Goal: Task Accomplishment & Management: Complete application form

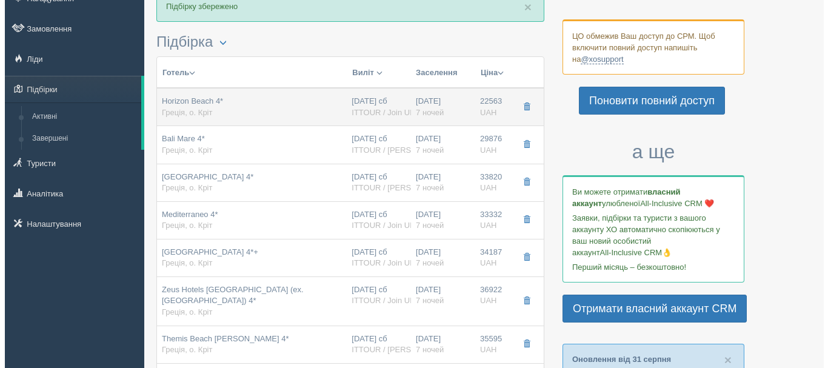
scroll to position [121, 0]
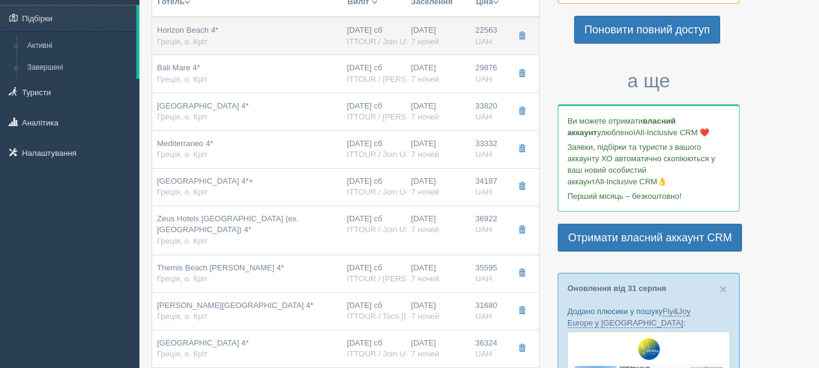
click at [361, 40] on span "ITTOUR / Join UP!" at bounding box center [379, 41] width 65 height 9
type input "Horizon Beach 4*"
type input "[URL][DOMAIN_NAME]"
type input "Греція"
type input "о. [GEOGRAPHIC_DATA]"
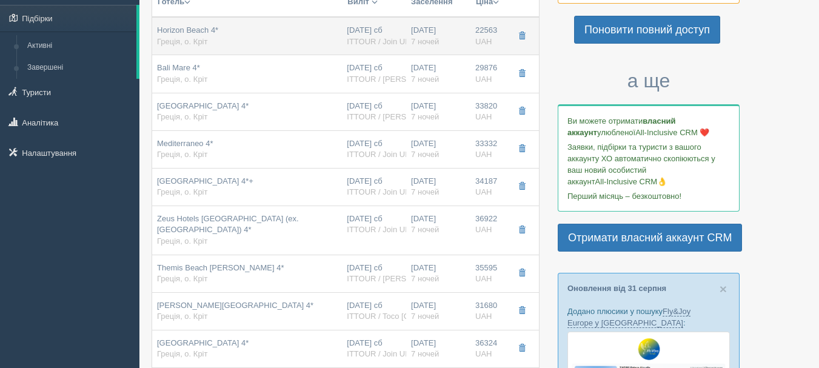
type input "22563.00"
type input "[DATE] сб"
type input "7"
type input "Double Room"
type input "AI"
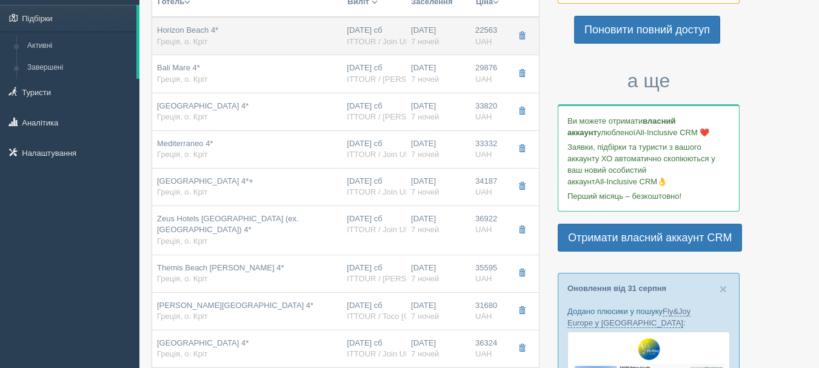
type input "ITTOUR / Join UP!"
type input "[URL][DOMAIN_NAME]"
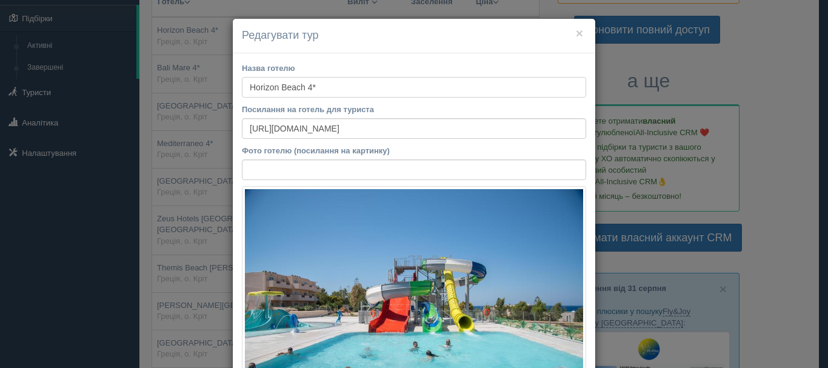
click at [352, 91] on input "Horizon Beach 4*" at bounding box center [414, 87] width 344 height 21
click at [576, 32] on button "×" at bounding box center [579, 33] width 7 height 13
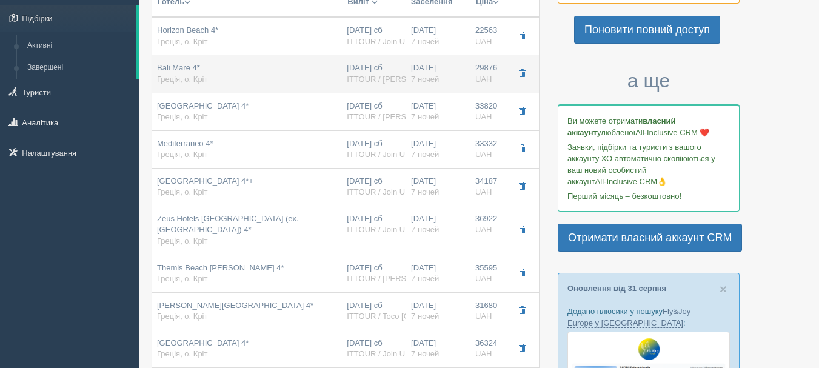
click at [431, 73] on div "[DATE] 7 ночей" at bounding box center [438, 73] width 55 height 22
type input "Bali Mare 4*"
type input "[URL][DOMAIN_NAME]"
type input "29876.00"
type input "Standard Double Inland View"
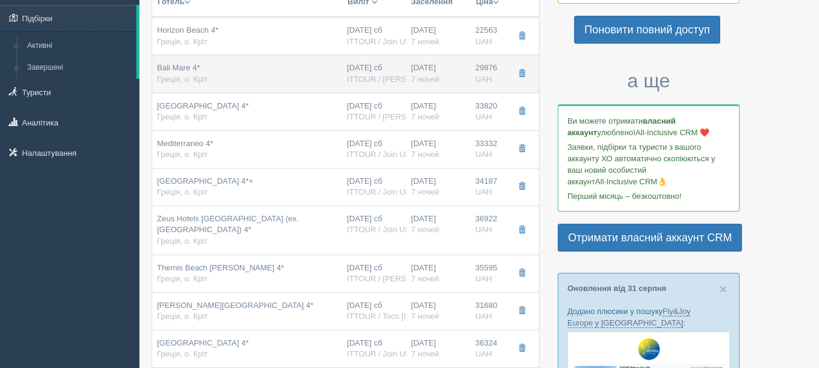
type input "ITTOUR / [PERSON_NAME]"
type input "[URL][DOMAIN_NAME]"
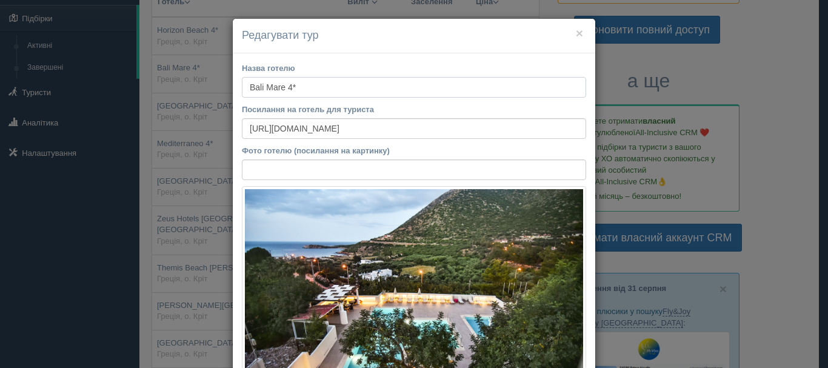
click at [348, 81] on input "Bali Mare 4*" at bounding box center [414, 87] width 344 height 21
click at [576, 36] on button "×" at bounding box center [579, 33] width 7 height 13
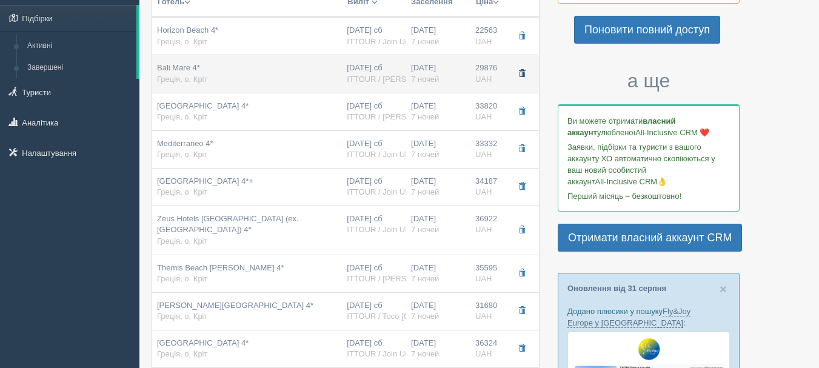
click at [520, 75] on span "button" at bounding box center [521, 73] width 7 height 7
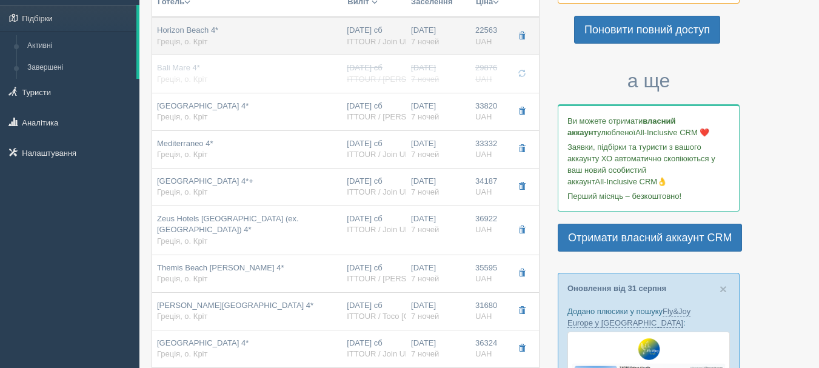
click at [352, 39] on span "ITTOUR / Join UP!" at bounding box center [379, 41] width 65 height 9
type input "Horizon Beach 4*"
type input "[URL][DOMAIN_NAME]"
type input "22563.00"
type input "Double Room"
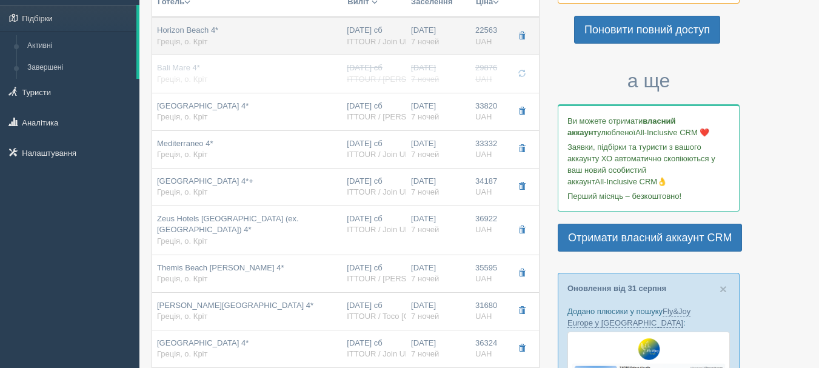
type input "ITTOUR / Join UP!"
type input "[URL][DOMAIN_NAME]"
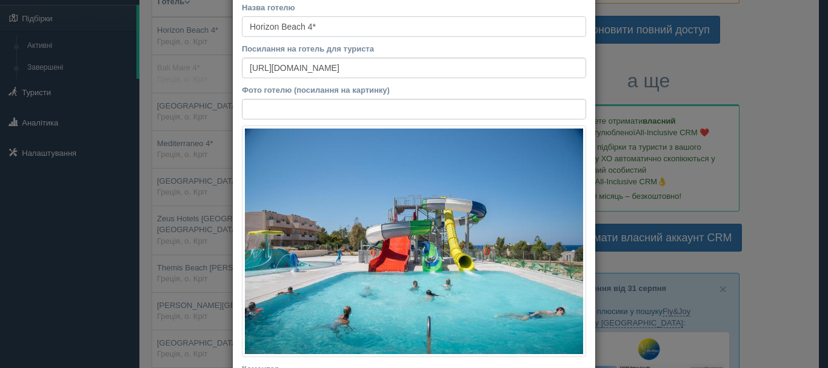
scroll to position [0, 0]
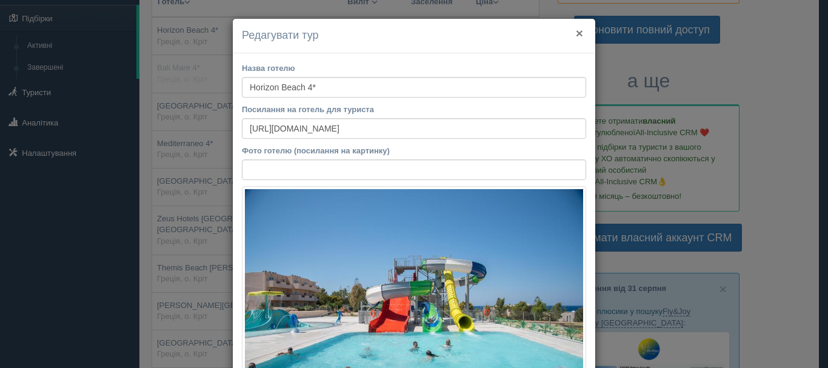
click at [576, 30] on button "×" at bounding box center [579, 33] width 7 height 13
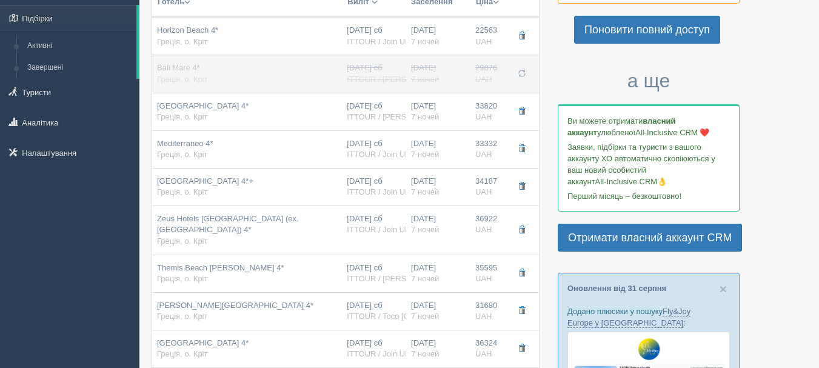
click at [518, 73] on span "button" at bounding box center [521, 73] width 7 height 7
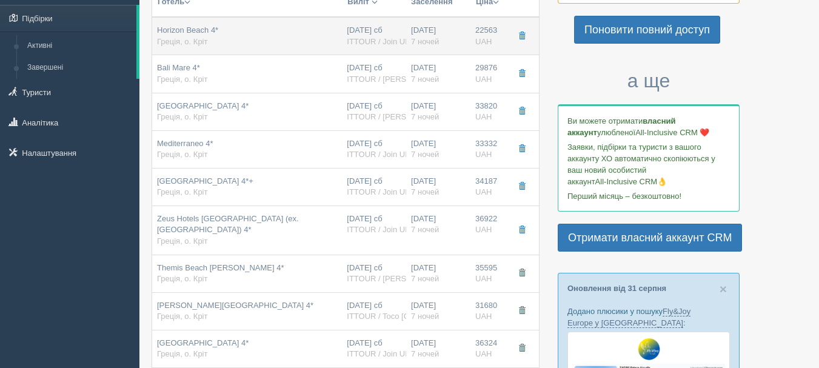
click at [460, 26] on div "[DATE] 7 ночей" at bounding box center [438, 36] width 55 height 22
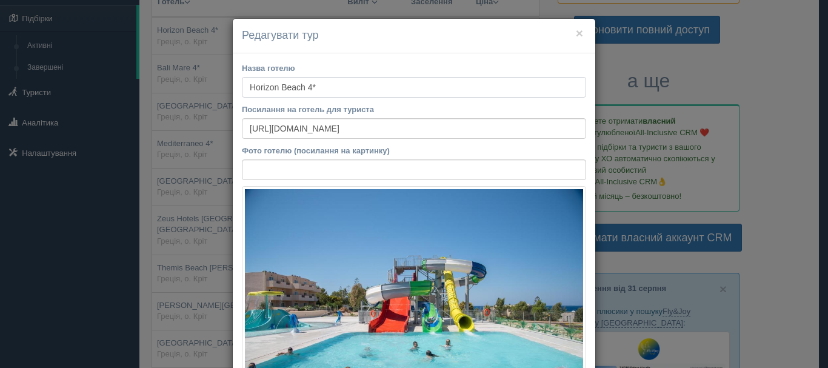
click at [281, 93] on input "Horizon Beach 4*" at bounding box center [414, 87] width 344 height 21
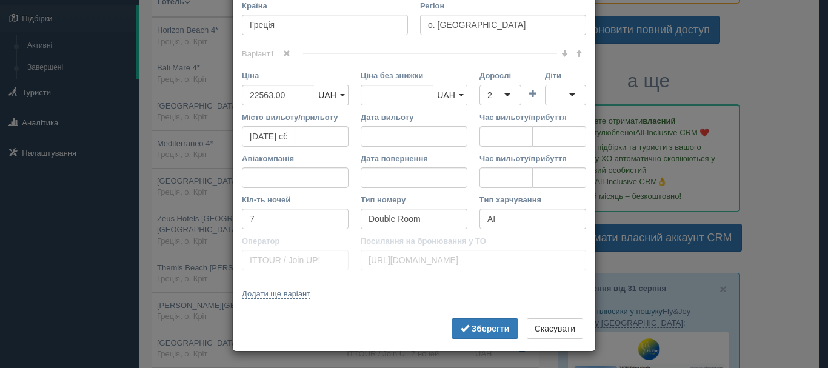
scroll to position [485, 0]
click at [278, 98] on input "22563.00" at bounding box center [278, 94] width 73 height 21
type input "22563.00"
type input "56000"
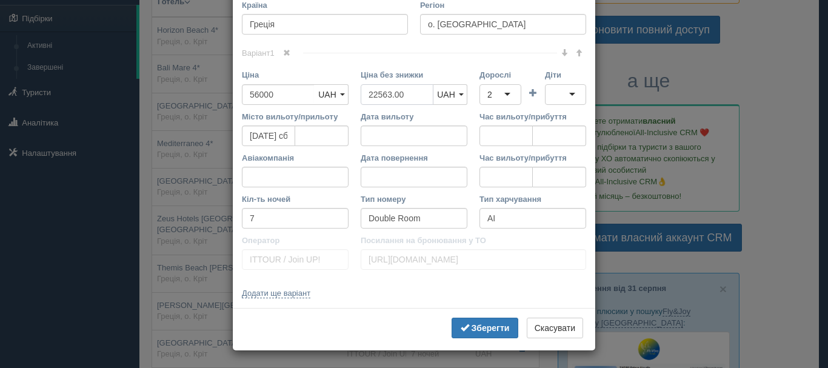
click at [377, 99] on input "22563.00" at bounding box center [397, 94] width 73 height 21
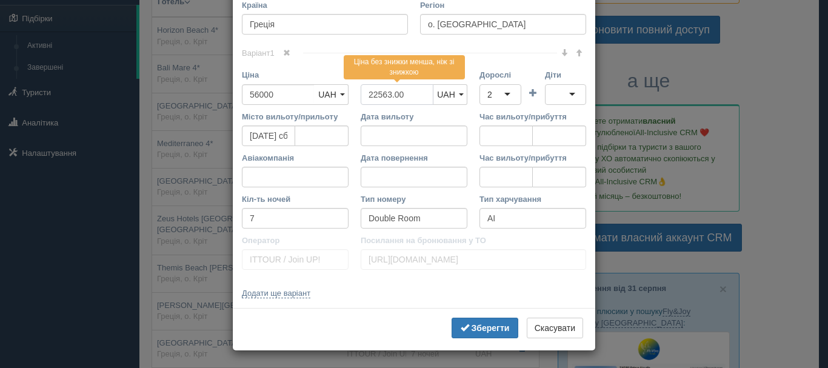
click at [377, 99] on input "22563.00" at bounding box center [397, 94] width 73 height 21
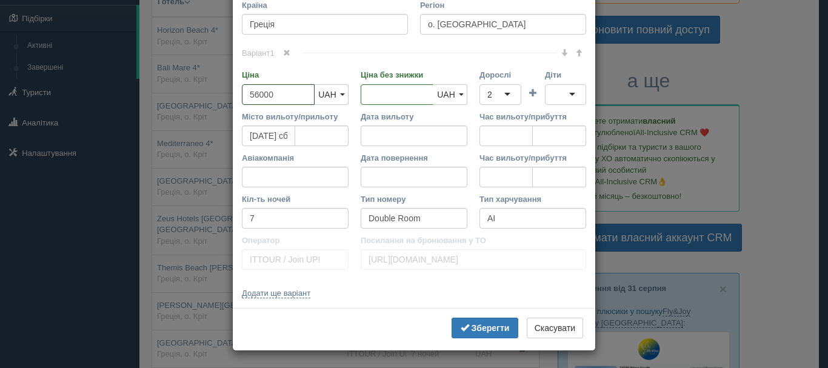
click at [253, 92] on input "56000" at bounding box center [278, 94] width 73 height 21
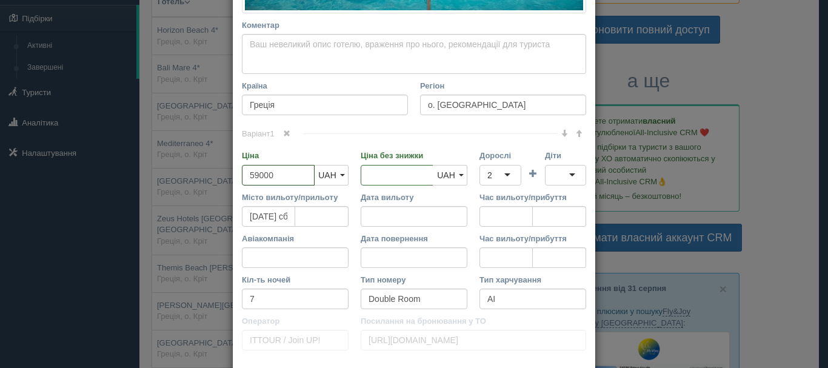
scroll to position [486, 0]
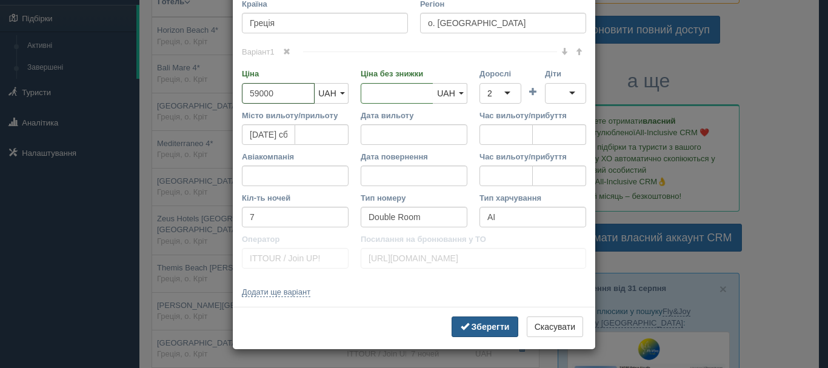
type input "59000"
click at [489, 326] on b "Зберегти" at bounding box center [491, 327] width 38 height 10
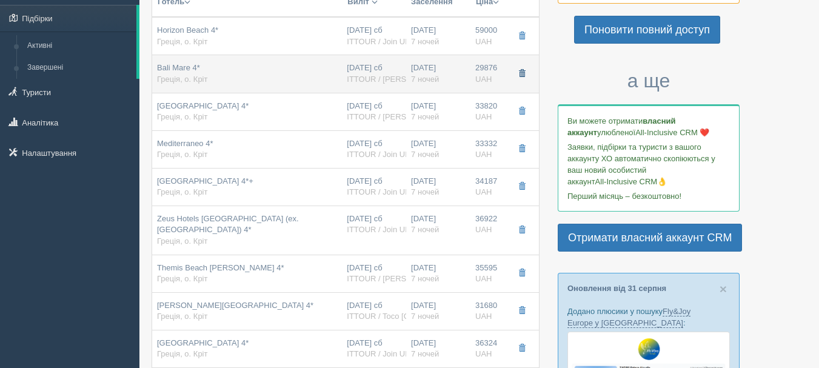
click at [518, 81] on button "button" at bounding box center [522, 74] width 21 height 18
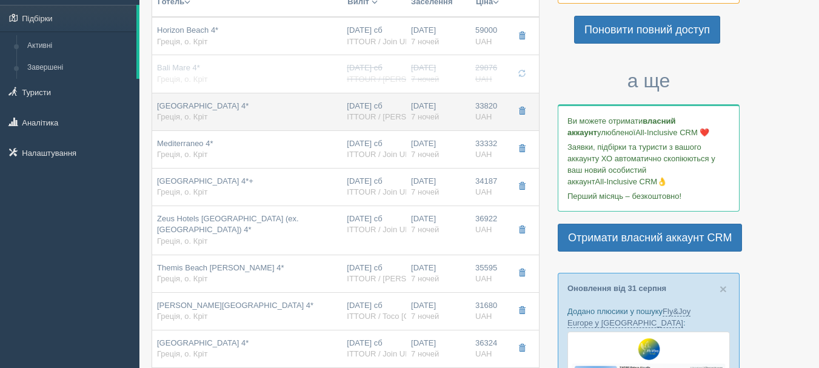
click at [466, 110] on td "[DATE] 7 ночей" at bounding box center [438, 112] width 64 height 38
type input "[GEOGRAPHIC_DATA] 4*"
type input "[URL]"
type input "33820.00"
type input "Standard Room"
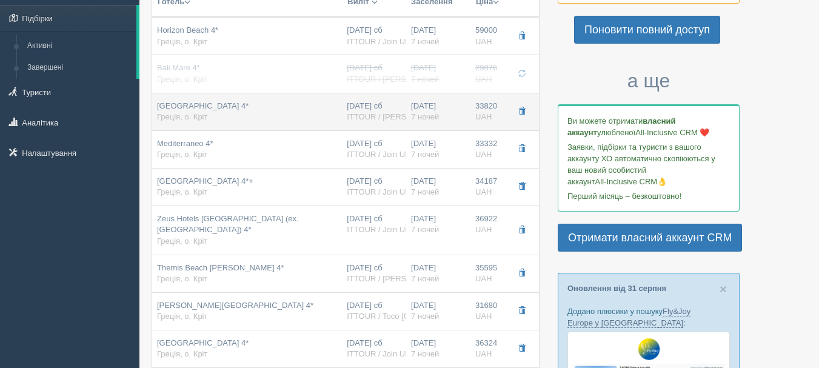
type input "ITTOUR / [PERSON_NAME]"
type input "[URL][DOMAIN_NAME]"
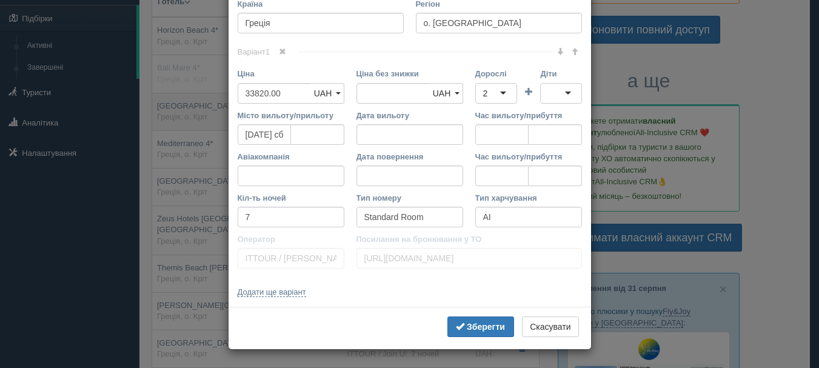
scroll to position [0, 0]
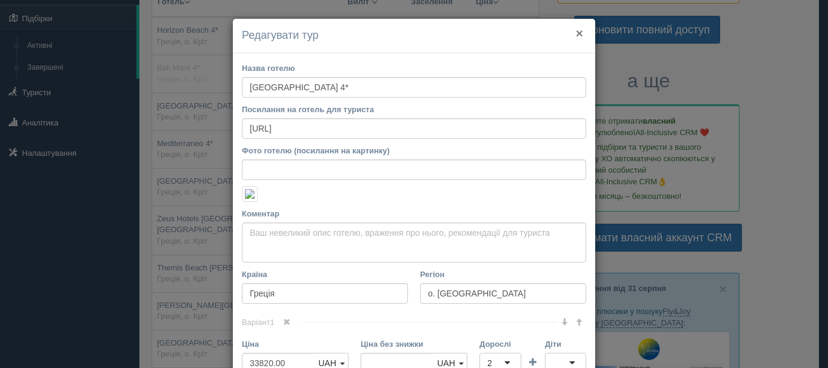
click at [576, 36] on button "×" at bounding box center [579, 33] width 7 height 13
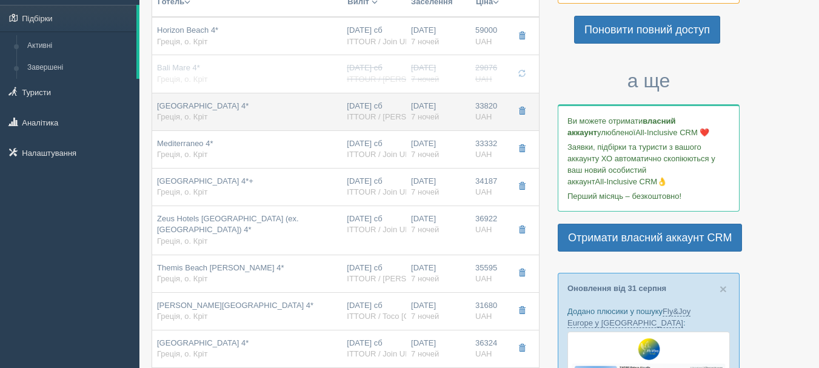
click at [295, 115] on div "[GEOGRAPHIC_DATA] 4* Греція, о. Кріт" at bounding box center [247, 112] width 180 height 22
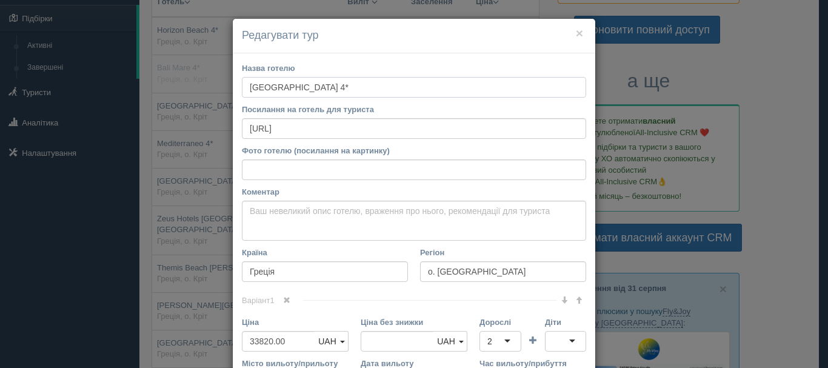
click at [284, 88] on input "[GEOGRAPHIC_DATA] 4*" at bounding box center [414, 87] width 344 height 21
click at [576, 33] on button "×" at bounding box center [579, 33] width 7 height 13
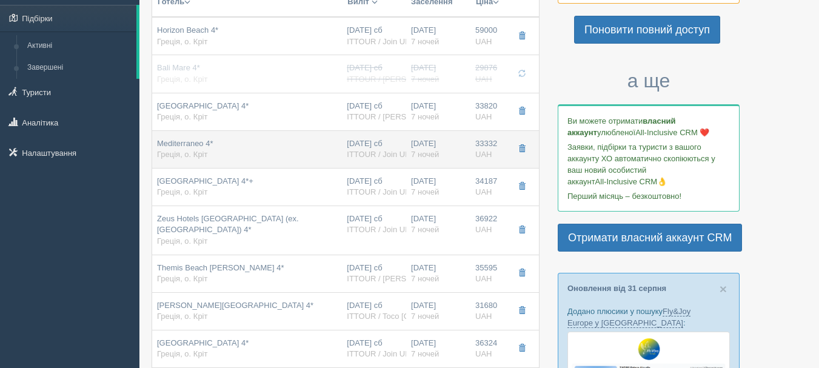
click at [287, 152] on div "Mediterraneo 4* Греція, о. Кріт" at bounding box center [247, 149] width 180 height 22
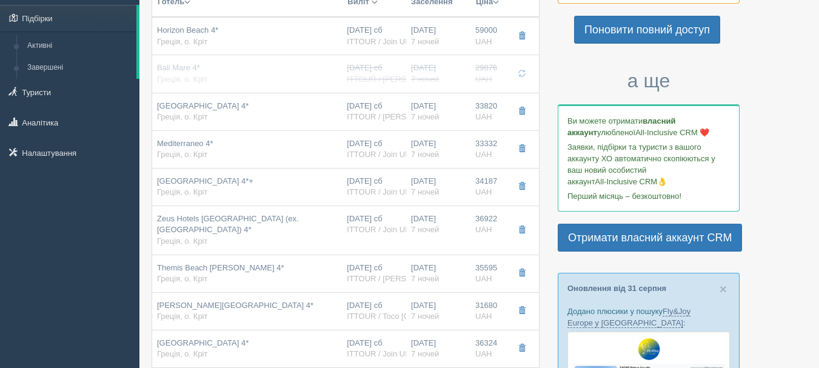
type input "Mediterraneo 4*"
type input "[URL][DOMAIN_NAME]"
type input "33332.00"
type input "Double Room Standard"
type input "ITTOUR / Join UP!"
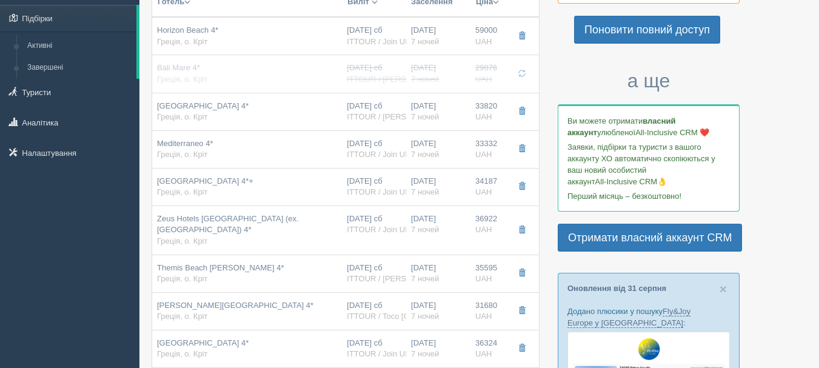
type input "[URL][DOMAIN_NAME]"
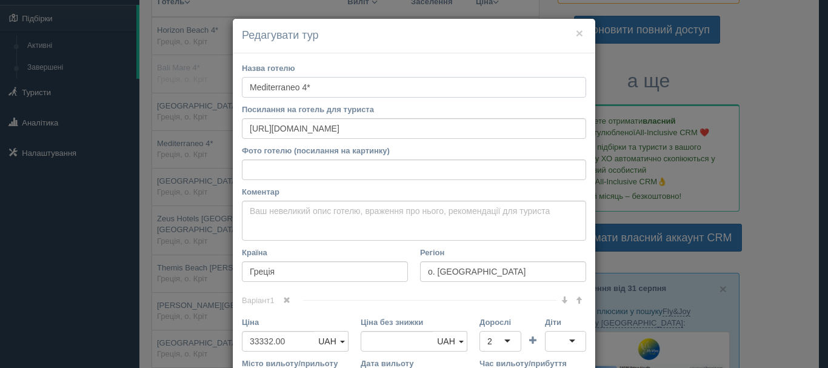
click at [290, 94] on input "Mediterraneo 4*" at bounding box center [414, 87] width 344 height 21
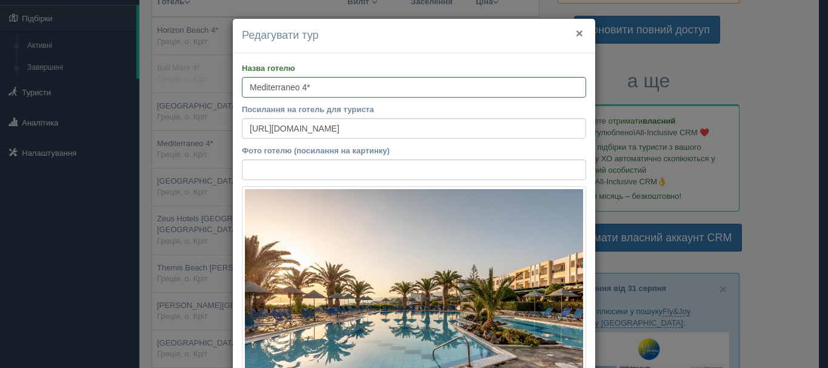
click at [576, 35] on button "×" at bounding box center [579, 33] width 7 height 13
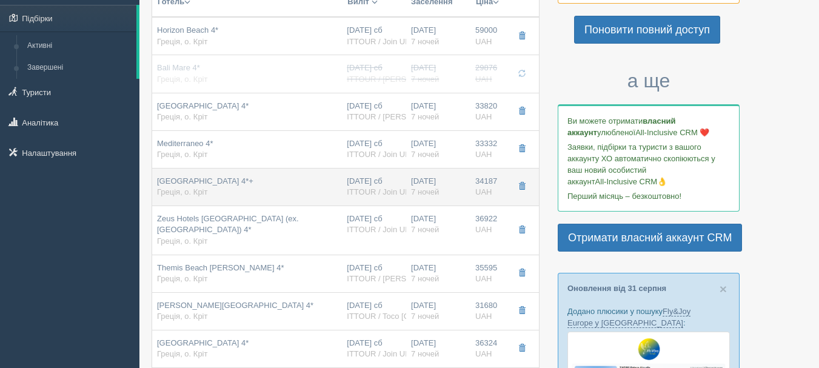
click at [349, 188] on span "ITTOUR / Join UP!" at bounding box center [379, 191] width 65 height 9
type input "[GEOGRAPHIC_DATA] 4*+"
type input "[URL][DOMAIN_NAME]"
type input "34187.00"
type input "Standard Room"
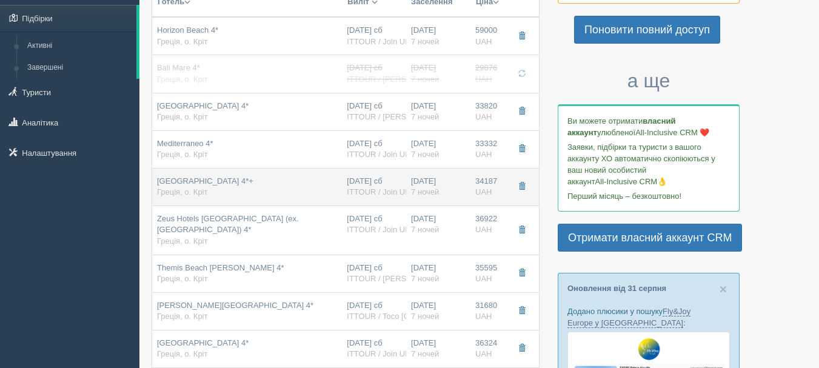
type input "[URL][DOMAIN_NAME]"
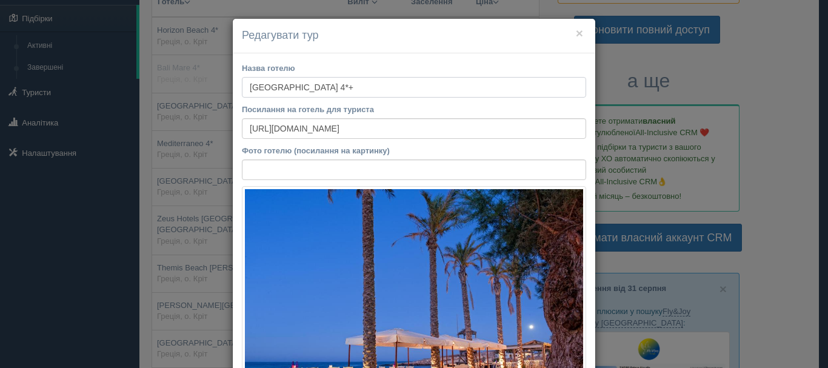
click at [287, 91] on input "[GEOGRAPHIC_DATA] 4*+" at bounding box center [414, 87] width 344 height 21
click at [578, 31] on button "×" at bounding box center [579, 33] width 7 height 13
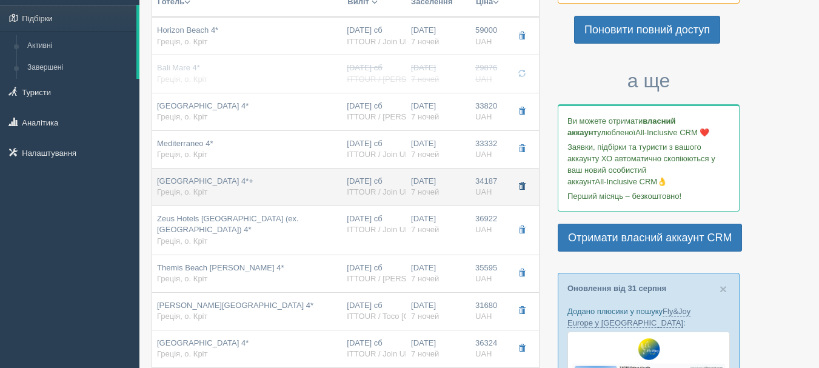
click at [526, 183] on button "button" at bounding box center [522, 187] width 21 height 18
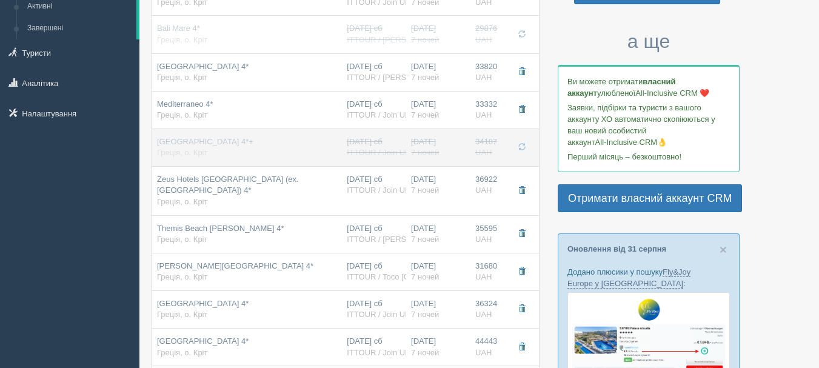
scroll to position [182, 0]
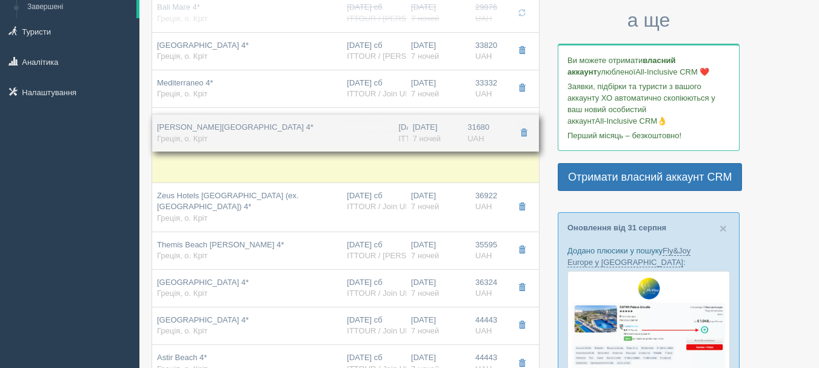
drag, startPoint x: 394, startPoint y: 247, endPoint x: 415, endPoint y: 116, distance: 133.4
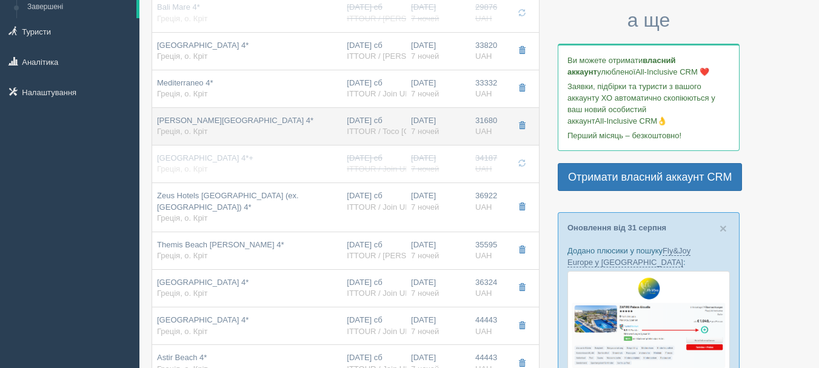
click at [381, 126] on div "[DATE] сб ITTOUR / Toco [GEOGRAPHIC_DATA]" at bounding box center [374, 126] width 55 height 22
type input "[PERSON_NAME][GEOGRAPHIC_DATA] 4*"
type input "31680.00"
type input "Double Round Of The House"
type input "ITTOUR / Toco [GEOGRAPHIC_DATA]"
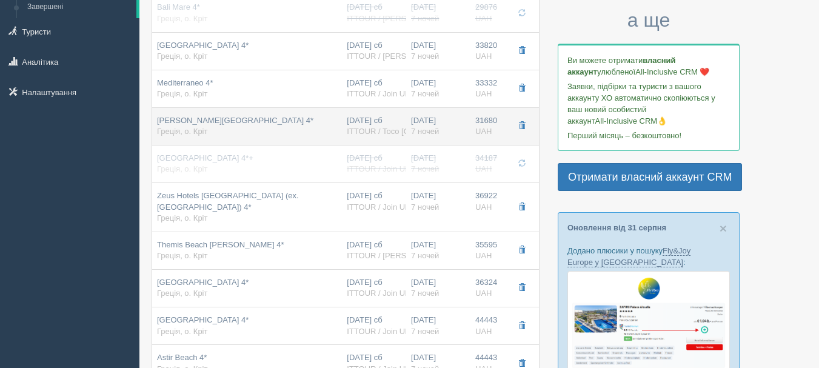
type input "[URL][DOMAIN_NAME]"
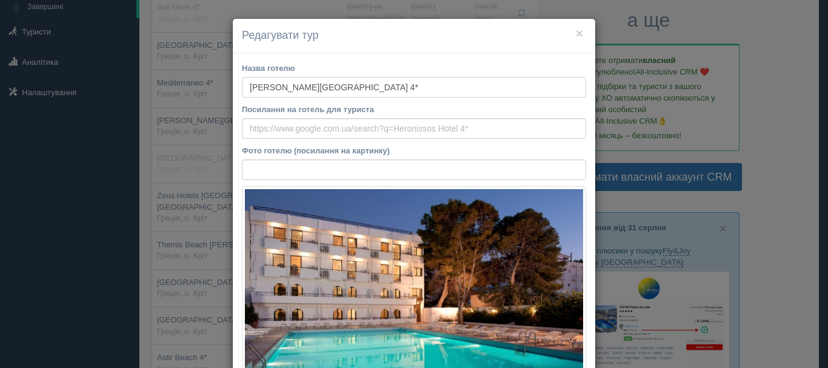
click at [318, 89] on input "[PERSON_NAME][GEOGRAPHIC_DATA] 4*" at bounding box center [414, 87] width 344 height 21
click at [576, 37] on button "×" at bounding box center [579, 33] width 7 height 13
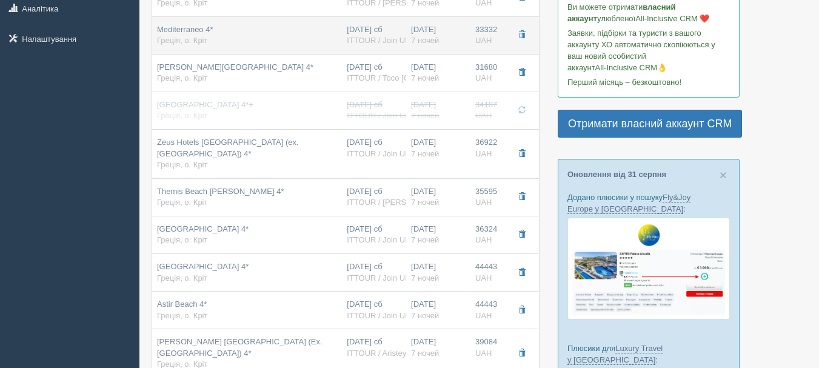
scroll to position [243, 0]
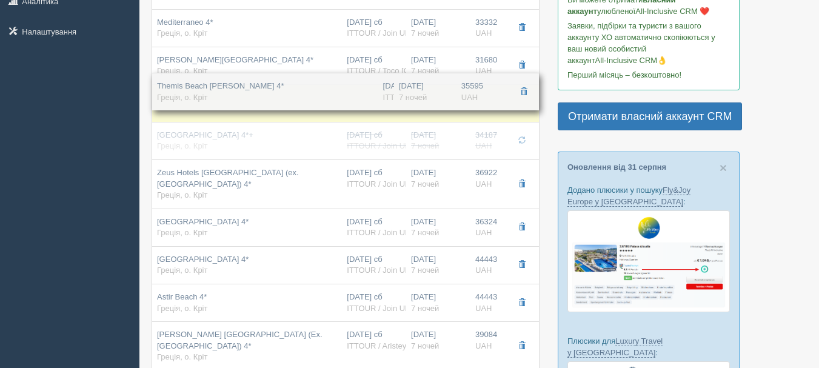
drag, startPoint x: 417, startPoint y: 189, endPoint x: 422, endPoint y: 87, distance: 101.4
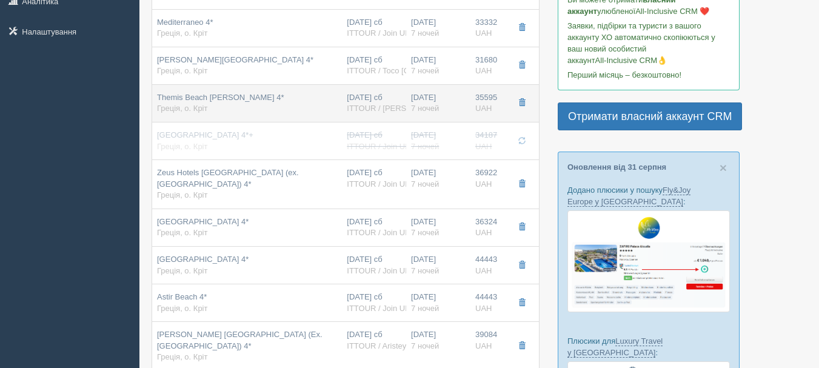
click at [283, 89] on td "Themis Beach [PERSON_NAME] 4* Греція, о. Кріт" at bounding box center [247, 103] width 190 height 38
type input "Themis Beach [PERSON_NAME] 4*"
type input "35595.00"
type input "Standard Room Garden View"
type input "ITTOUR / [PERSON_NAME]"
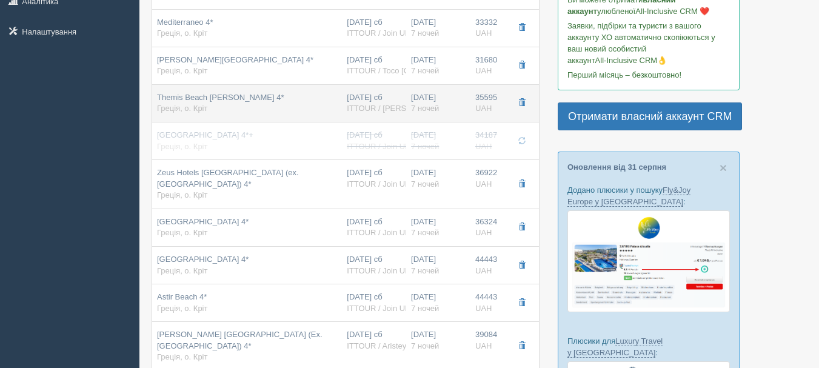
type input "[URL][DOMAIN_NAME]"
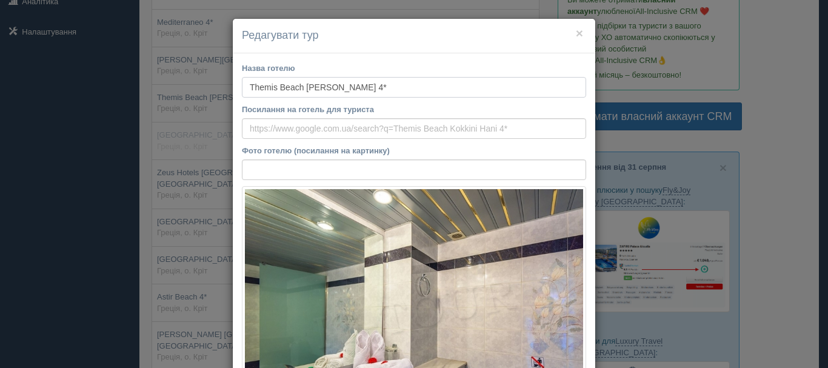
click at [283, 86] on input "Themis Beach [PERSON_NAME] 4*" at bounding box center [414, 87] width 344 height 21
click at [576, 33] on button "×" at bounding box center [579, 33] width 7 height 13
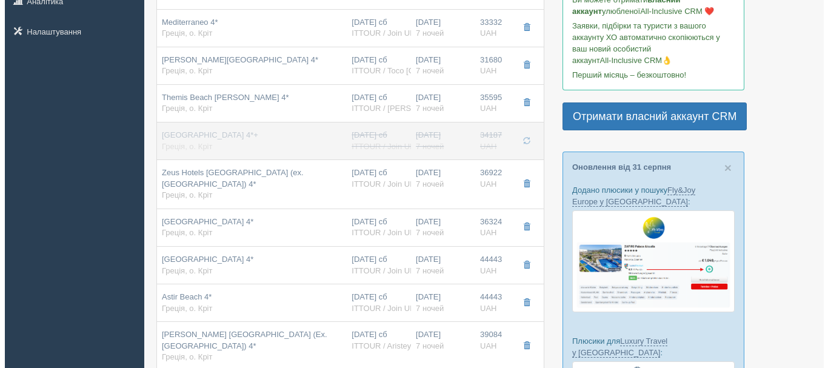
scroll to position [61, 0]
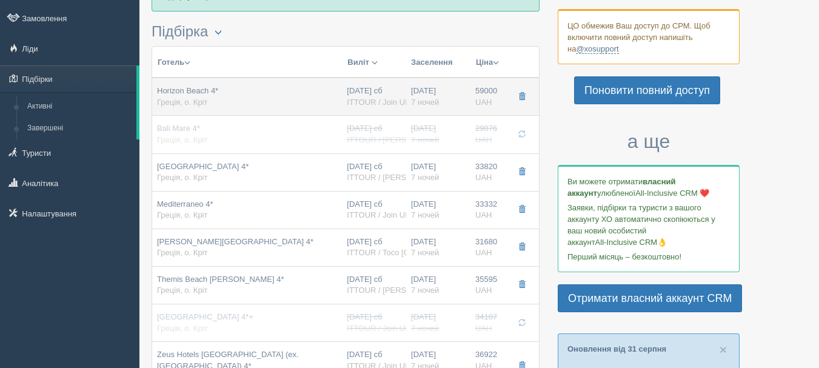
click at [321, 101] on div "Horizon Beach 4* Греція, о. Кріт" at bounding box center [247, 97] width 180 height 22
type input "Horizon Beach 4*"
type input "[URL][DOMAIN_NAME]"
type input "59000.00"
type input "Double Room"
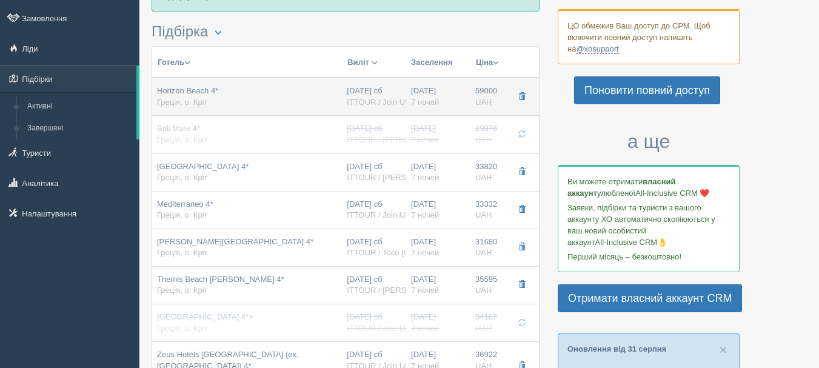
type input "ITTOUR / Join UP!"
type input "[URL][DOMAIN_NAME]"
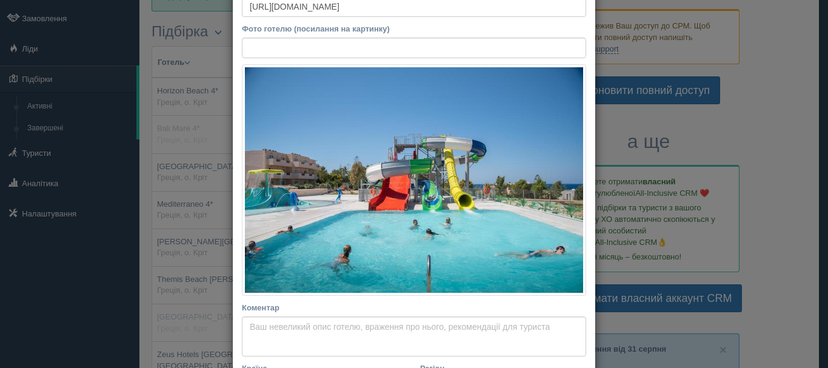
scroll to position [303, 0]
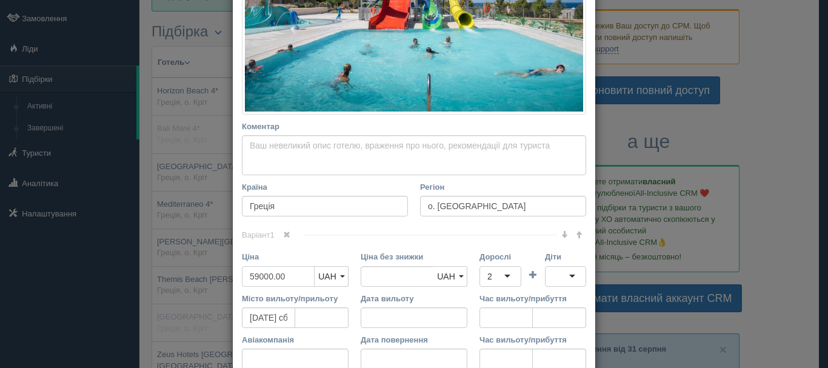
click at [261, 276] on input "59000.00" at bounding box center [278, 276] width 73 height 21
type input "5900.00"
type input "59000.00"
type input "59500.00"
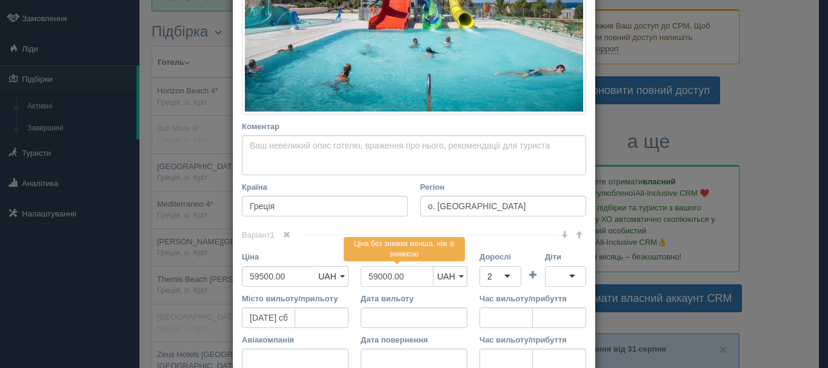
click at [384, 277] on input "59000.00" at bounding box center [397, 276] width 73 height 21
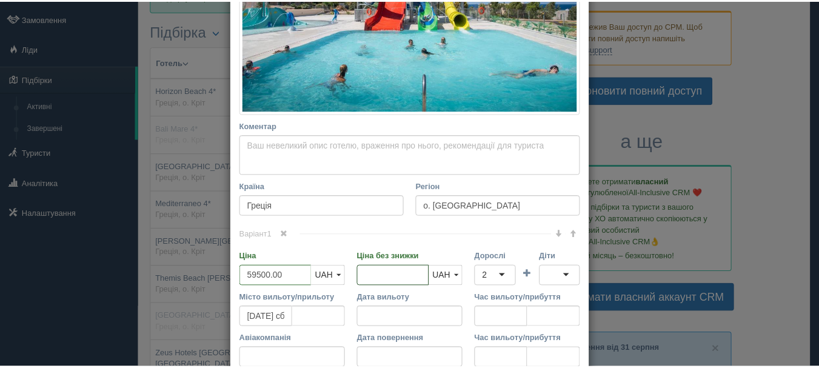
scroll to position [486, 0]
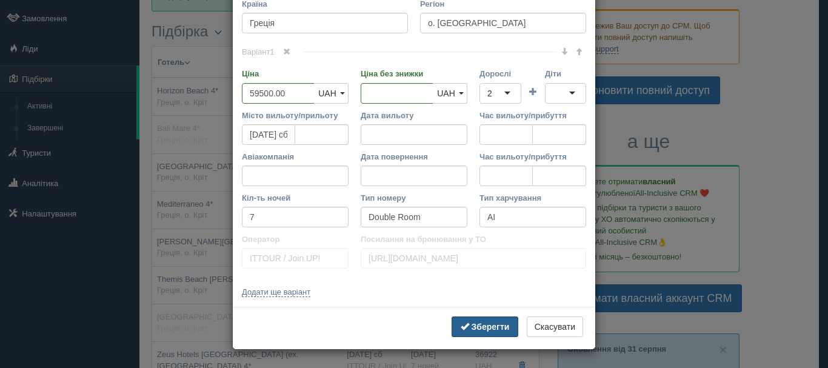
click at [505, 328] on b "Зберегти" at bounding box center [491, 327] width 38 height 10
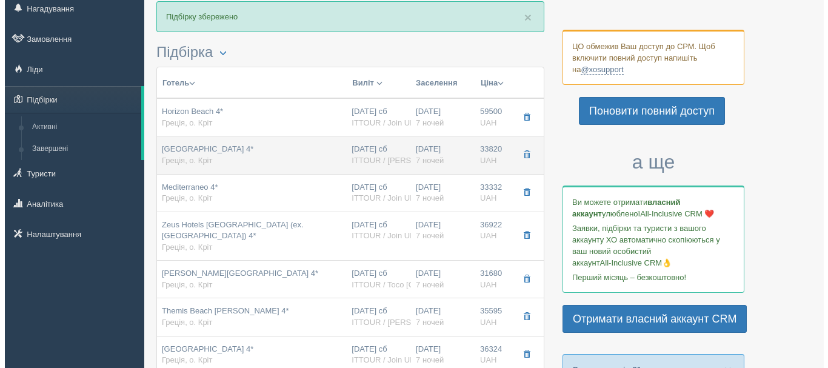
scroll to position [61, 0]
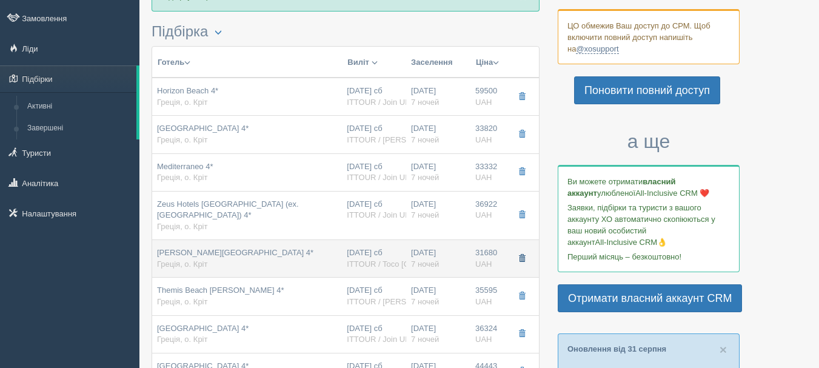
click at [518, 257] on span "button" at bounding box center [521, 258] width 7 height 7
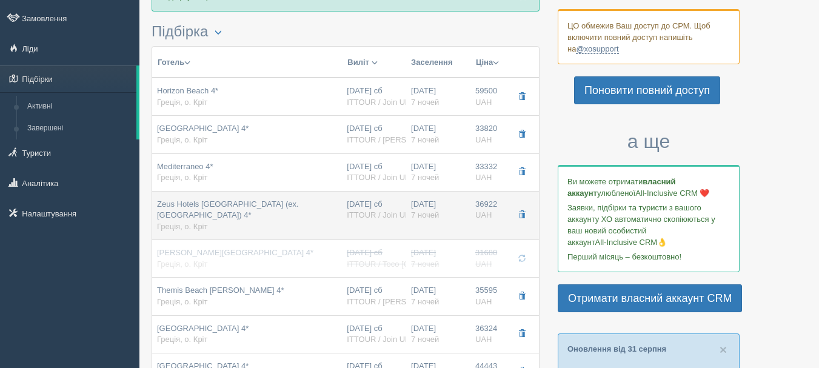
click at [400, 210] on span "ITTOUR / Join UP!" at bounding box center [379, 214] width 65 height 9
type input "Zeus Hotels [GEOGRAPHIC_DATA] (ex. [GEOGRAPHIC_DATA]) 4*"
type input "[URL][DOMAIN_NAME]"
type input "36922.00"
type input "Superior Double Room"
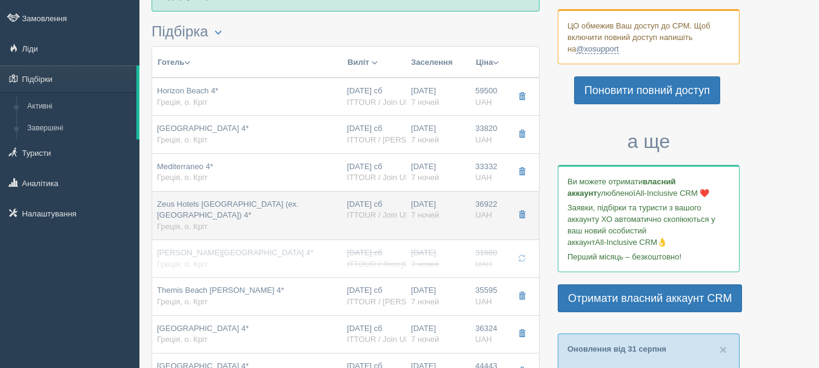
type input "[URL][DOMAIN_NAME]"
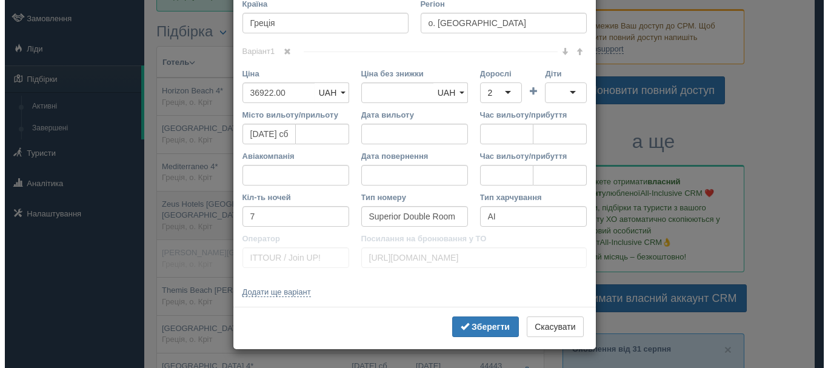
scroll to position [0, 0]
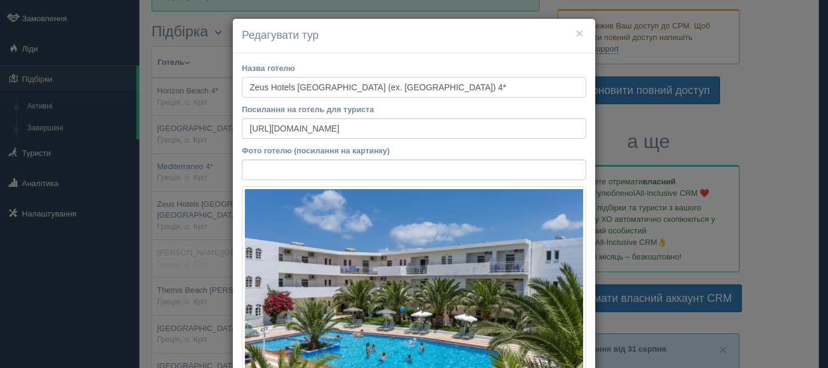
click at [326, 82] on input "Zeus Hotels [GEOGRAPHIC_DATA] (ex. [GEOGRAPHIC_DATA]) 4*" at bounding box center [414, 87] width 344 height 21
click at [576, 32] on button "×" at bounding box center [579, 33] width 7 height 13
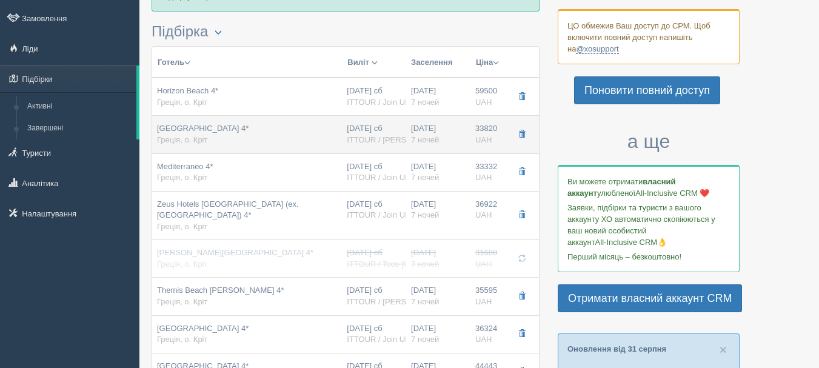
click at [298, 148] on td "[GEOGRAPHIC_DATA] 4* Греція, о. Кріт" at bounding box center [247, 135] width 190 height 38
type input "[GEOGRAPHIC_DATA] 4*"
type input "[URL]"
type input "33820.00"
type input "Standard Room"
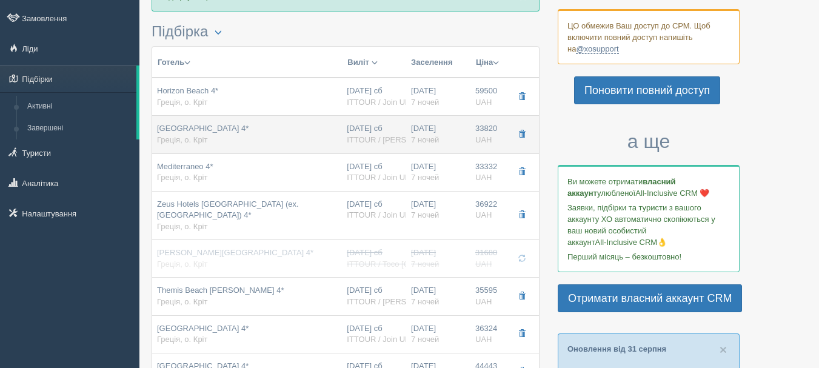
type input "ITTOUR / [PERSON_NAME]"
type input "[URL][DOMAIN_NAME]"
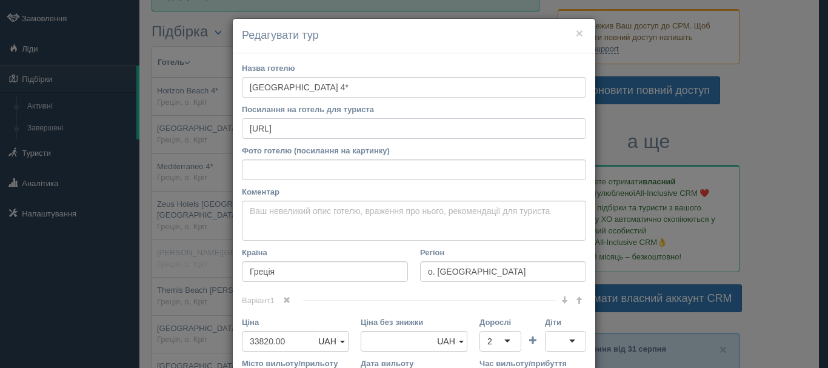
click at [321, 135] on input "[URL]" at bounding box center [414, 128] width 344 height 21
click at [579, 38] on h4 "Редагувати тур" at bounding box center [414, 36] width 344 height 16
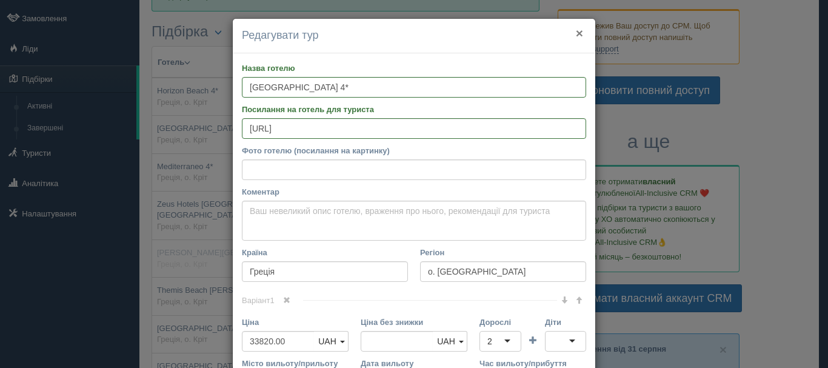
click at [576, 32] on button "×" at bounding box center [579, 33] width 7 height 13
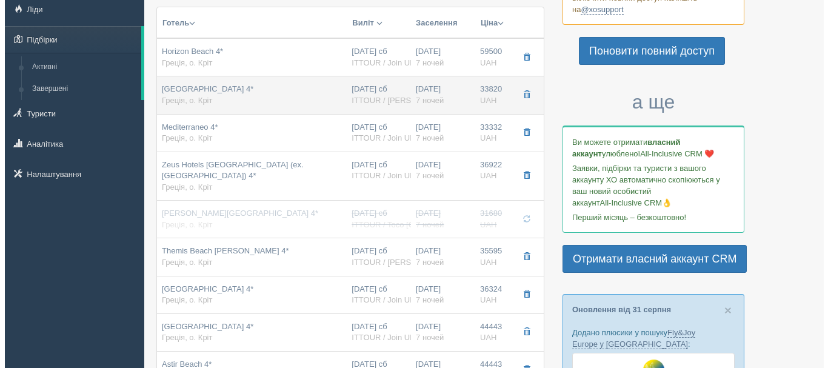
scroll to position [121, 0]
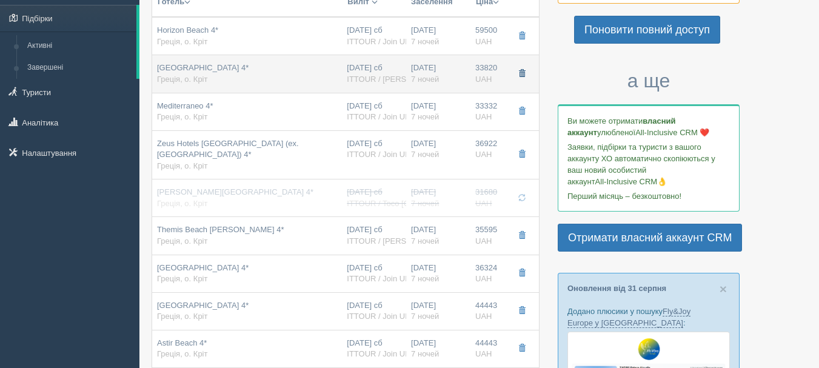
click at [513, 81] on button "button" at bounding box center [522, 74] width 21 height 18
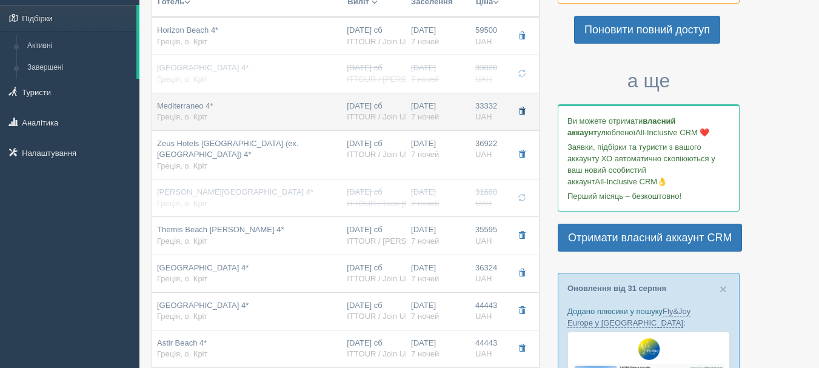
click at [520, 110] on span "button" at bounding box center [521, 110] width 7 height 7
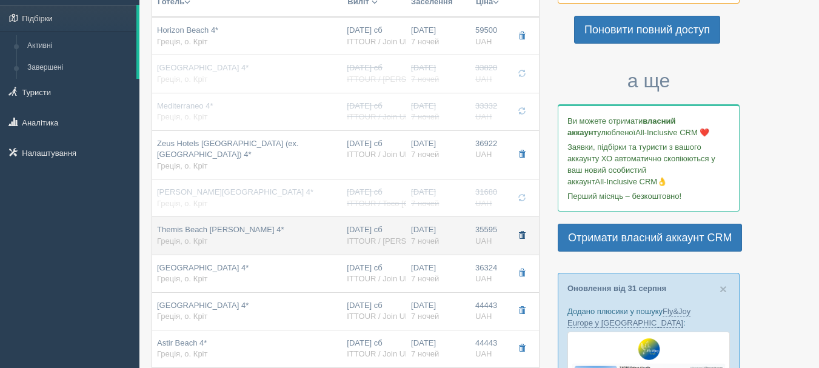
click at [515, 240] on button "button" at bounding box center [522, 236] width 21 height 18
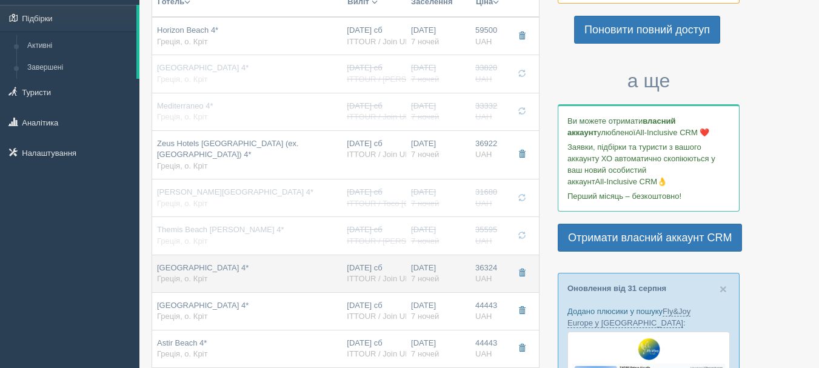
click at [429, 255] on td "[DATE] 7 ночей" at bounding box center [438, 274] width 64 height 38
type input "[GEOGRAPHIC_DATA] 4*"
type input "[URL][DOMAIN_NAME]"
type input "36324.00"
type input "Double Room Garden View"
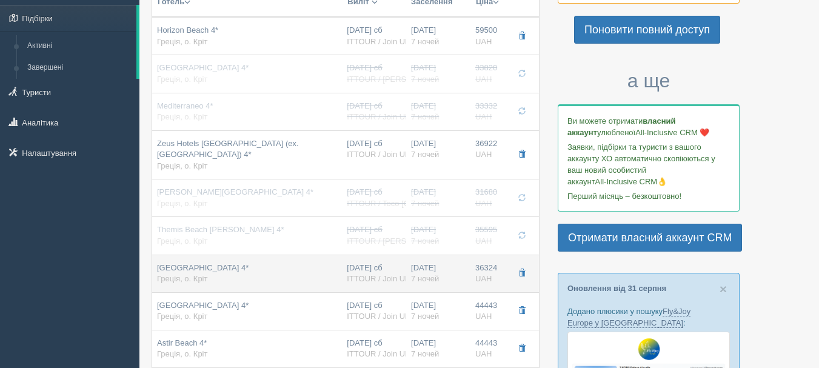
type input "ITTOUR / Join UP!"
type input "[URL][DOMAIN_NAME]"
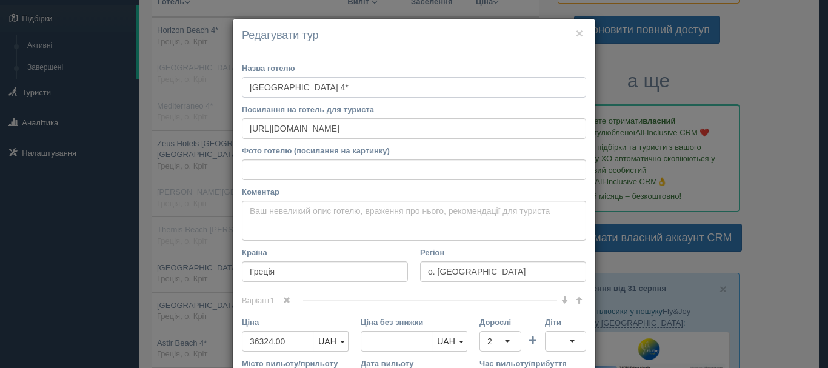
click at [334, 81] on input "[GEOGRAPHIC_DATA] 4*" at bounding box center [414, 87] width 344 height 21
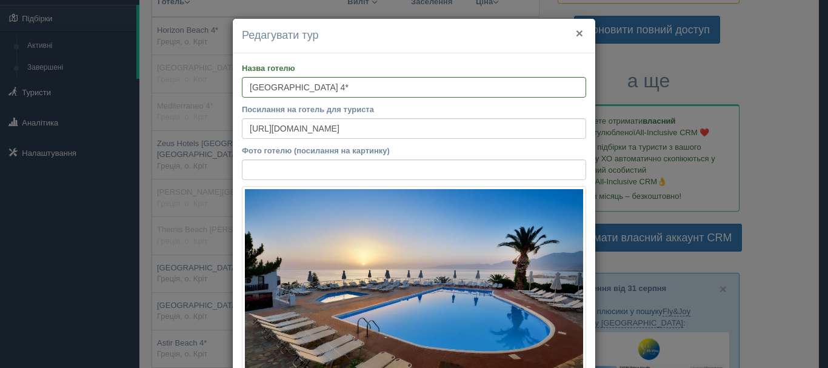
click at [576, 31] on button "×" at bounding box center [579, 33] width 7 height 13
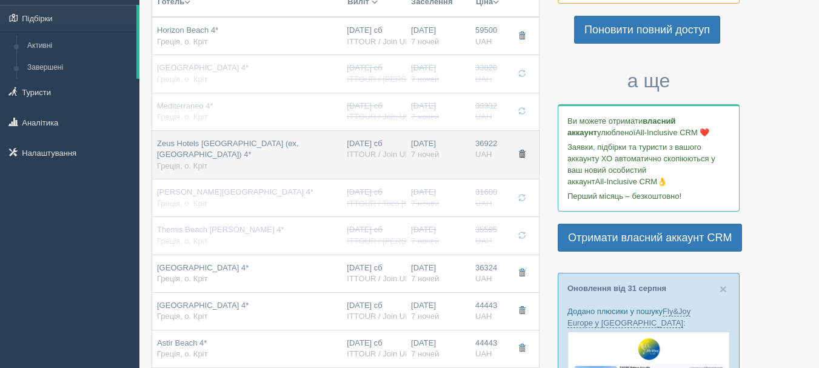
click at [522, 152] on span "button" at bounding box center [521, 153] width 7 height 7
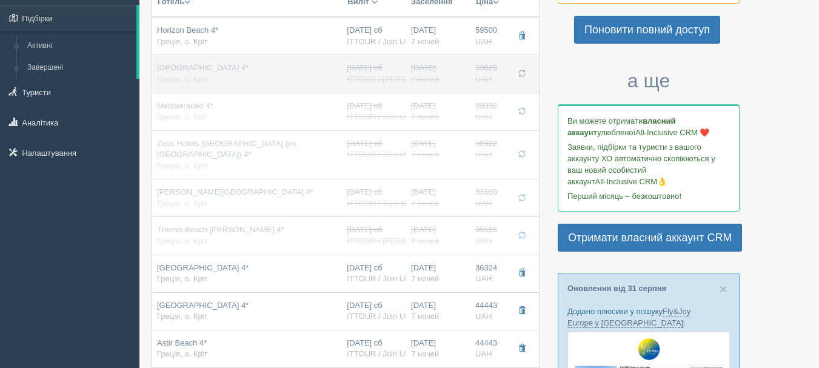
click at [527, 79] on button "button" at bounding box center [522, 74] width 21 height 18
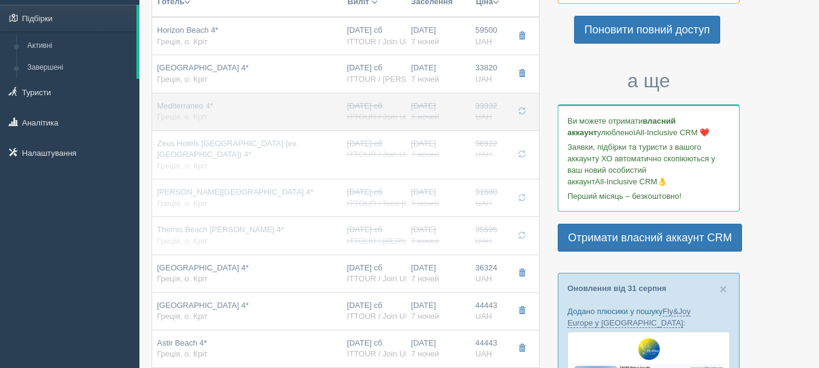
click at [524, 121] on td at bounding box center [523, 112] width 32 height 38
click at [523, 112] on span "button" at bounding box center [521, 110] width 7 height 7
click at [0, 0] on span "button" at bounding box center [0, 0] width 0 height 0
click at [522, 115] on button "button" at bounding box center [522, 111] width 21 height 18
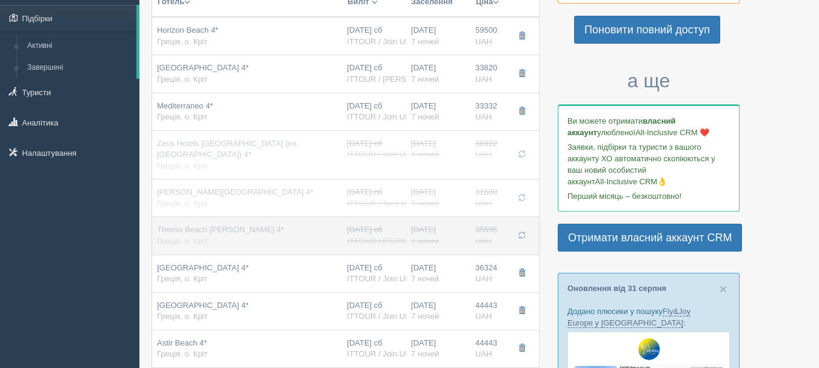
click at [521, 233] on span "button" at bounding box center [521, 235] width 7 height 7
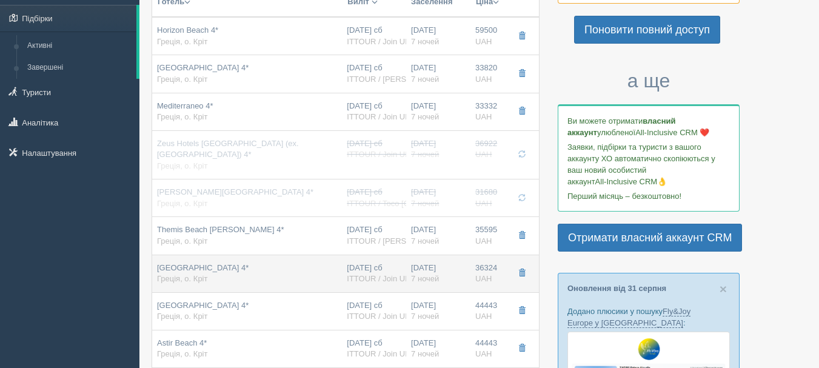
click at [285, 284] on div "[GEOGRAPHIC_DATA] 4* Греція, о. Кріт" at bounding box center [247, 274] width 180 height 22
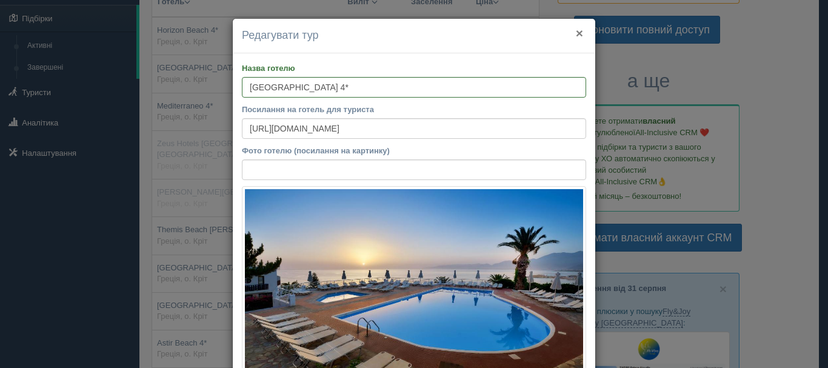
click at [577, 31] on button "×" at bounding box center [579, 33] width 7 height 13
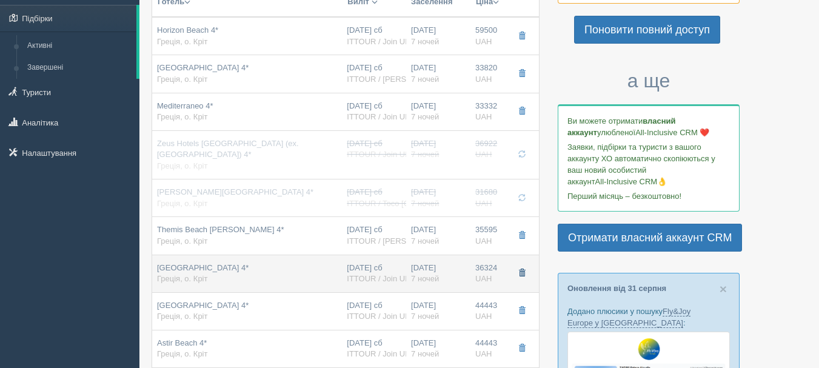
click at [521, 270] on span "button" at bounding box center [521, 272] width 7 height 7
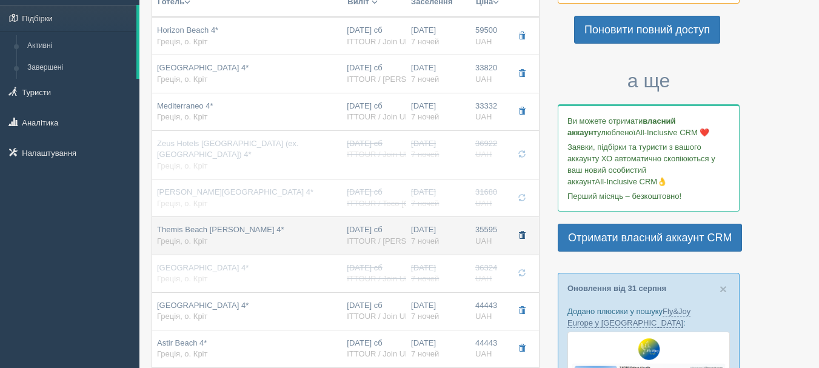
click at [516, 238] on button "button" at bounding box center [522, 236] width 21 height 18
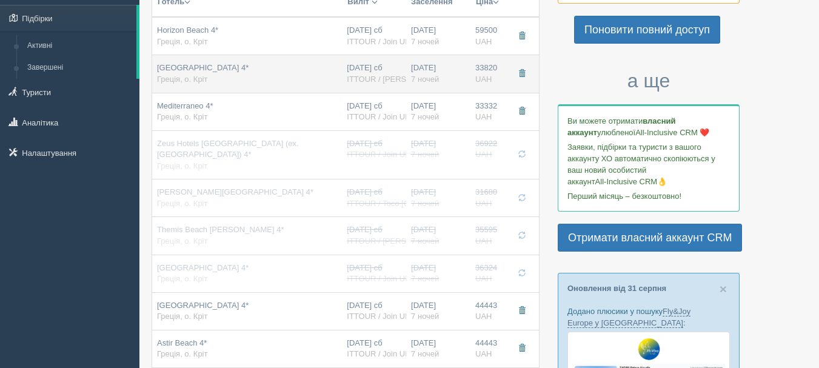
click at [371, 77] on span "ITTOUR / [PERSON_NAME]" at bounding box center [397, 79] width 101 height 9
type input "[GEOGRAPHIC_DATA] 4*"
type input "[URL]"
type input "33820.00"
type input "Standard Room"
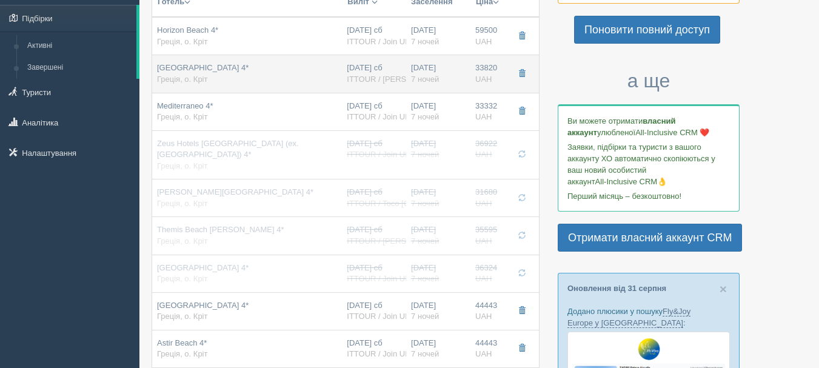
type input "ITTOUR / [PERSON_NAME]"
type input "[URL][DOMAIN_NAME]"
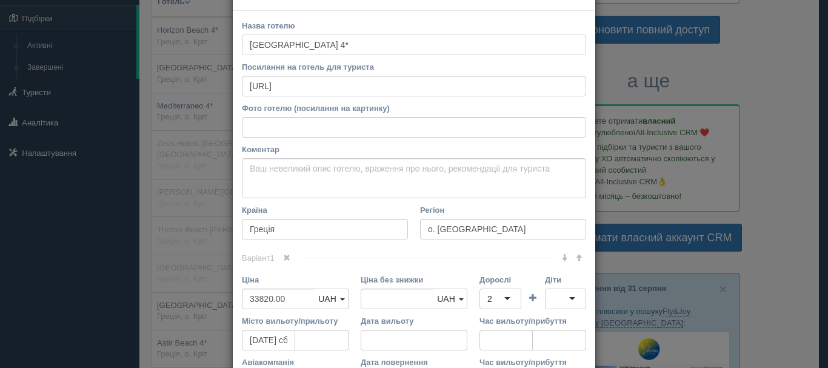
scroll to position [61, 0]
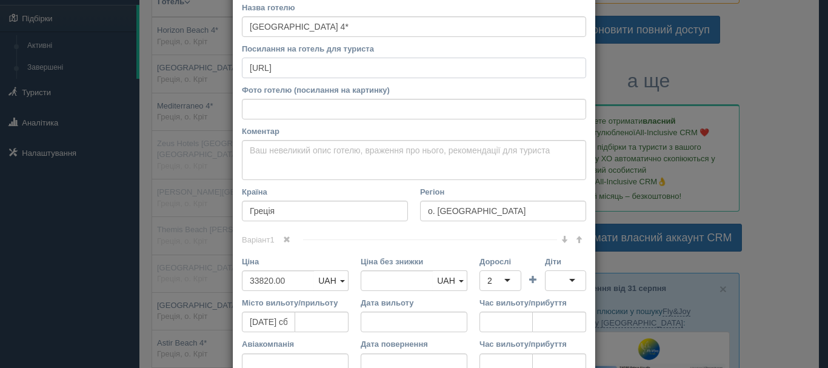
click at [329, 61] on input "[URL]" at bounding box center [414, 68] width 344 height 21
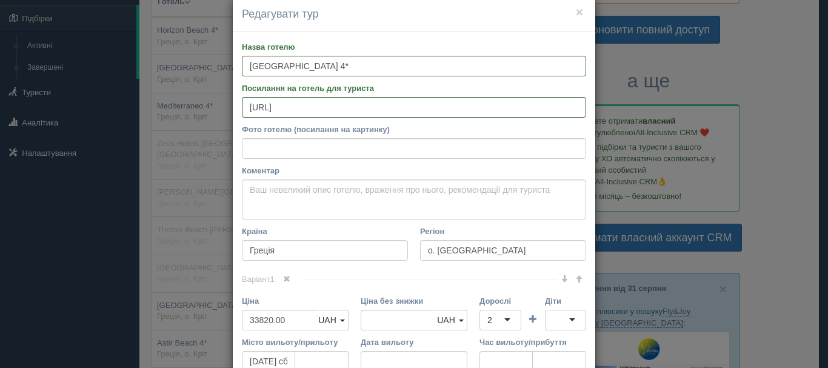
scroll to position [0, 0]
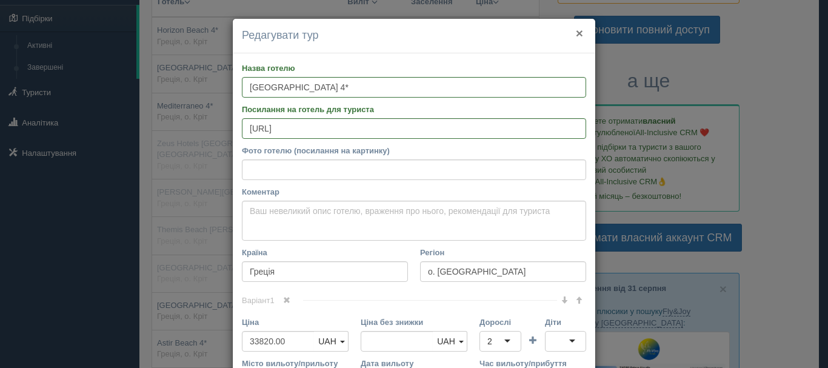
click at [576, 32] on button "×" at bounding box center [579, 33] width 7 height 13
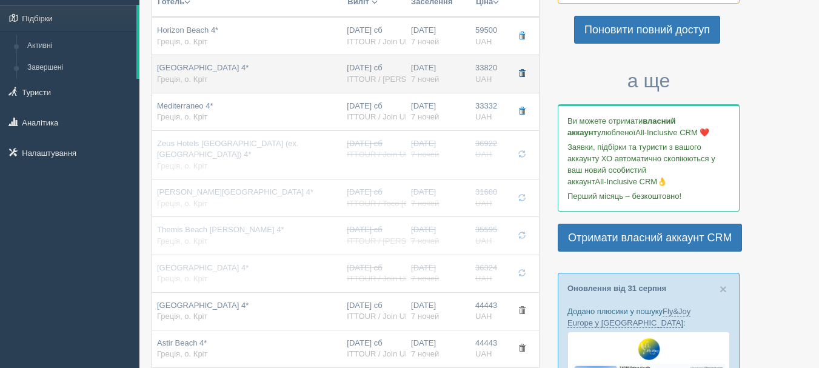
click at [514, 80] on button "button" at bounding box center [522, 74] width 21 height 18
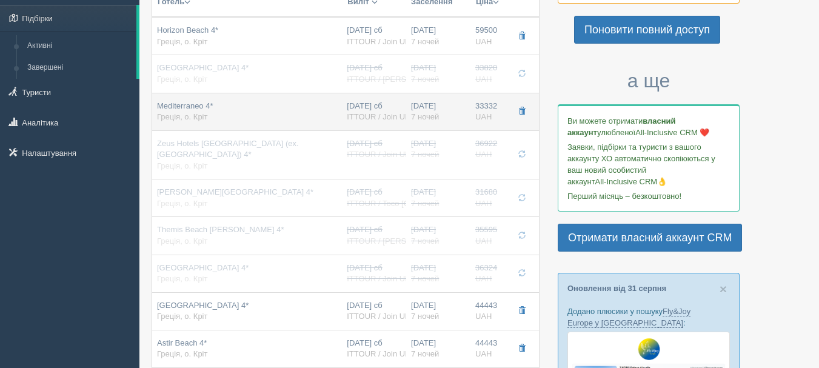
click at [475, 106] on span "33332" at bounding box center [486, 105] width 22 height 9
type input "Mediterraneo 4*"
type input "[URL][DOMAIN_NAME]"
type input "33332.00"
type input "Double Room Standard"
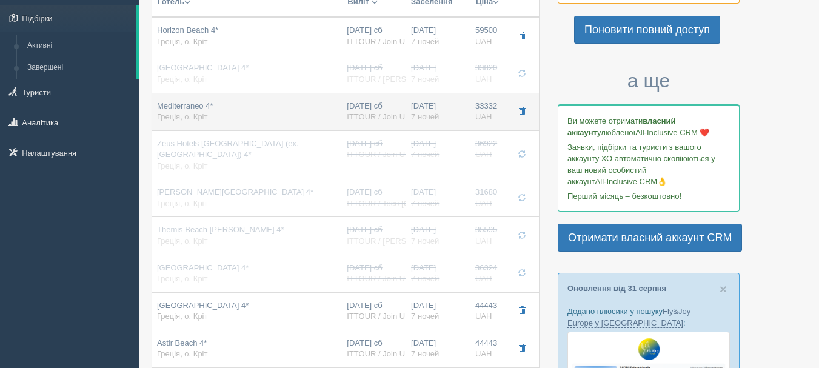
type input "ITTOUR / Join UP!"
type input "[URL][DOMAIN_NAME]"
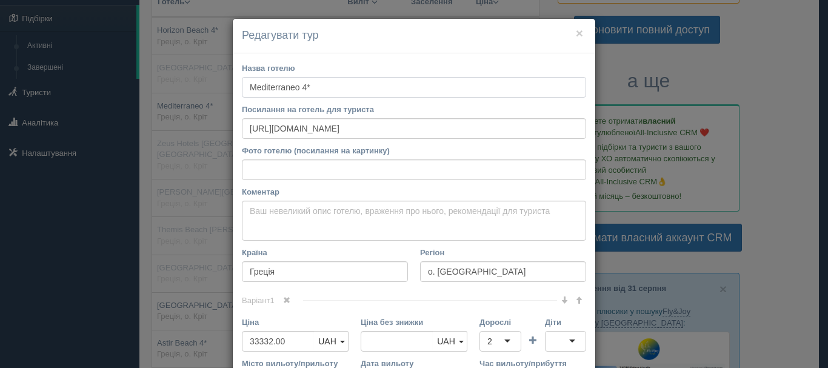
click at [360, 89] on input "Mediterraneo 4*" at bounding box center [414, 87] width 344 height 21
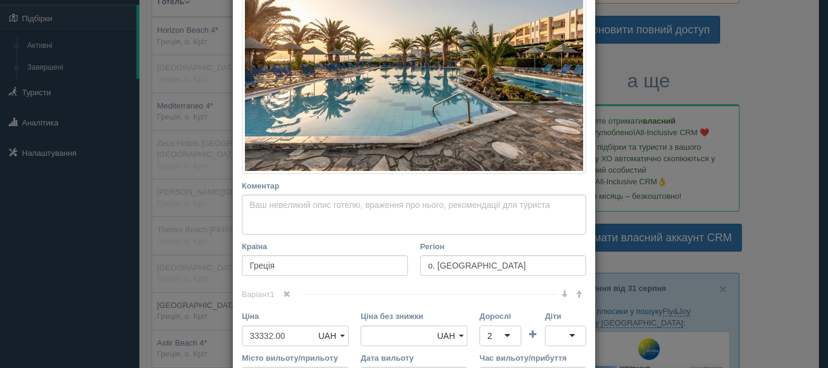
scroll to position [1, 0]
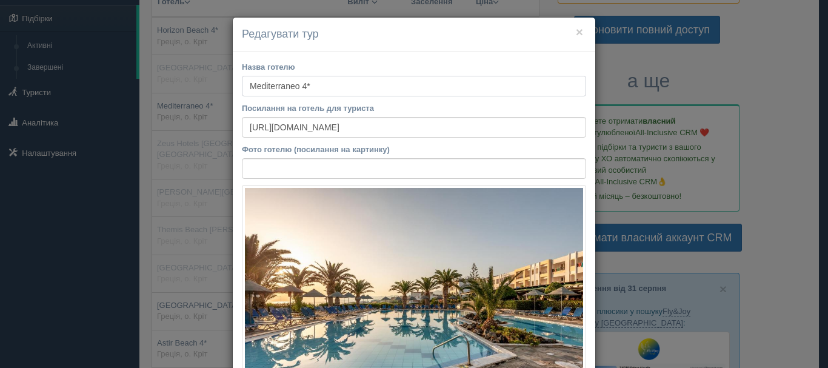
click at [309, 79] on input "Mediterraneo 4*" at bounding box center [414, 86] width 344 height 21
click at [401, 155] on label "Фото готелю (посилання на картинку)" at bounding box center [414, 150] width 344 height 12
click at [401, 158] on input "Фото готелю (посилання на картинку)" at bounding box center [414, 168] width 344 height 21
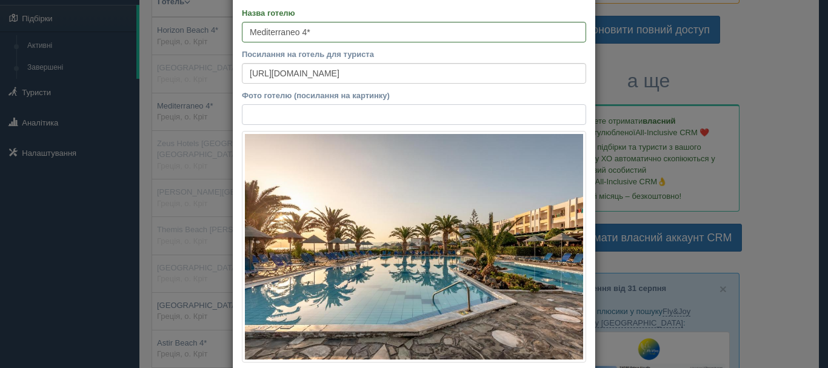
scroll to position [0, 0]
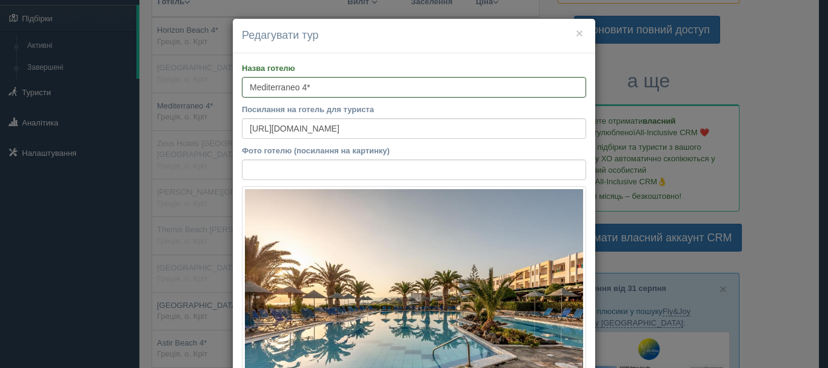
click at [324, 90] on input "Mediterraneo 4*" at bounding box center [414, 87] width 344 height 21
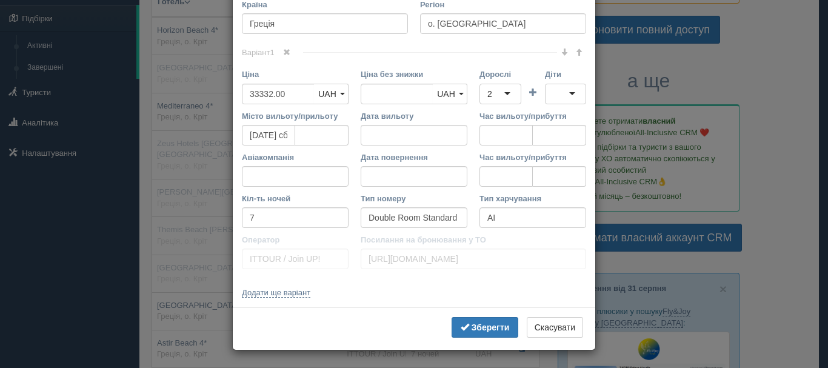
scroll to position [486, 0]
click at [285, 90] on input "33332.00" at bounding box center [278, 93] width 73 height 21
type input "33332.00"
type input "69000"
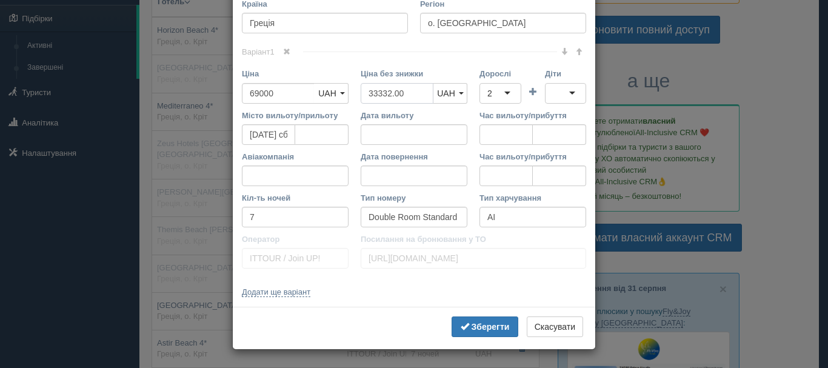
click at [402, 98] on input "33332.00" at bounding box center [397, 93] width 73 height 21
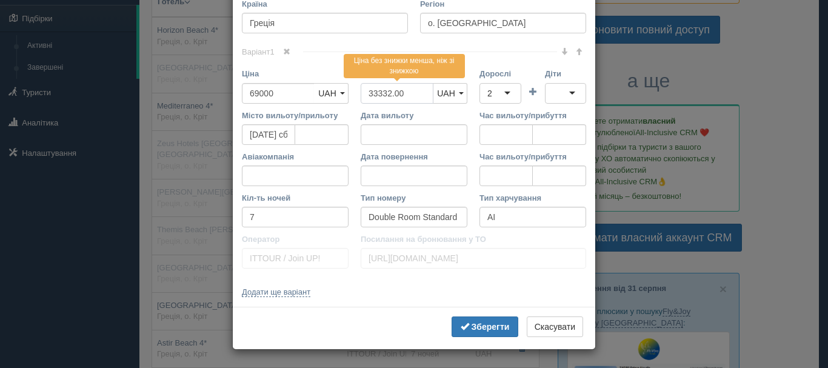
click at [402, 98] on input "33332.00" at bounding box center [397, 93] width 73 height 21
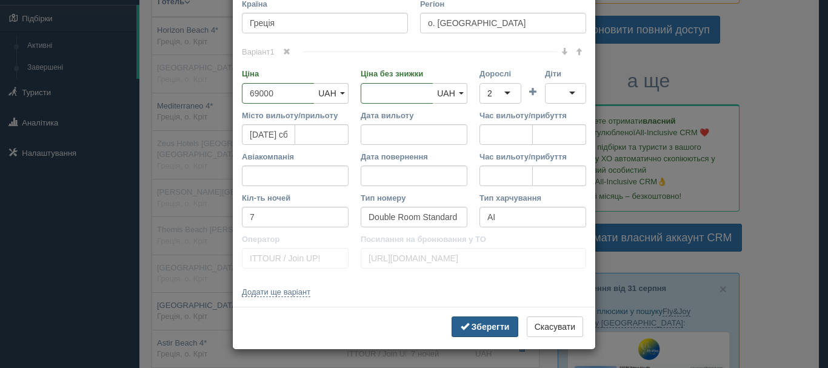
click at [488, 331] on b "Зберегти" at bounding box center [491, 327] width 38 height 10
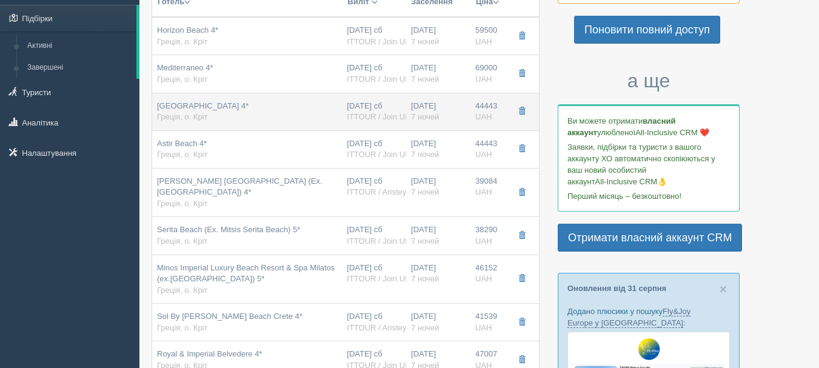
click at [341, 112] on td "[GEOGRAPHIC_DATA] 4* Греція, о. Кріт" at bounding box center [247, 112] width 190 height 38
type input "[GEOGRAPHIC_DATA] 4*"
type input "[URL][DOMAIN_NAME]"
type input "44443.00"
type input "Double Room Main Building Sea View"
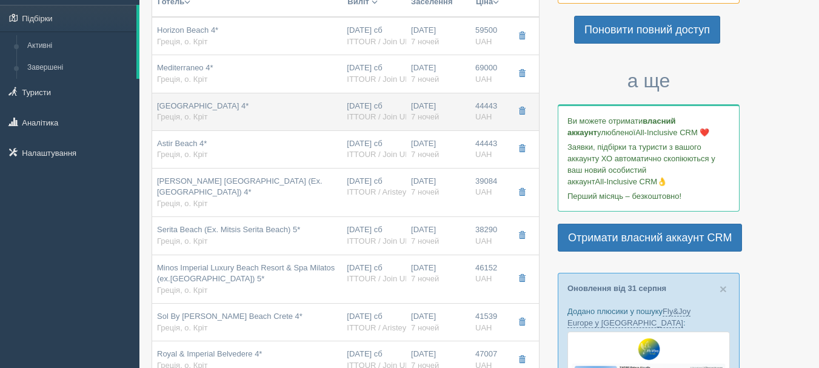
type input "[URL][DOMAIN_NAME]"
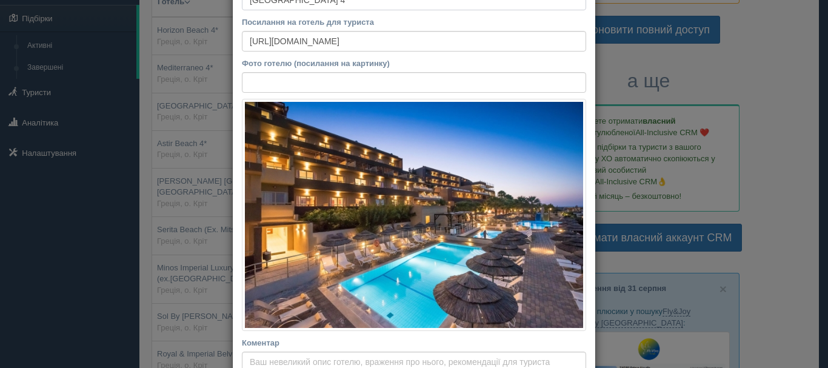
scroll to position [2, 0]
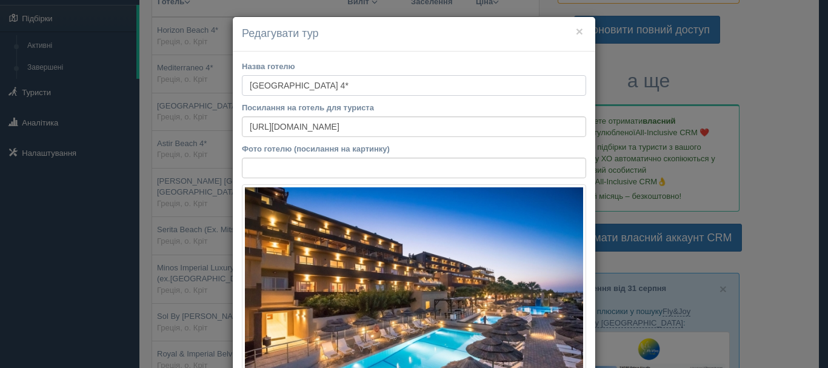
click at [288, 87] on input "[GEOGRAPHIC_DATA] 4*" at bounding box center [414, 85] width 344 height 21
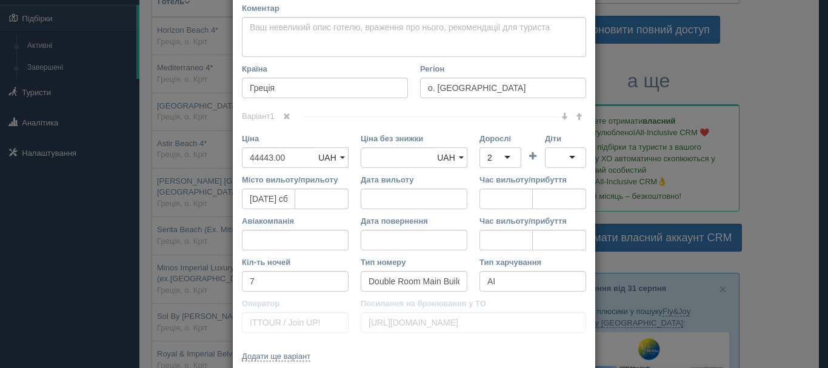
scroll to position [487, 0]
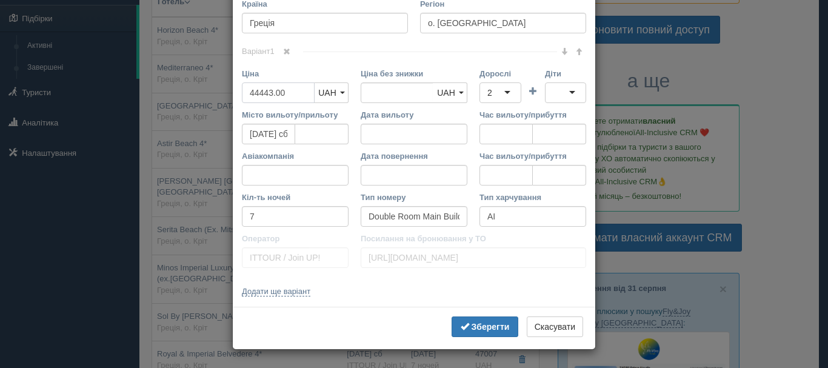
click at [275, 92] on input "44443.00" at bounding box center [278, 92] width 73 height 21
type input "44443.00"
type input "81000"
click at [380, 86] on input "44443.00" at bounding box center [397, 92] width 73 height 21
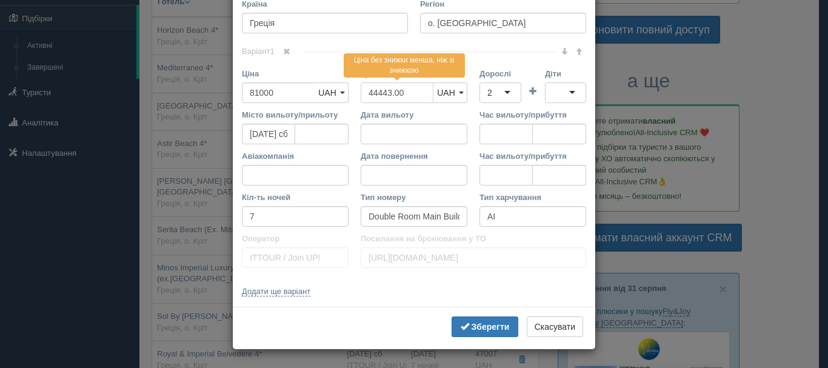
click at [380, 86] on input "44443.00" at bounding box center [397, 92] width 73 height 21
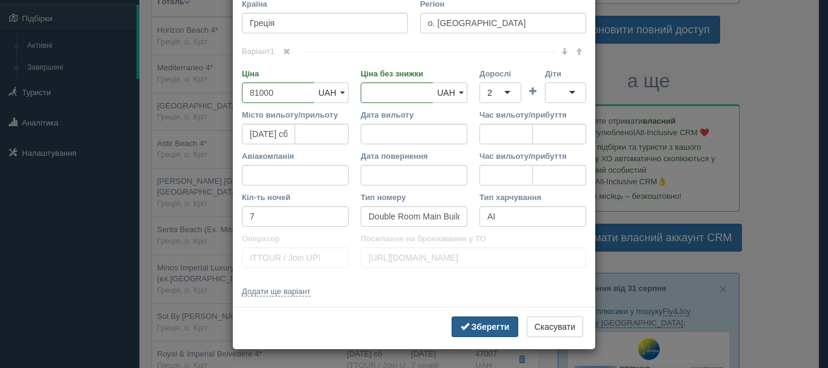
click at [482, 329] on b "Зберегти" at bounding box center [491, 327] width 38 height 10
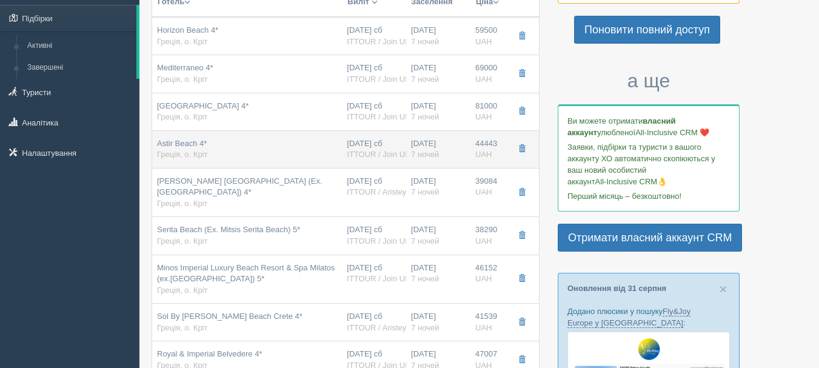
click at [347, 143] on div "[DATE] сб ITTOUR / Join UP!" at bounding box center [374, 149] width 55 height 22
type input "Astir Beach 4*"
type input "[URL][DOMAIN_NAME]"
type input "44443.00"
type input "Double Room Garden View"
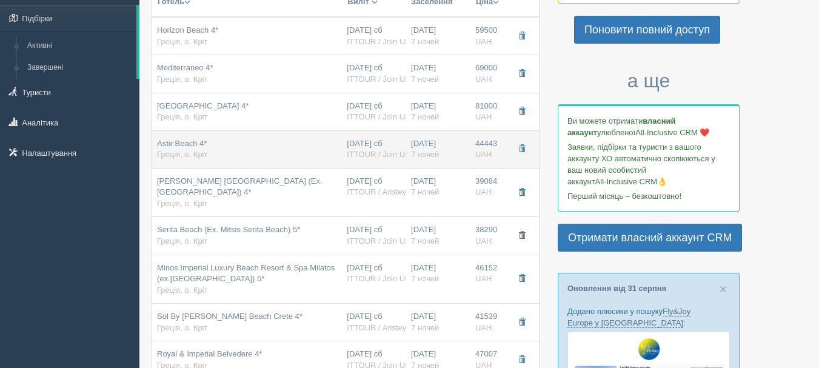
type input "[URL][DOMAIN_NAME]"
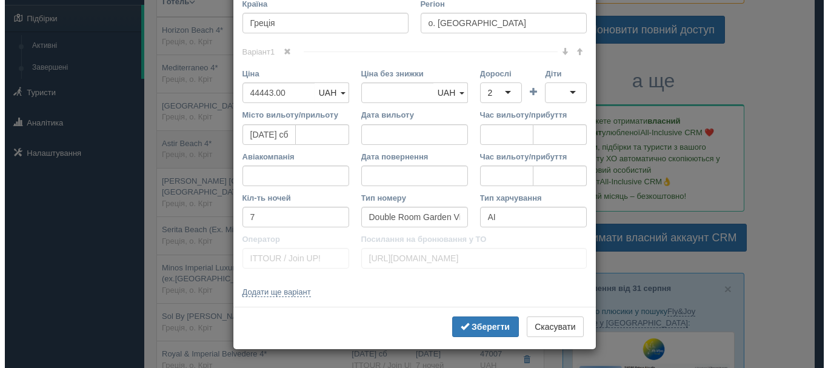
scroll to position [0, 0]
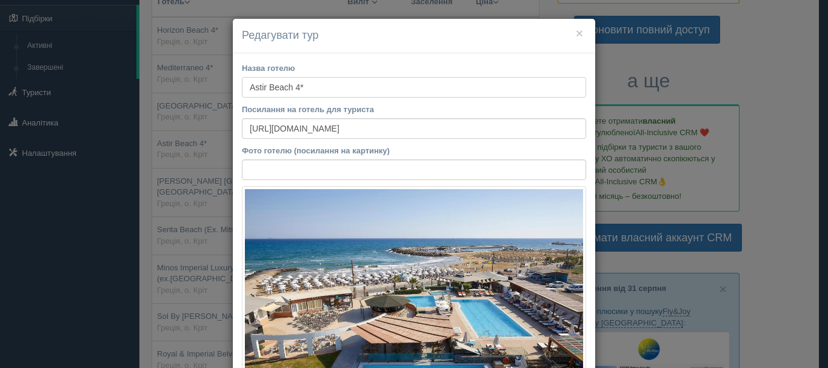
click at [377, 84] on input "Astir Beach 4*" at bounding box center [414, 87] width 344 height 21
click at [576, 38] on button "×" at bounding box center [579, 33] width 7 height 13
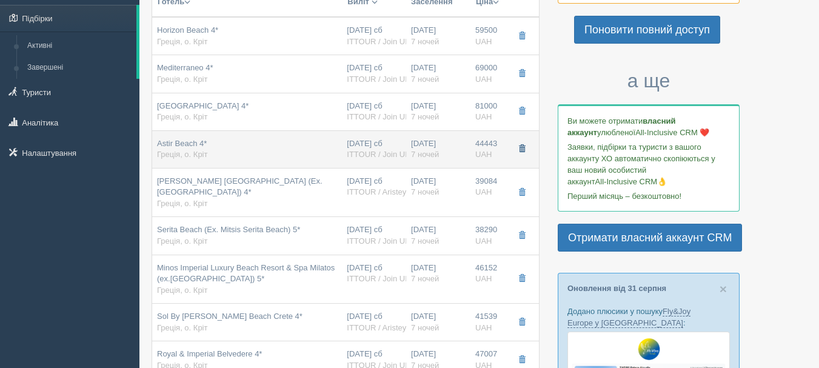
click at [514, 146] on button "button" at bounding box center [522, 149] width 21 height 18
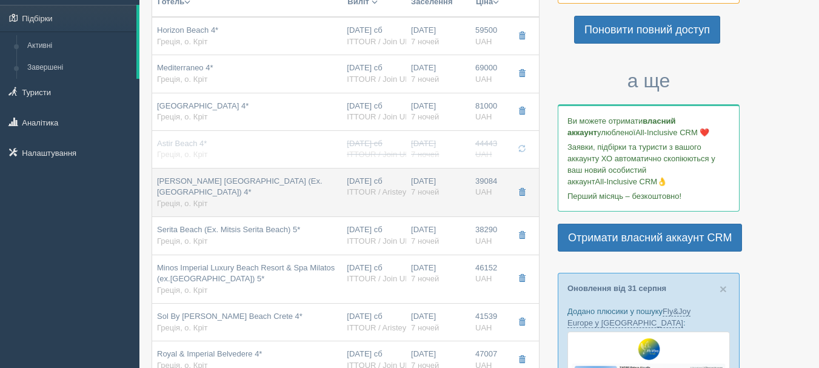
click at [403, 186] on td "[DATE] сб ITTOUR / Aristeya Tour" at bounding box center [374, 192] width 64 height 49
type input "[PERSON_NAME] [GEOGRAPHIC_DATA] (Ex. [GEOGRAPHIC_DATA]) 4*"
type input "39084.00"
type input "Comfort Double Room"
type input "ITTOUR / Aristeya Tour"
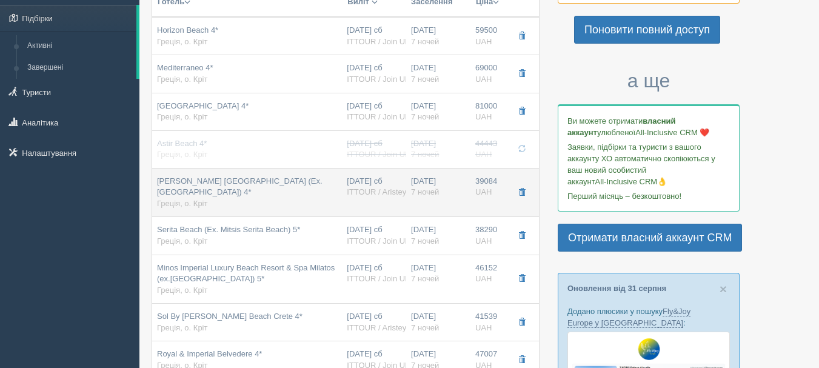
type input "[URL][DOMAIN_NAME]"
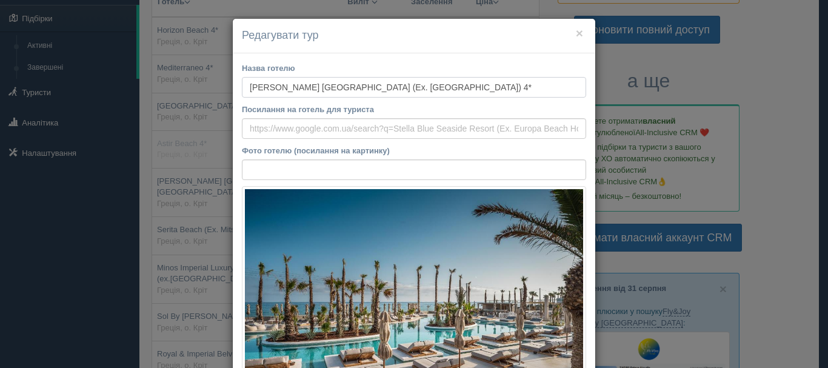
click at [346, 84] on input "[PERSON_NAME] [GEOGRAPHIC_DATA] (Ex. [GEOGRAPHIC_DATA]) 4*" at bounding box center [414, 87] width 344 height 21
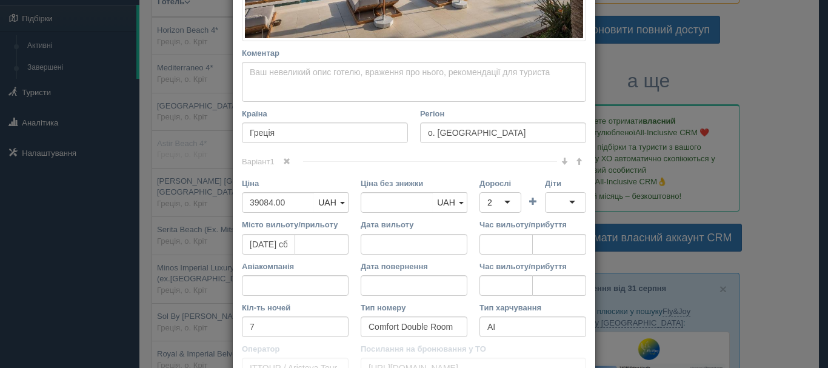
scroll to position [485, 0]
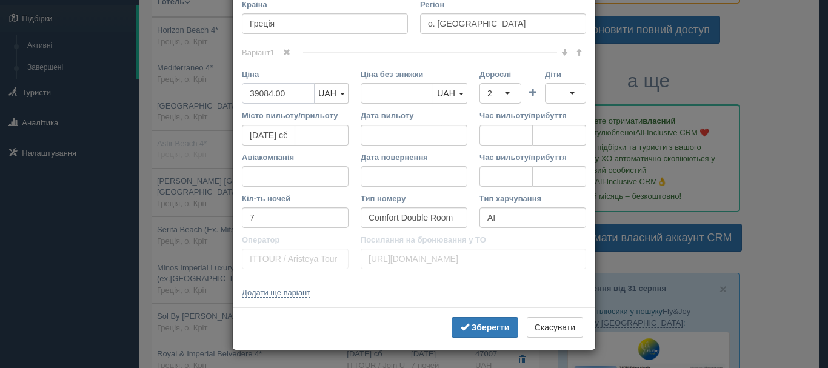
click at [257, 104] on input "39084.00" at bounding box center [278, 93] width 73 height 21
click at [375, 104] on input "39084.00" at bounding box center [397, 93] width 73 height 21
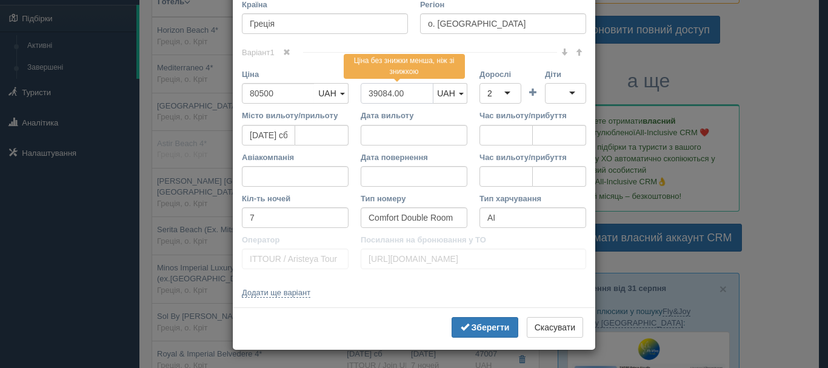
click at [375, 104] on input "39084.00" at bounding box center [397, 93] width 73 height 21
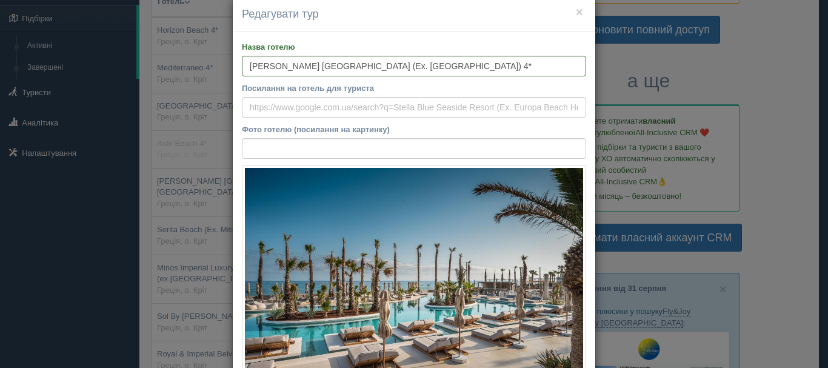
scroll to position [0, 0]
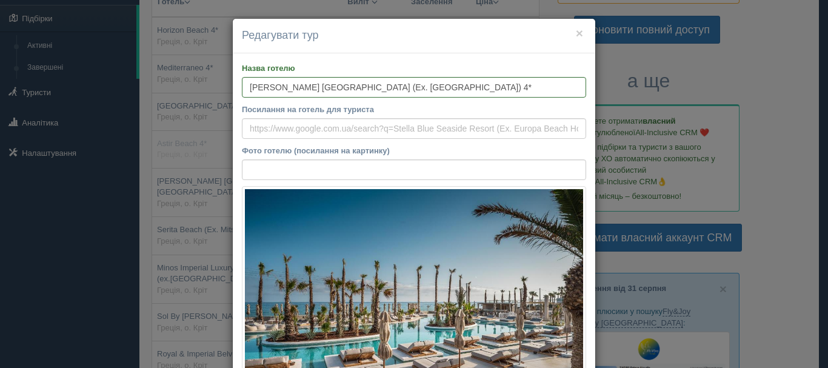
click at [364, 72] on label "Назва готелю" at bounding box center [414, 68] width 344 height 12
click at [364, 77] on input "[PERSON_NAME] [GEOGRAPHIC_DATA] (Ex. [GEOGRAPHIC_DATA]) 4*" at bounding box center [414, 87] width 344 height 21
click at [369, 82] on input "[PERSON_NAME] [GEOGRAPHIC_DATA] (Ex. [GEOGRAPHIC_DATA]) 4*" at bounding box center [414, 87] width 344 height 21
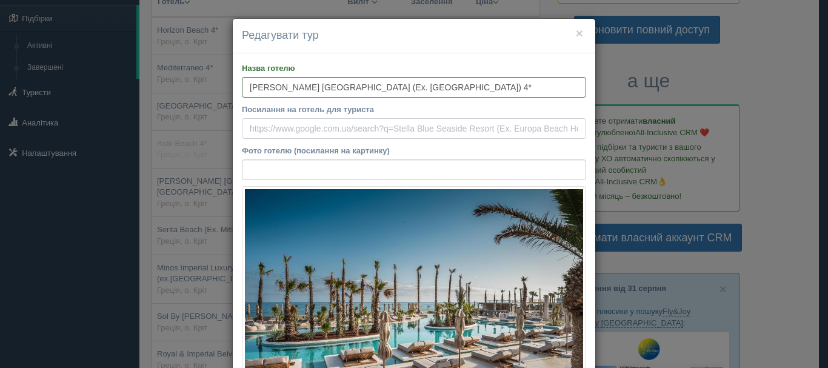
click at [379, 121] on input "Посилання на готель для туриста" at bounding box center [414, 128] width 344 height 21
paste input "[URL][DOMAIN_NAME][PERSON_NAME]"
click at [383, 167] on input "Фото готелю (посилання на картинку)" at bounding box center [414, 169] width 344 height 21
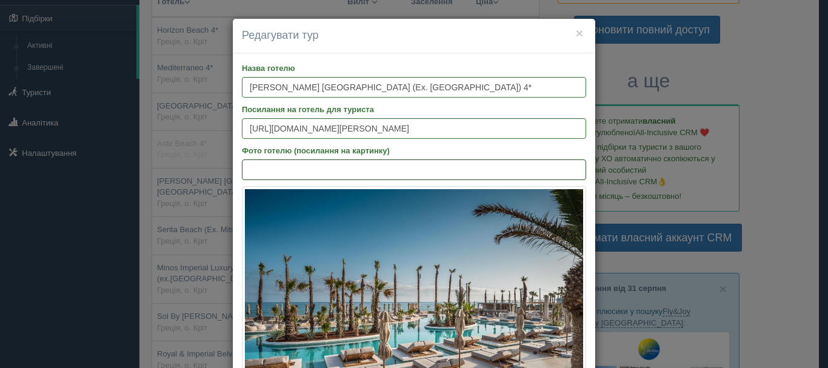
paste input "[URL][DOMAIN_NAME]"
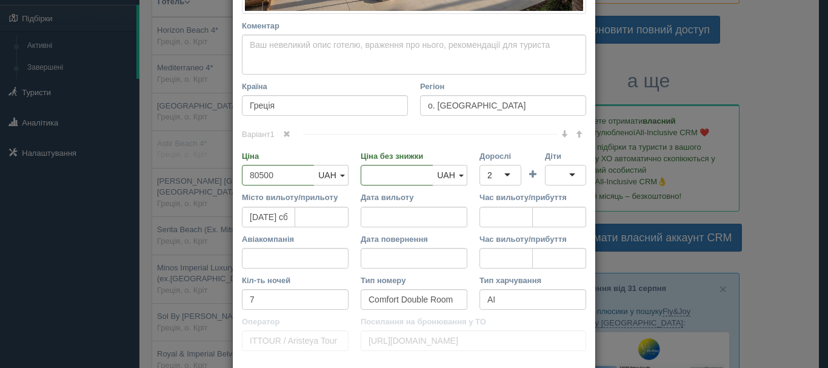
scroll to position [486, 0]
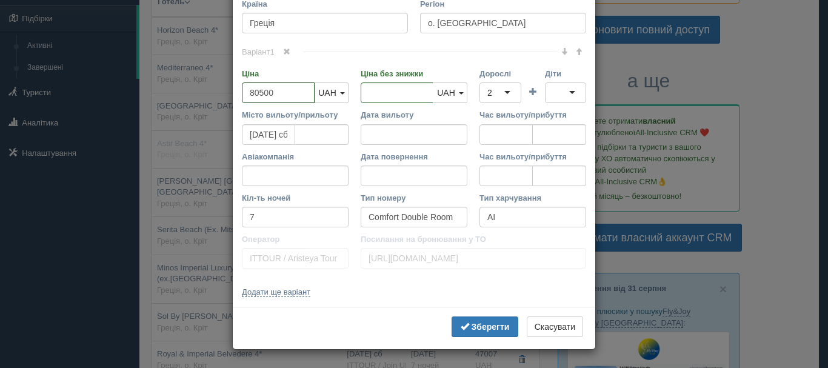
click at [258, 95] on input "80500" at bounding box center [278, 92] width 73 height 21
click at [497, 330] on b "Зберегти" at bounding box center [491, 327] width 38 height 10
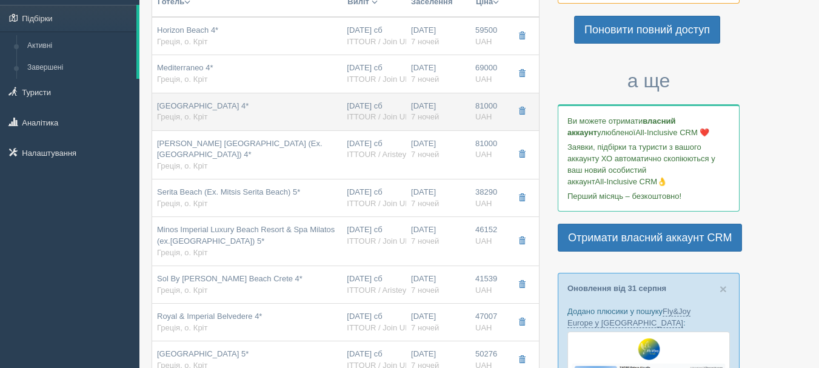
click at [373, 107] on div "[DATE] сб ITTOUR / Join UP!" at bounding box center [374, 112] width 55 height 22
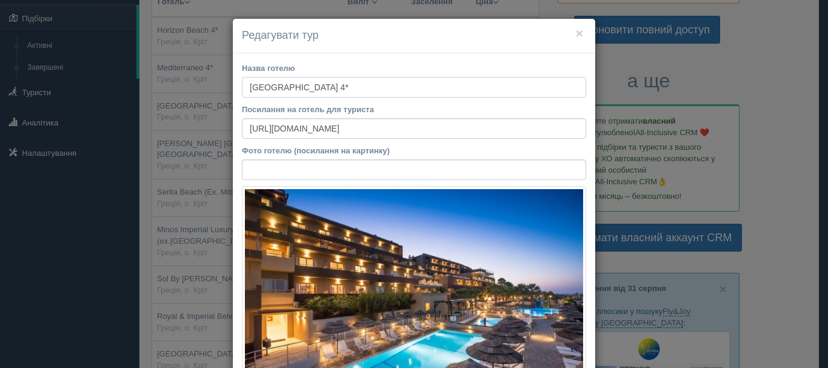
click at [362, 87] on input "[GEOGRAPHIC_DATA] 4*" at bounding box center [414, 87] width 344 height 21
click at [576, 35] on button "×" at bounding box center [579, 33] width 7 height 13
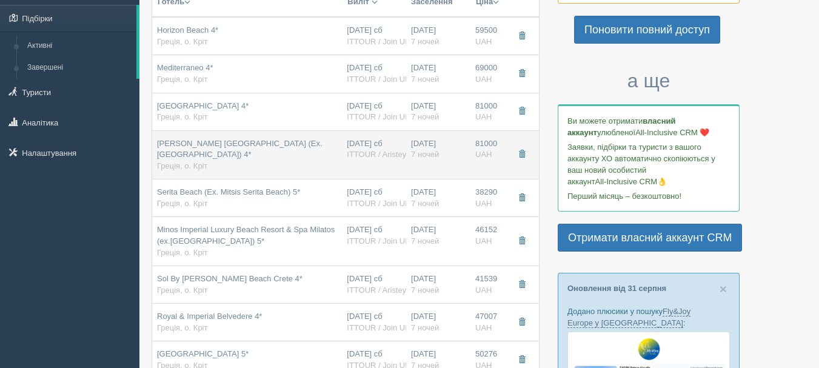
click at [275, 152] on div "[PERSON_NAME] [GEOGRAPHIC_DATA] (Ex. [GEOGRAPHIC_DATA]) 4* Греція, о. Кріт" at bounding box center [247, 155] width 180 height 34
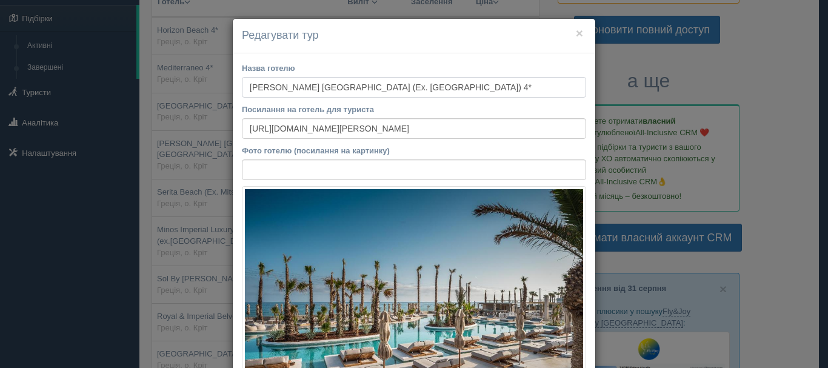
click at [306, 83] on input "[PERSON_NAME] [GEOGRAPHIC_DATA] (Ex. [GEOGRAPHIC_DATA]) 4*" at bounding box center [414, 87] width 344 height 21
click at [576, 33] on button "×" at bounding box center [579, 33] width 7 height 13
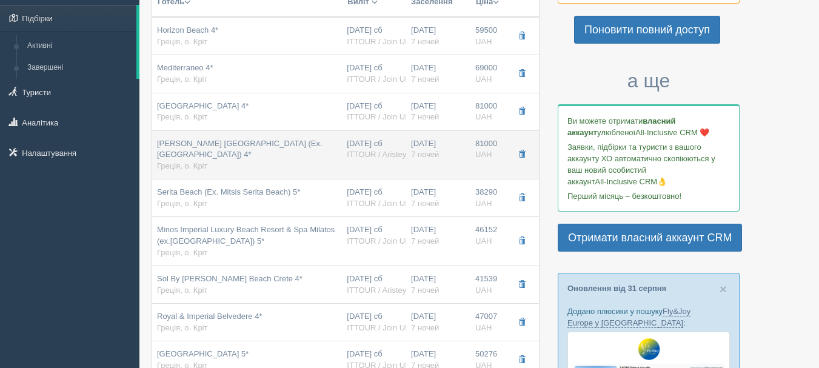
click at [303, 153] on div "[PERSON_NAME] [GEOGRAPHIC_DATA] (Ex. [GEOGRAPHIC_DATA]) 4* Греція, о. Кріт" at bounding box center [247, 155] width 180 height 34
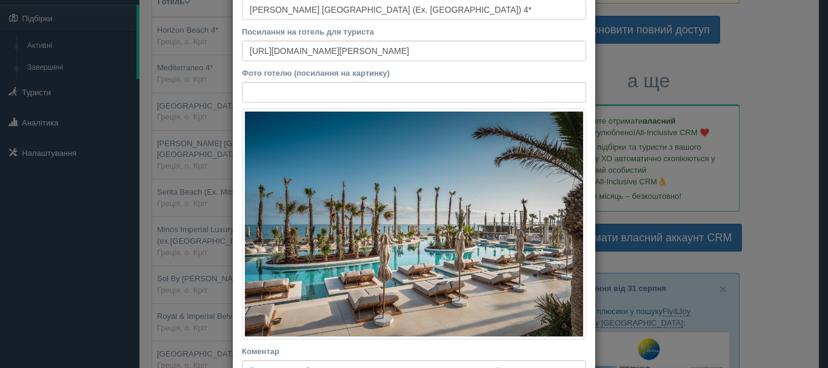
scroll to position [303, 0]
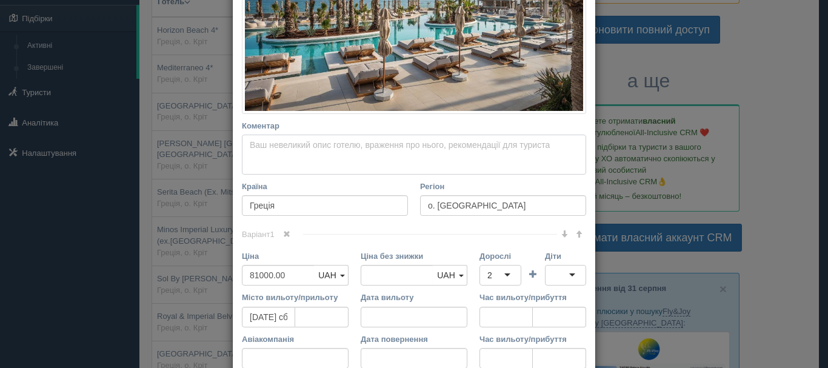
click at [309, 150] on textarea "Коментар Основний опис Додатковий опис Закріпити Збережено Необхідно вказати на…" at bounding box center [414, 155] width 344 height 40
click at [310, 150] on textarea "шезлонги и зонтики - бесплатно" at bounding box center [414, 155] width 344 height 40
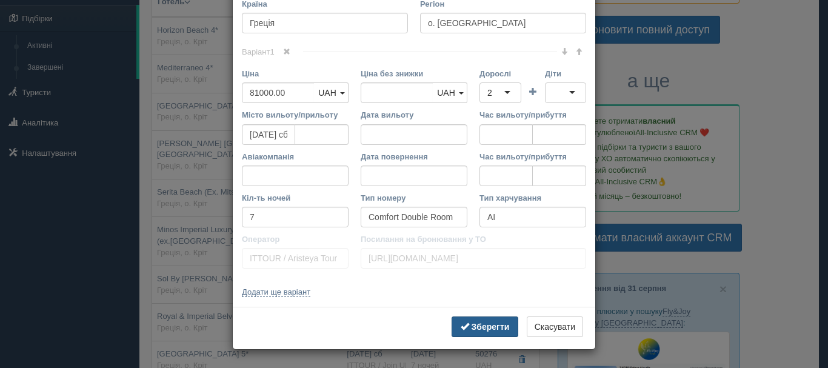
click at [481, 317] on button "Зберегти" at bounding box center [485, 327] width 67 height 21
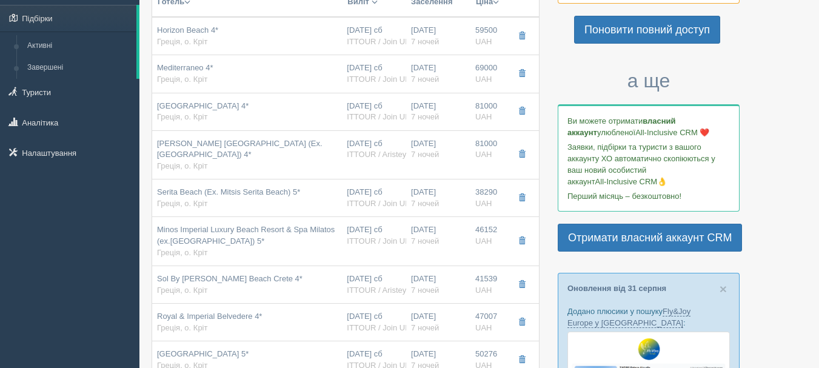
click at [312, 46] on div "Horizon Beach 4* Греція, о. Кріт" at bounding box center [247, 36] width 180 height 22
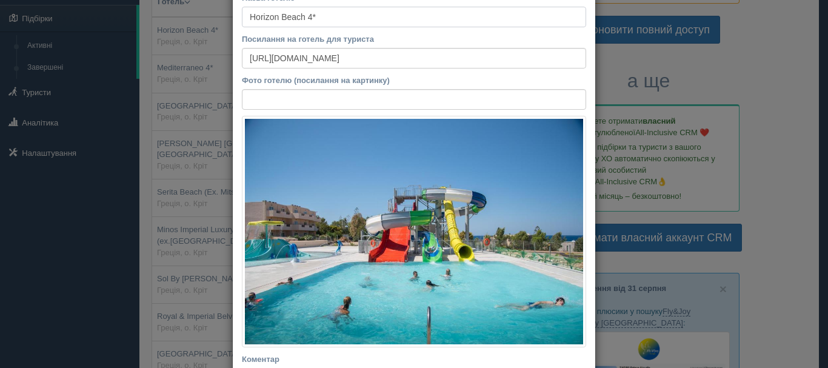
scroll to position [243, 0]
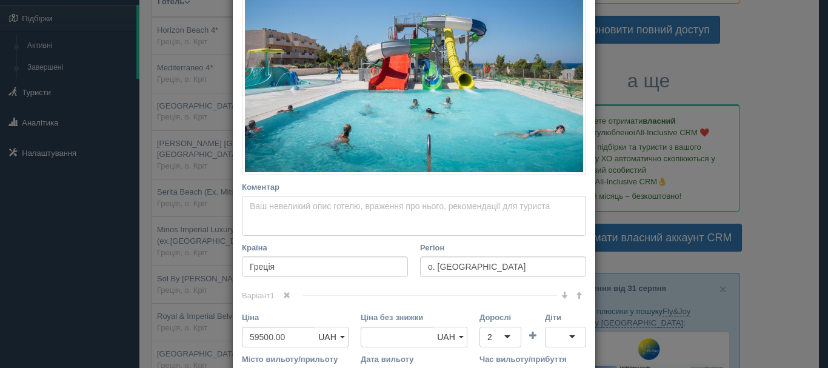
click at [345, 216] on textarea "Коментар Основний опис Додатковий опис Закріпити Збережено Необхідно вказати на…" at bounding box center [414, 216] width 344 height 40
paste textarea "шезлонги и зонтики - бесплатно"
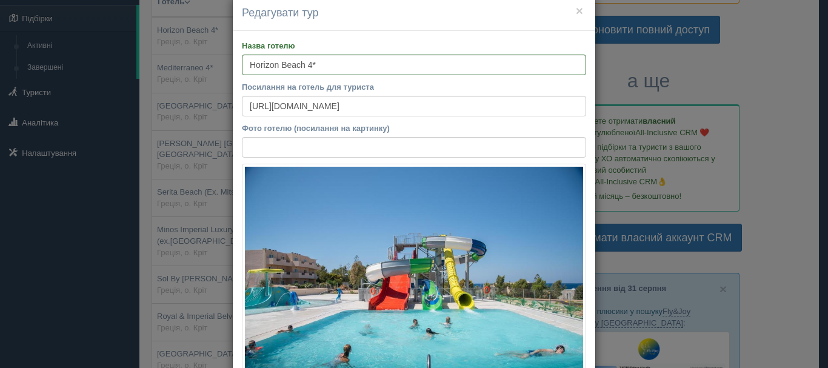
scroll to position [1, 0]
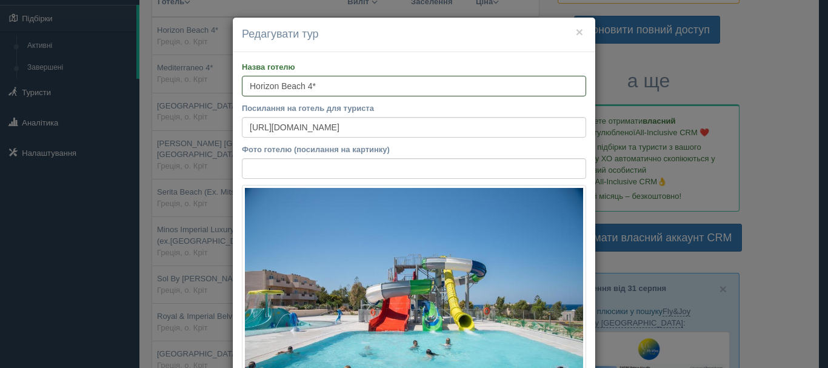
click at [324, 81] on input "Horizon Beach 4*" at bounding box center [414, 86] width 344 height 21
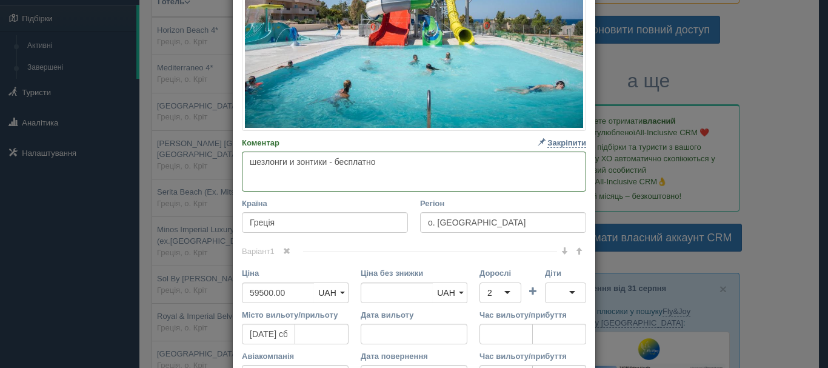
scroll to position [365, 0]
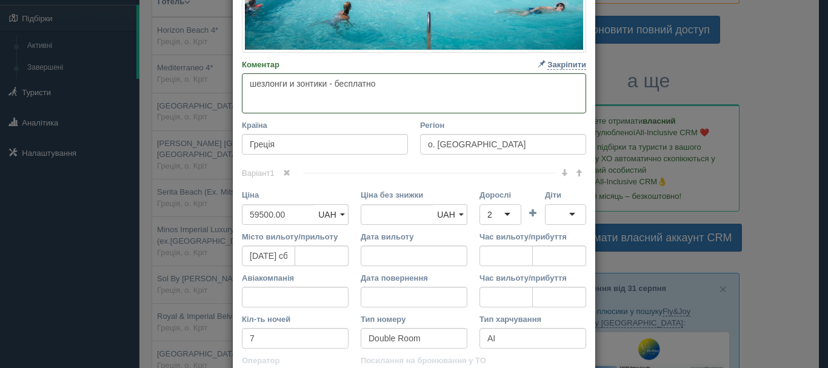
click at [317, 86] on textarea "шезлонги и зонтики - бесплатно" at bounding box center [414, 93] width 344 height 40
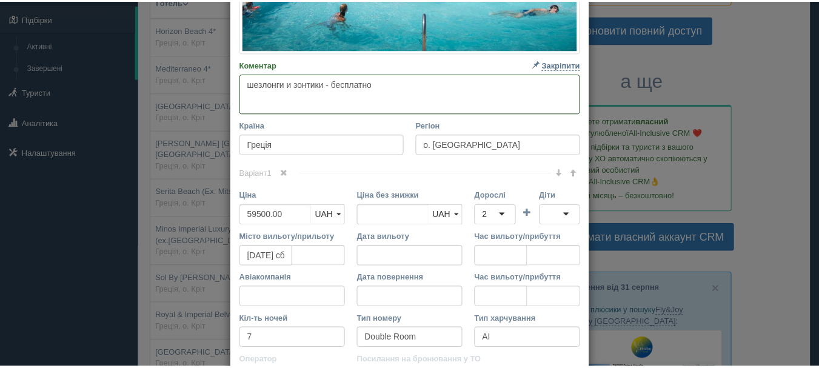
scroll to position [1, 0]
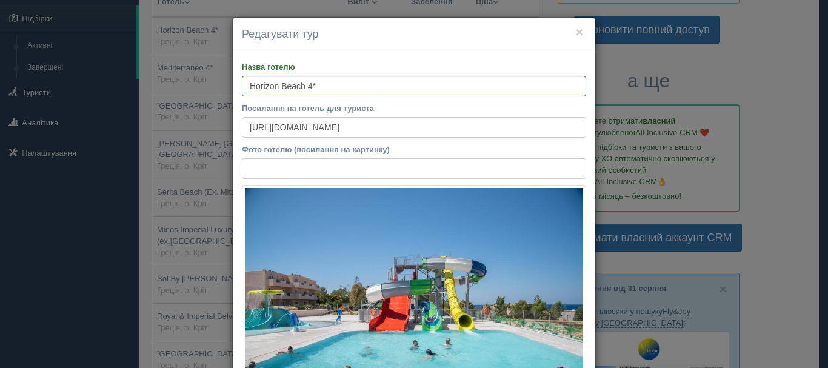
click at [580, 33] on h4 "Редагувати тур" at bounding box center [414, 35] width 344 height 16
click at [576, 32] on button "×" at bounding box center [579, 31] width 7 height 13
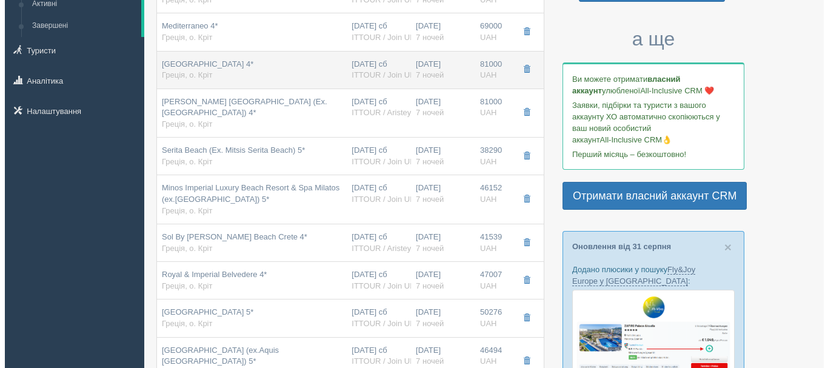
scroll to position [243, 0]
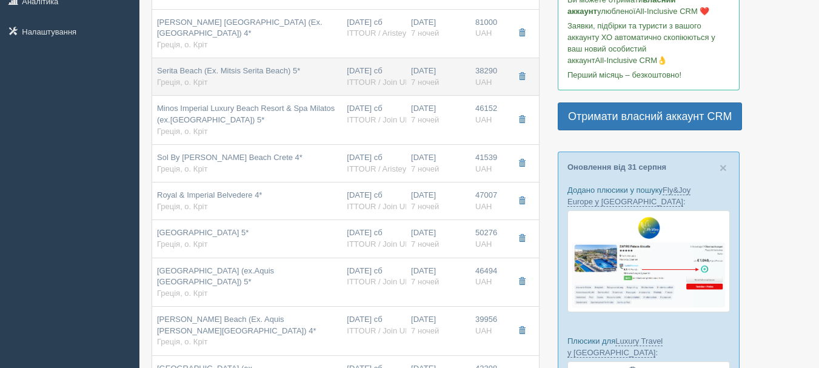
click at [293, 82] on div "Serita Beach (Ex. Mitsis Serita Beach) 5* Греція, о. Кріт" at bounding box center [228, 76] width 143 height 22
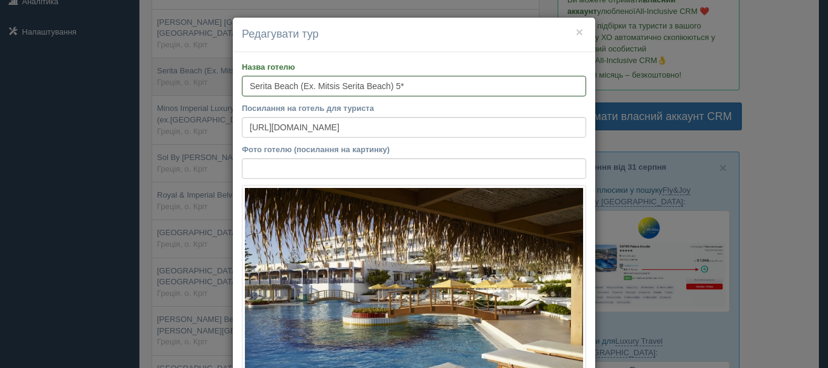
scroll to position [0, 0]
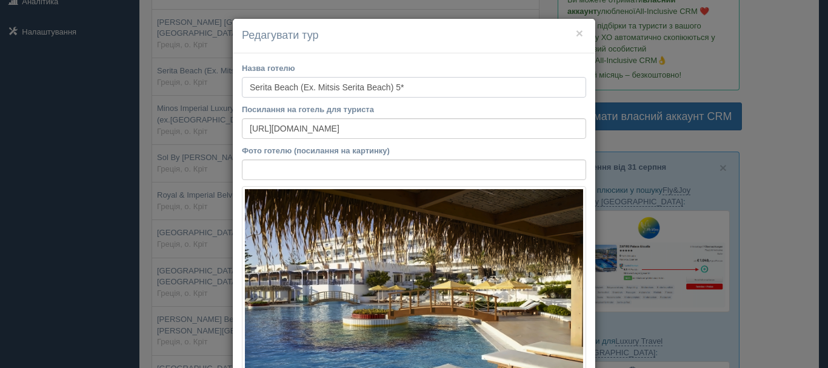
click at [311, 87] on input "Serita Beach (Ex. Mitsis Serita Beach) 5*" at bounding box center [414, 87] width 344 height 21
click at [576, 33] on button "×" at bounding box center [579, 33] width 7 height 13
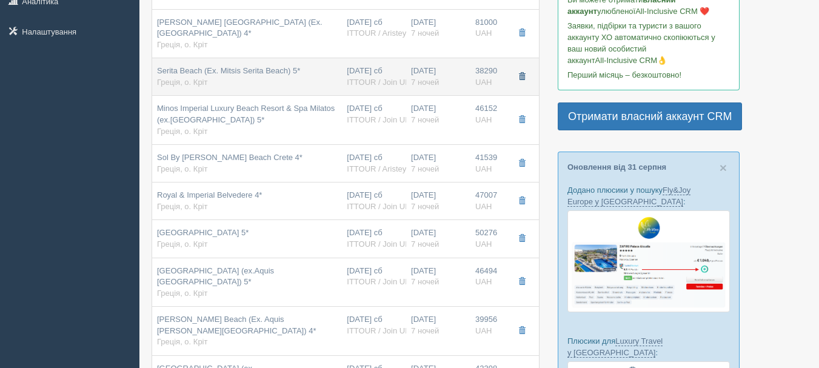
click at [518, 79] on span "button" at bounding box center [521, 76] width 7 height 7
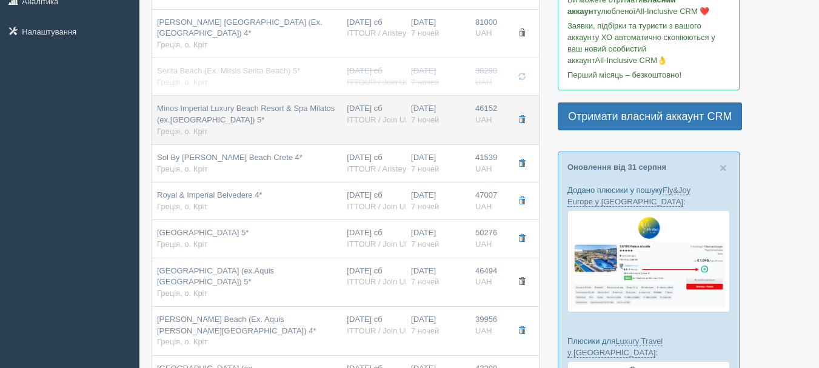
click at [492, 115] on div "46152 UAH 0" at bounding box center [488, 114] width 27 height 22
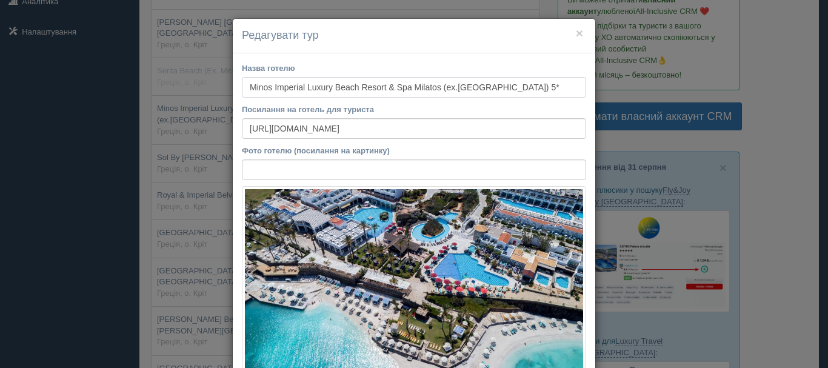
click at [352, 81] on input "Minos Imperial Luxury Beach Resort & Spa Milatos (ex.[GEOGRAPHIC_DATA]) 5*" at bounding box center [414, 87] width 344 height 21
click at [405, 109] on label "Посилання на готель для туриста" at bounding box center [414, 110] width 344 height 12
click at [405, 118] on input "[URL][DOMAIN_NAME]" at bounding box center [414, 128] width 344 height 21
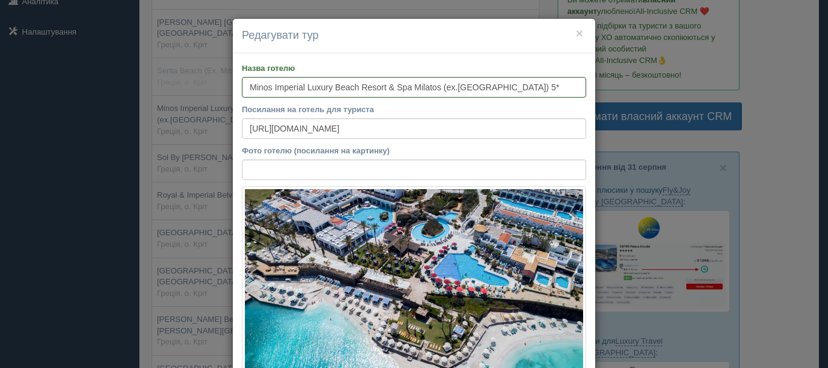
click at [362, 78] on input "Minos Imperial Luxury Beach Resort & Spa Milatos (ex.[GEOGRAPHIC_DATA]) 5*" at bounding box center [414, 87] width 344 height 21
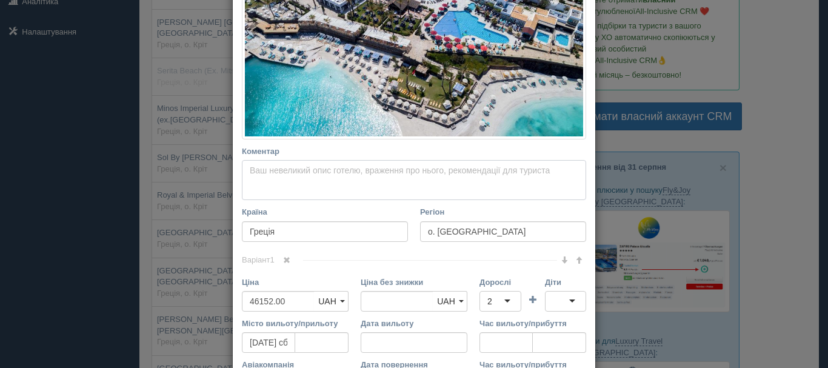
click at [349, 189] on textarea "Коментар Основний опис Додатковий опис Закріпити Збережено Необхідно вказати на…" at bounding box center [414, 180] width 344 height 40
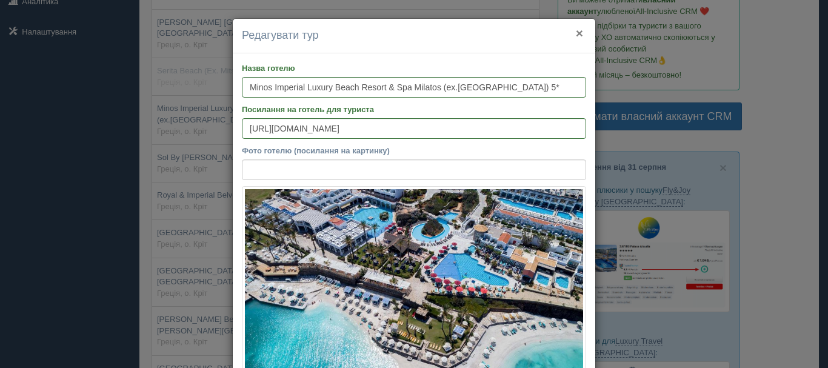
click at [576, 36] on button "×" at bounding box center [579, 33] width 7 height 13
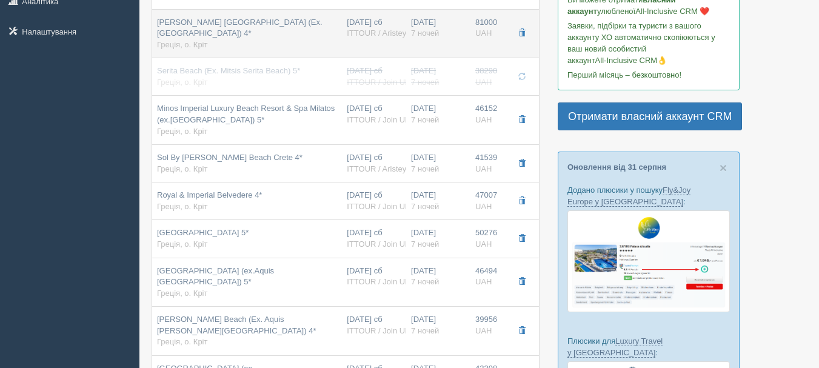
click at [309, 31] on div "[PERSON_NAME] [GEOGRAPHIC_DATA] (Ex. [GEOGRAPHIC_DATA]) 4* Греція, о. Кріт" at bounding box center [247, 34] width 180 height 34
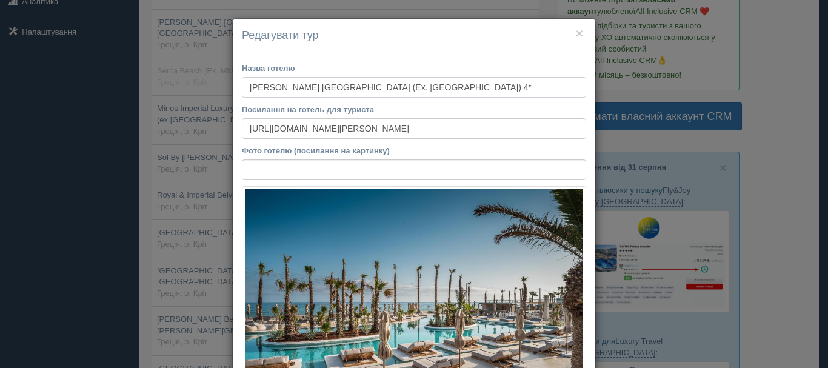
scroll to position [303, 0]
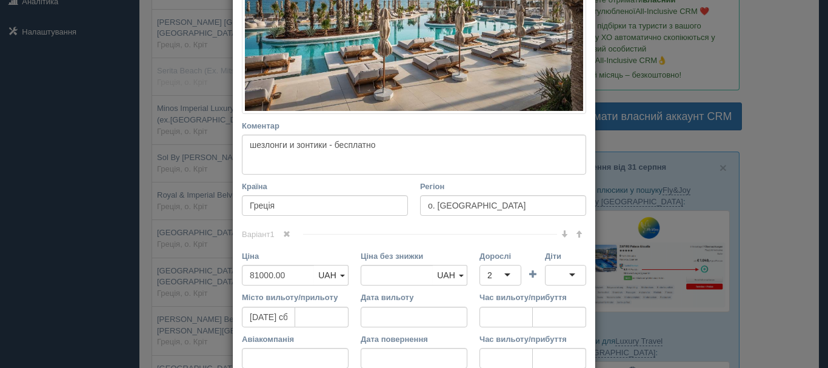
click at [298, 120] on div "Назва готелю [PERSON_NAME][GEOGRAPHIC_DATA] (Ex. [GEOGRAPHIC_DATA]) 4* Посиланн…" at bounding box center [414, 119] width 363 height 739
click at [300, 143] on textarea "шезлонги и зонтики - бесплатно" at bounding box center [414, 155] width 344 height 40
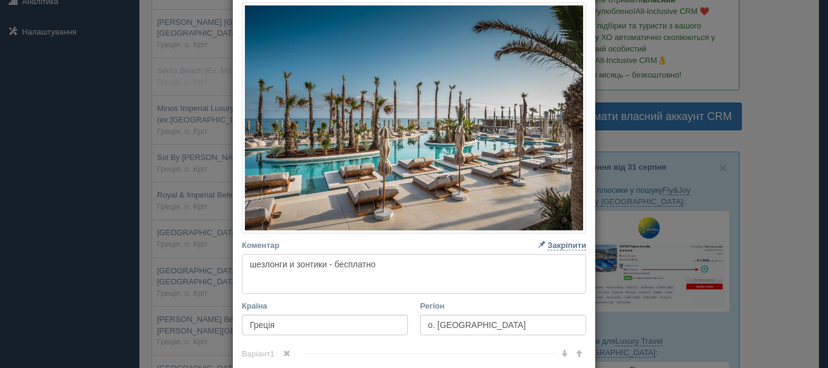
scroll to position [0, 0]
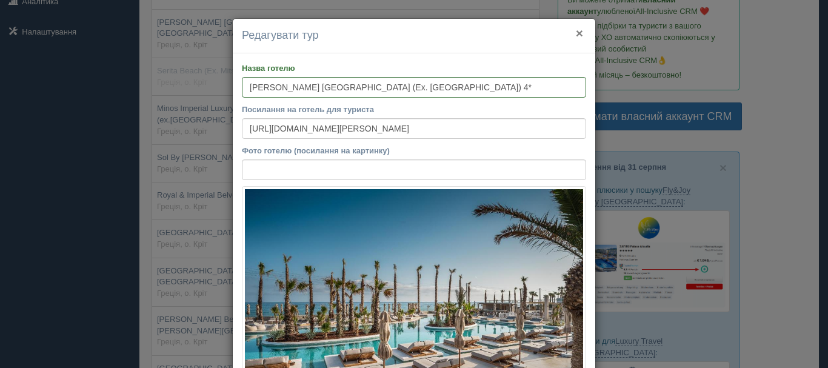
click at [577, 27] on button "×" at bounding box center [579, 33] width 7 height 13
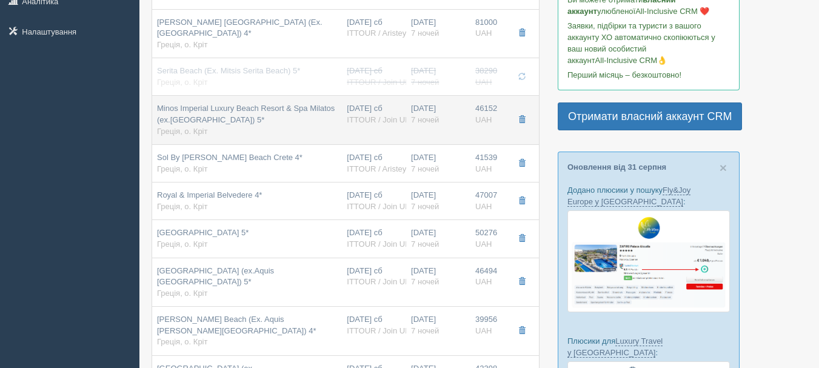
click at [334, 109] on span "Minos Imperial Luxury Beach Resort & Spa Milatos (ex.[GEOGRAPHIC_DATA]) 5*" at bounding box center [246, 114] width 178 height 21
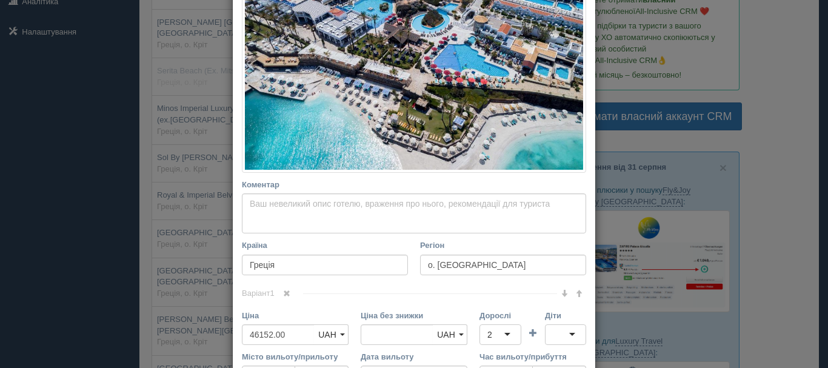
scroll to position [303, 0]
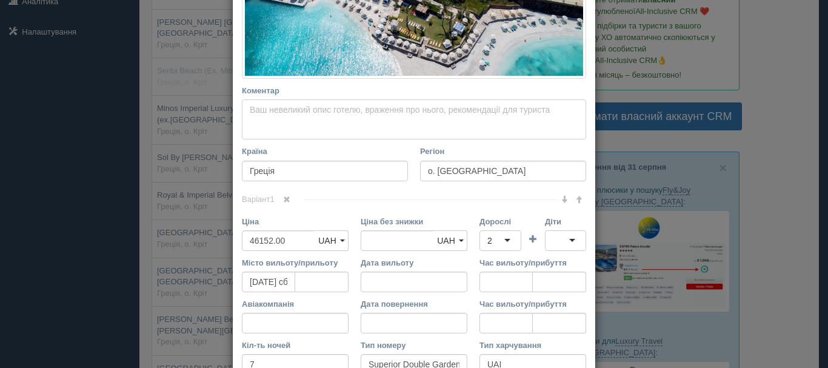
click at [316, 118] on textarea "Коментар Основний опис Додатковий опис Закріпити Збережено Необхідно вказати на…" at bounding box center [414, 119] width 344 height 40
paste textarea "шезлонги и зонтики - бесплатно"
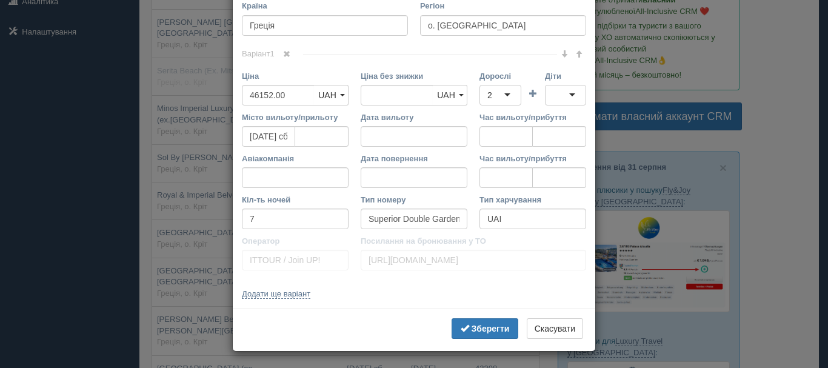
scroll to position [451, 0]
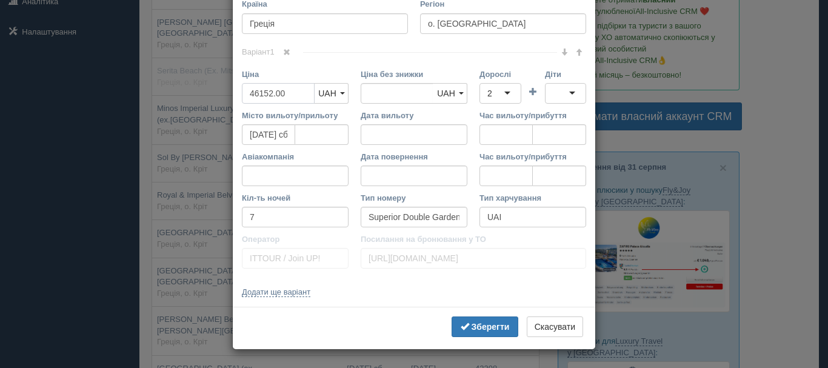
click at [278, 91] on input "46152.00" at bounding box center [278, 93] width 73 height 21
click at [370, 92] on input "46152.00" at bounding box center [397, 93] width 73 height 21
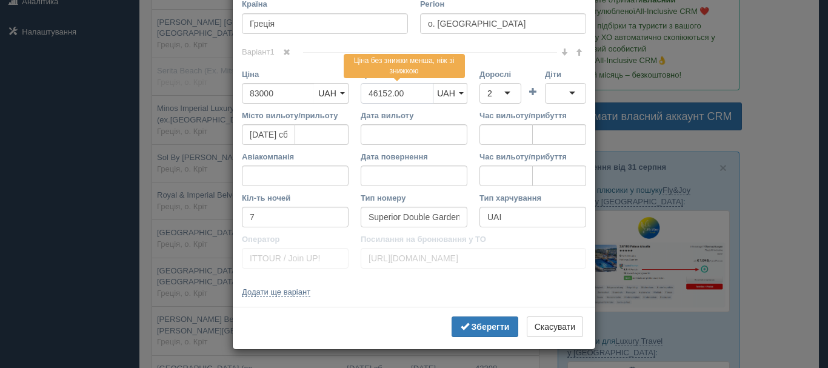
click at [370, 92] on input "46152.00" at bounding box center [397, 93] width 73 height 21
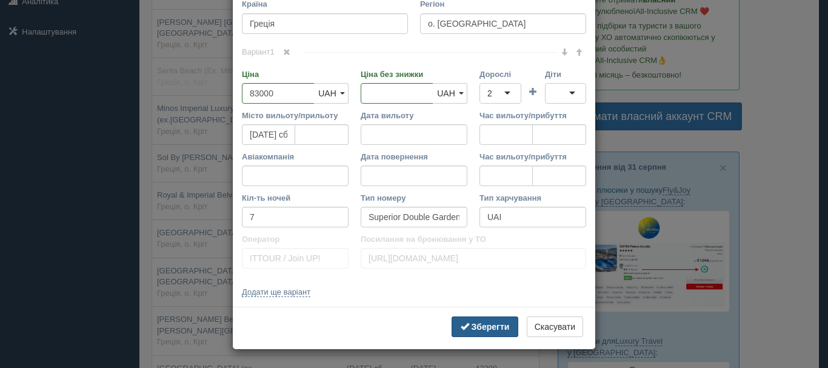
click at [486, 319] on button "Зберегти" at bounding box center [485, 327] width 67 height 21
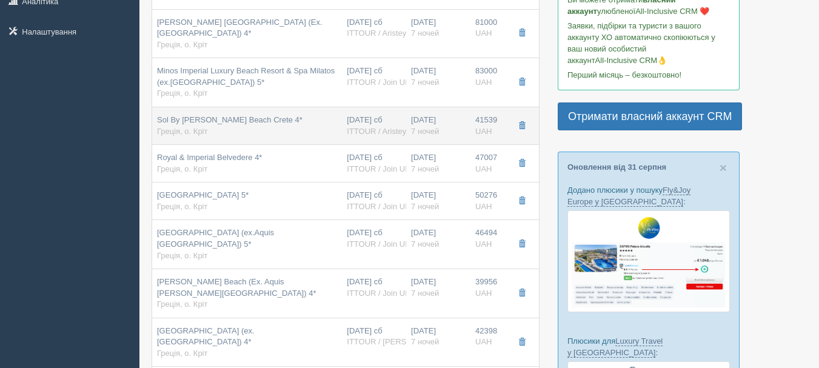
click at [273, 116] on span "Sol By [PERSON_NAME] Beach Crete 4*" at bounding box center [230, 119] width 146 height 9
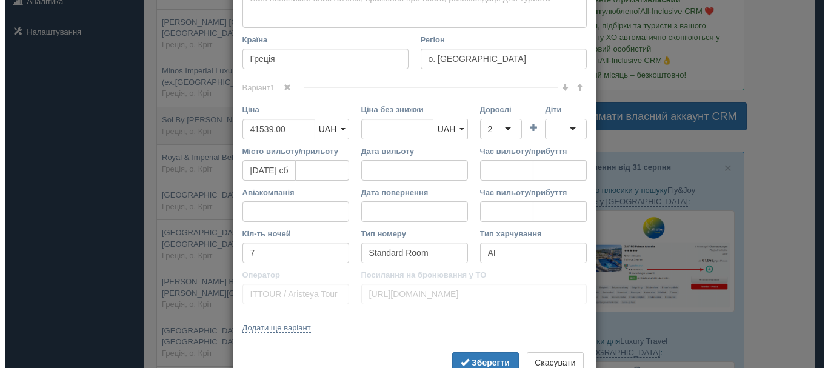
scroll to position [0, 0]
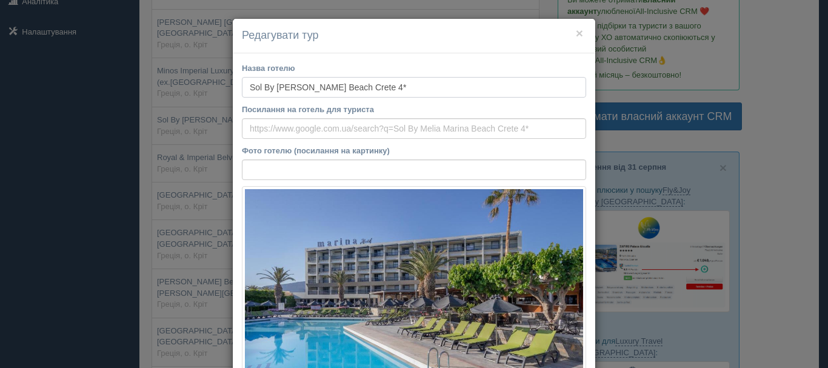
click at [299, 85] on input "Sol By [PERSON_NAME] Beach Crete 4*" at bounding box center [414, 87] width 344 height 21
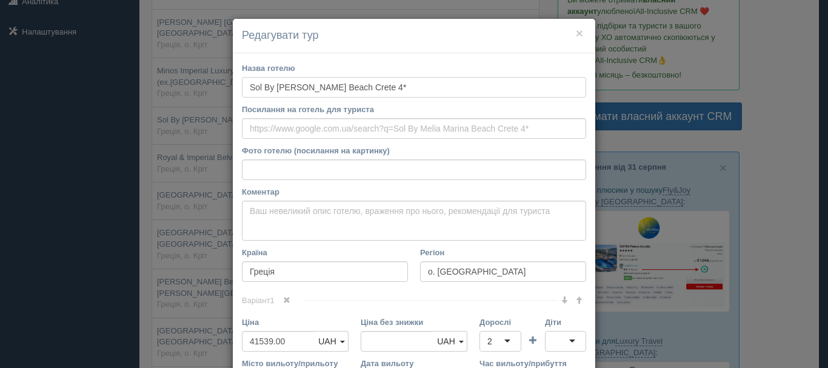
click at [299, 85] on input "Sol By [PERSON_NAME] Beach Crete 4*" at bounding box center [414, 87] width 344 height 21
click at [576, 35] on button "×" at bounding box center [579, 33] width 7 height 13
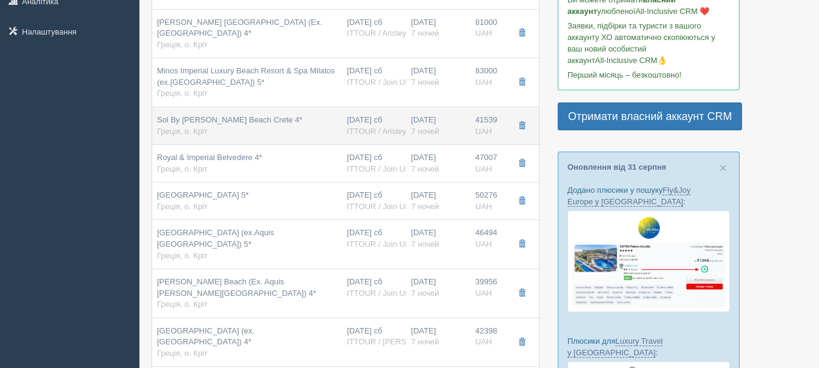
click at [481, 118] on span "41539" at bounding box center [486, 119] width 22 height 9
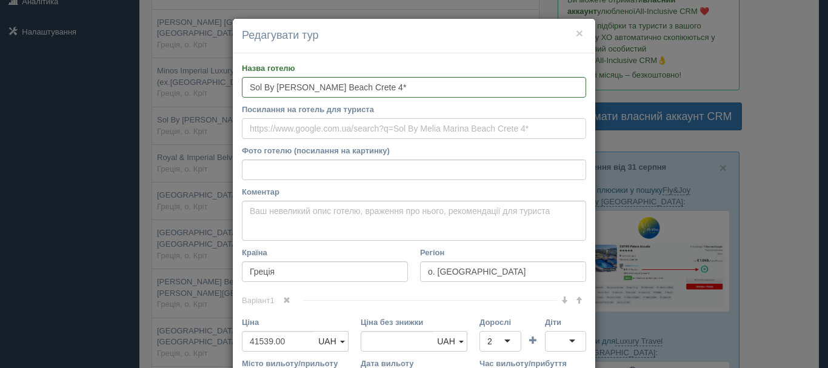
click at [448, 131] on input "Посилання на готель для туриста" at bounding box center [414, 128] width 344 height 21
paste input "[URL][DOMAIN_NAME]"
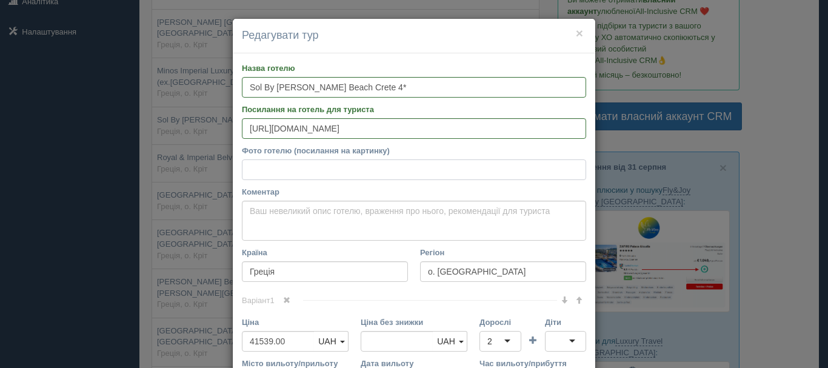
click at [381, 166] on input "Фото готелю (посилання на картинку)" at bounding box center [414, 169] width 344 height 21
paste input "[URL][DOMAIN_NAME]"
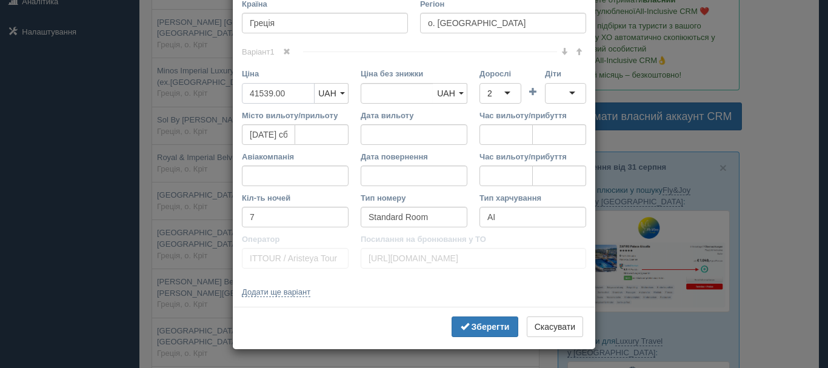
click at [246, 93] on input "41539.00" at bounding box center [278, 93] width 73 height 21
click at [409, 98] on input "41539.00" at bounding box center [397, 93] width 73 height 21
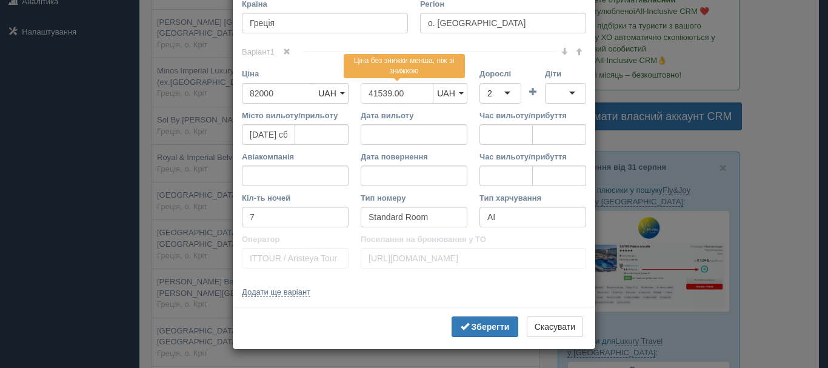
click at [409, 98] on input "41539.00" at bounding box center [397, 93] width 73 height 21
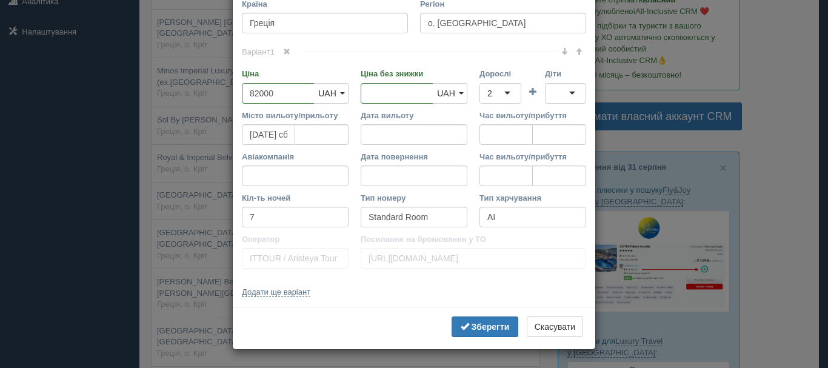
click at [469, 310] on div "Зберегти Скасувати" at bounding box center [414, 328] width 363 height 42
click at [474, 318] on button "Зберегти" at bounding box center [485, 327] width 67 height 21
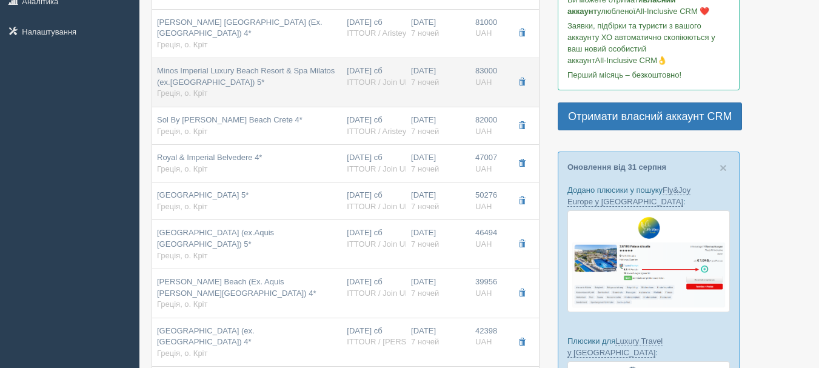
click at [257, 87] on span "Minos Imperial Luxury Beach Resort & Spa Milatos (ex.[GEOGRAPHIC_DATA]) 5*" at bounding box center [246, 76] width 178 height 21
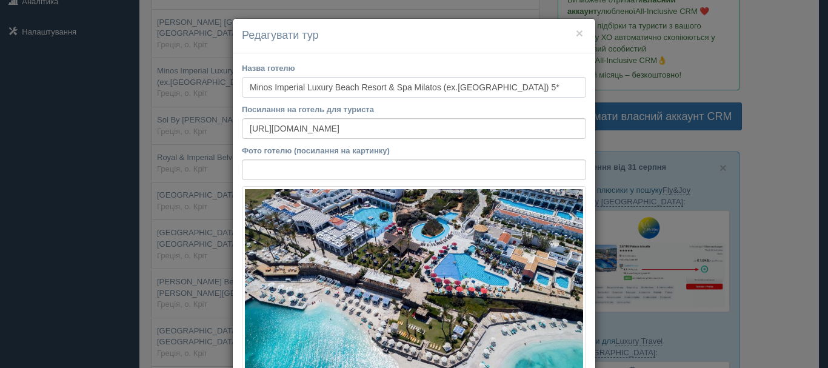
scroll to position [243, 0]
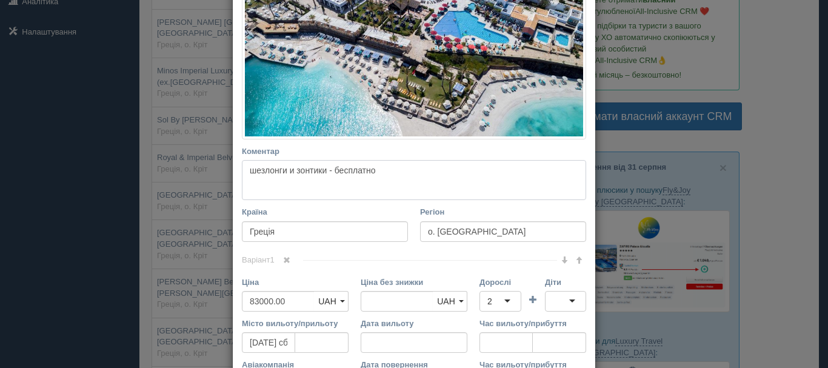
click at [303, 173] on textarea "шезлонги и зонтики - бесплатно" at bounding box center [414, 180] width 344 height 40
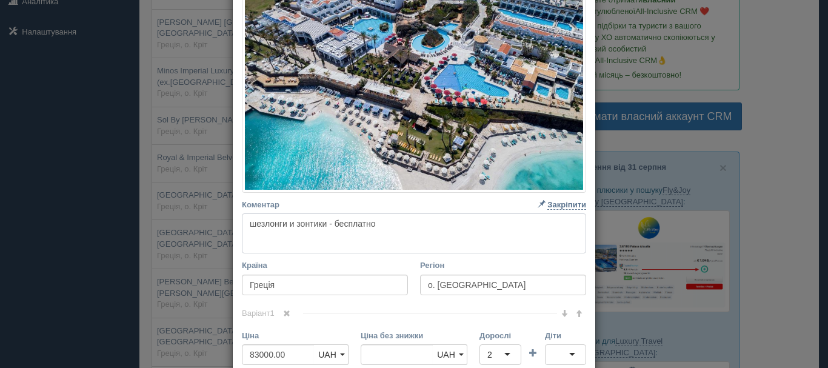
scroll to position [0, 0]
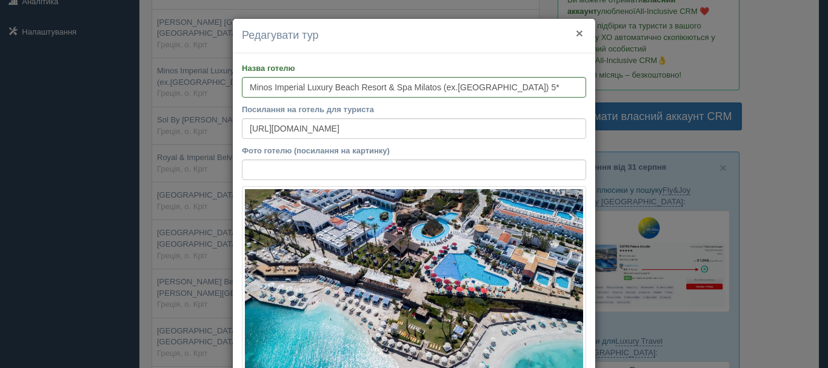
click at [576, 29] on button "×" at bounding box center [579, 33] width 7 height 13
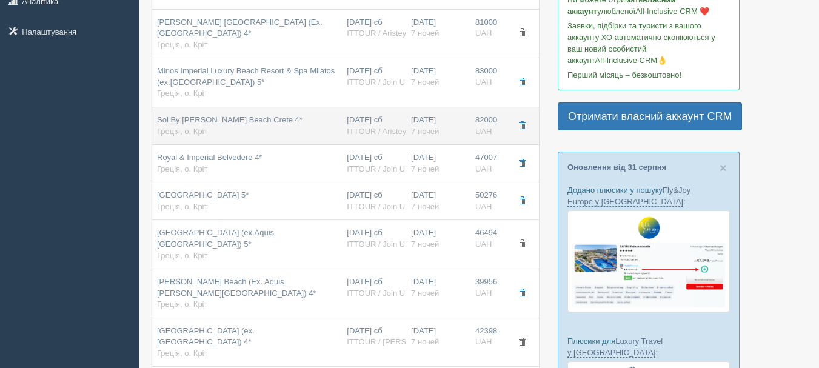
click at [362, 138] on td "[DATE] сб ITTOUR / Aristeya Tour" at bounding box center [374, 126] width 64 height 38
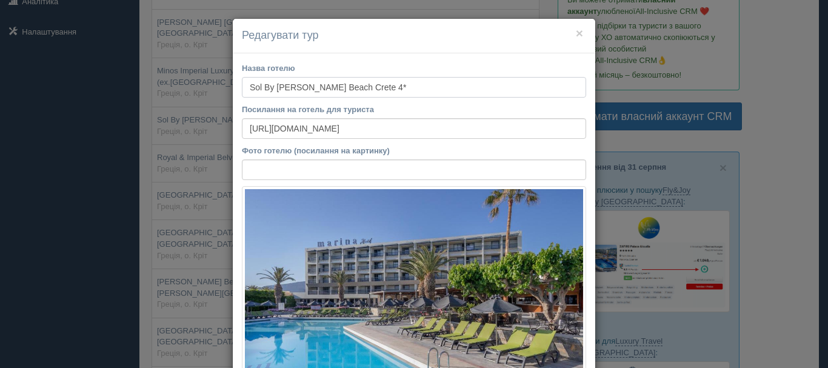
scroll to position [243, 0]
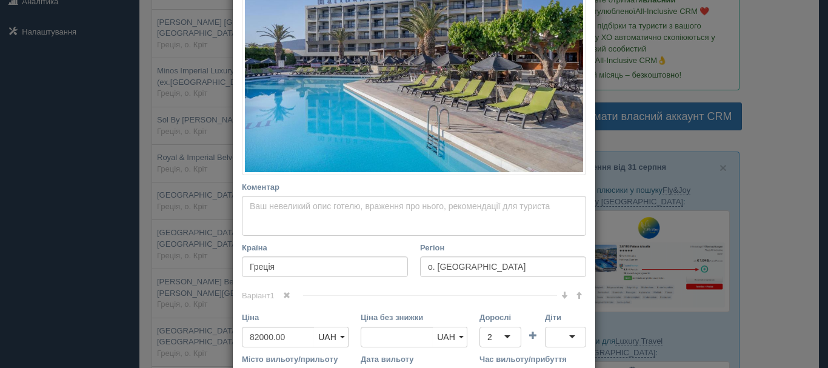
click at [316, 189] on label "Коментар Основний опис Додатковий опис Закріпити Збережено Необхідно вказати на…" at bounding box center [414, 187] width 344 height 12
click at [316, 196] on textarea "Коментар Основний опис Додатковий опис Закріпити Збережено Необхідно вказати на…" at bounding box center [414, 216] width 344 height 40
click at [322, 213] on textarea "Коментар Основний опис Додатковий опис Закріпити Збережено Необхідно вказати на…" at bounding box center [414, 216] width 344 height 40
paste textarea "шезлонги и зонтики - бесплатно"
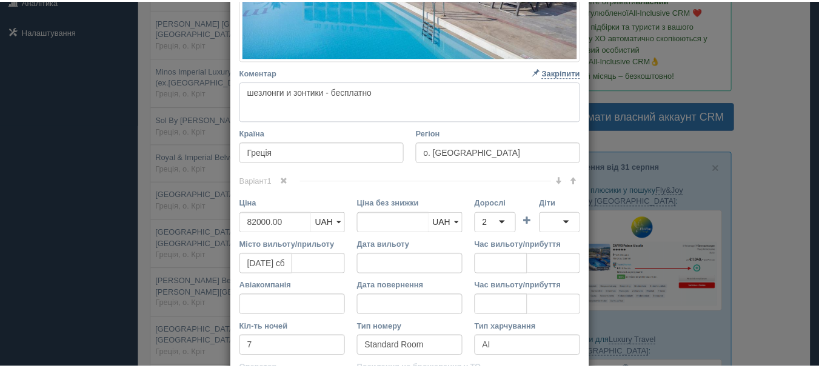
scroll to position [486, 0]
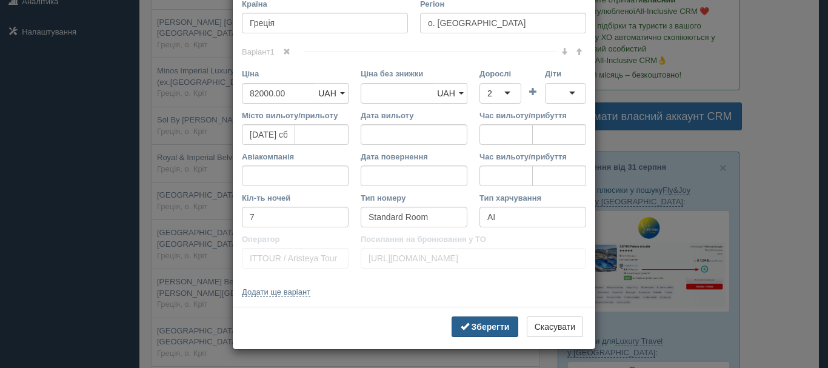
click at [500, 328] on b "Зберегти" at bounding box center [491, 327] width 38 height 10
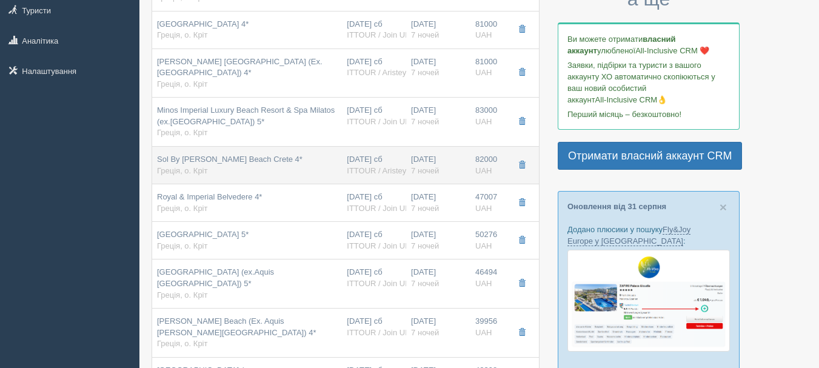
scroll to position [182, 0]
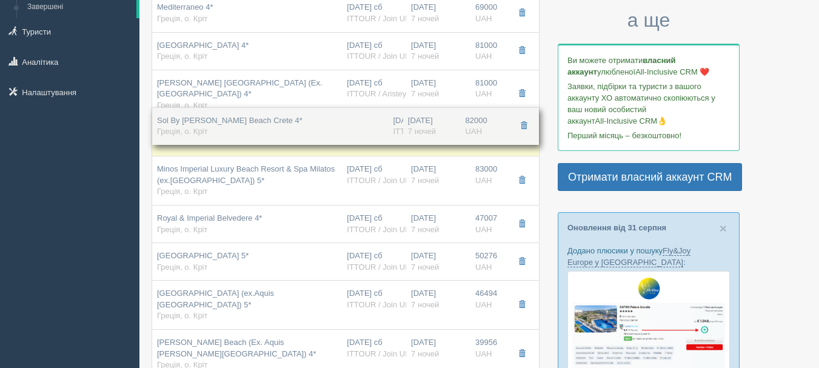
drag, startPoint x: 423, startPoint y: 178, endPoint x: 428, endPoint y: 117, distance: 60.8
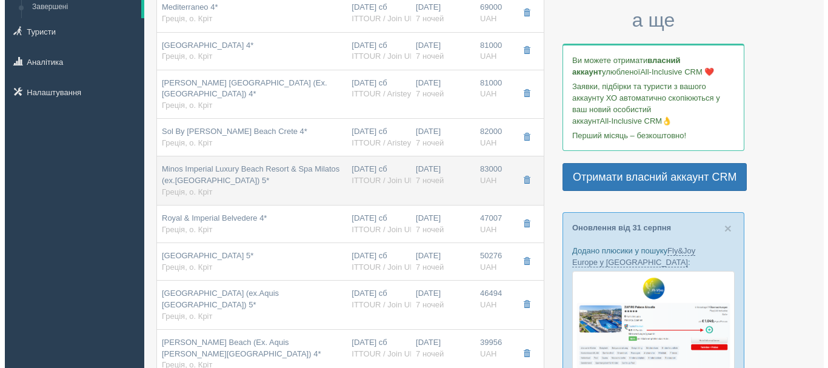
scroll to position [121, 0]
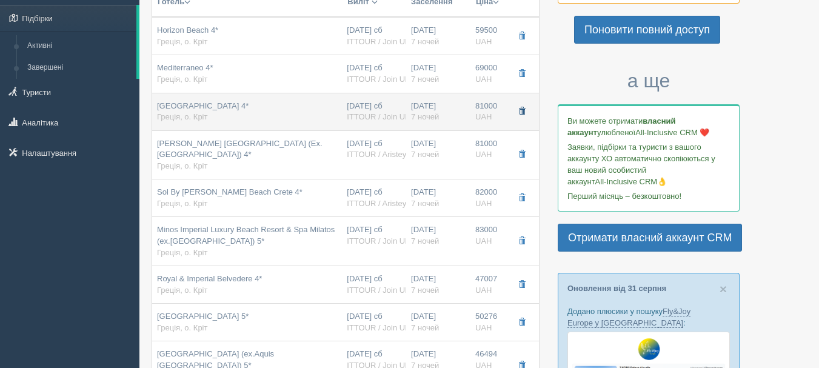
click at [513, 112] on button "button" at bounding box center [522, 111] width 21 height 18
click at [300, 107] on div "[GEOGRAPHIC_DATA] 4* Греція, о. Кріт" at bounding box center [247, 112] width 180 height 22
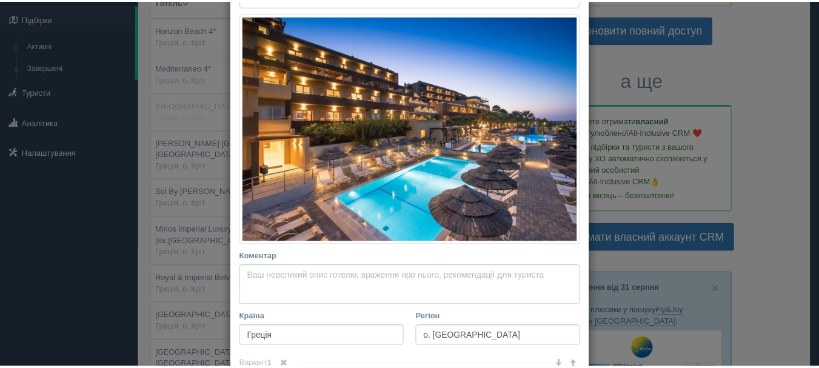
scroll to position [0, 0]
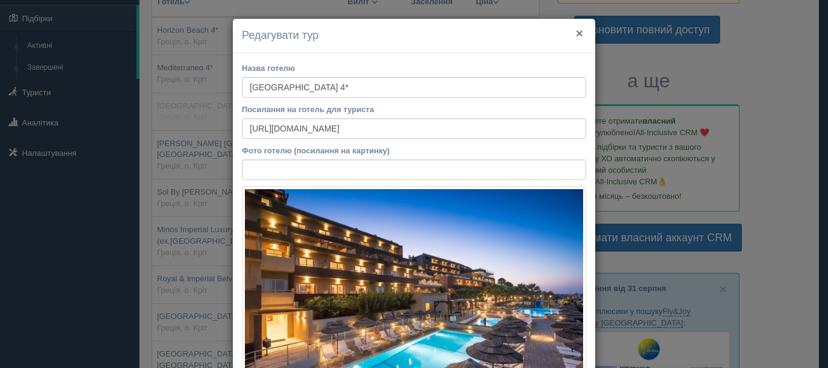
click at [576, 33] on button "×" at bounding box center [579, 33] width 7 height 13
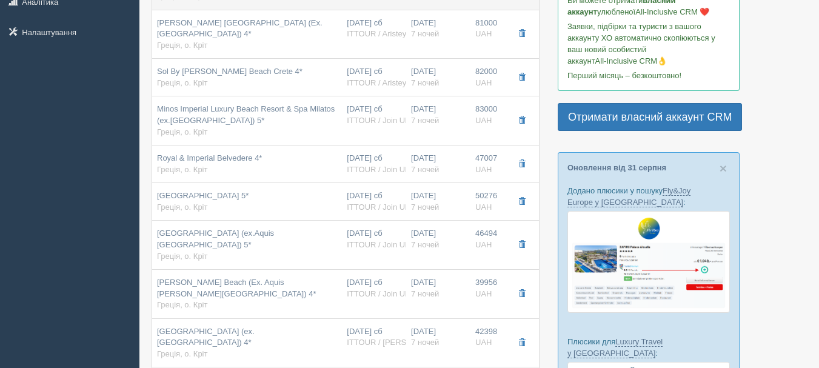
scroll to position [243, 0]
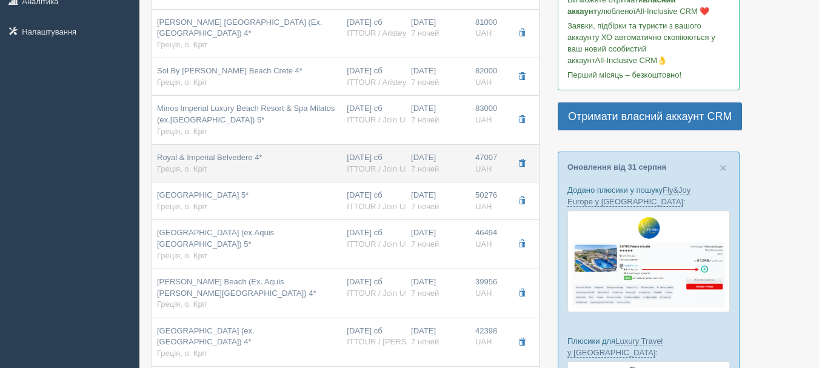
click at [395, 168] on span "ITTOUR / Join UP!" at bounding box center [379, 168] width 65 height 9
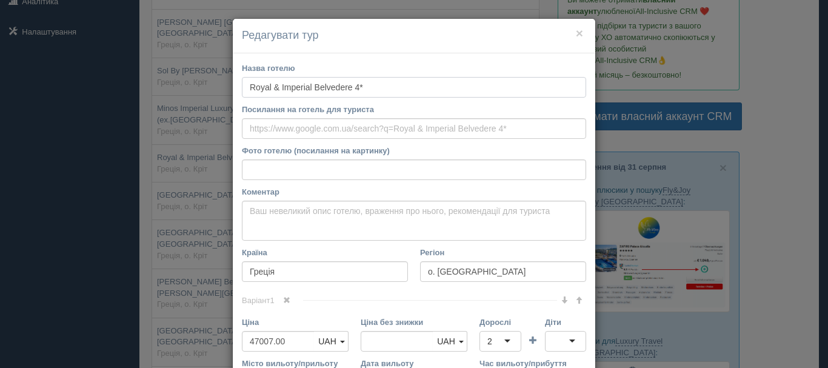
click at [331, 90] on input "Royal & Imperial Belvedere 4*" at bounding box center [414, 87] width 344 height 21
click at [576, 30] on button "×" at bounding box center [579, 33] width 7 height 13
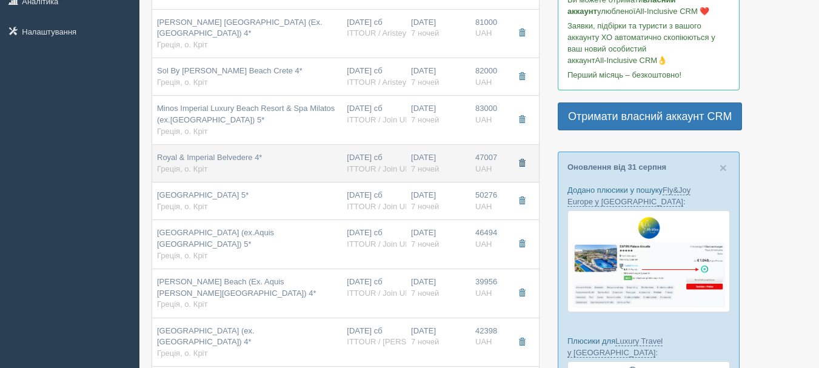
click at [526, 167] on button "button" at bounding box center [522, 164] width 21 height 18
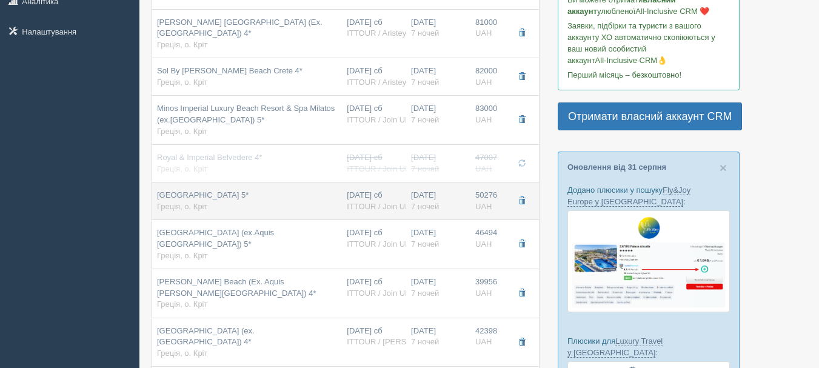
click at [396, 202] on span "ITTOUR / Join UP!" at bounding box center [379, 206] width 65 height 9
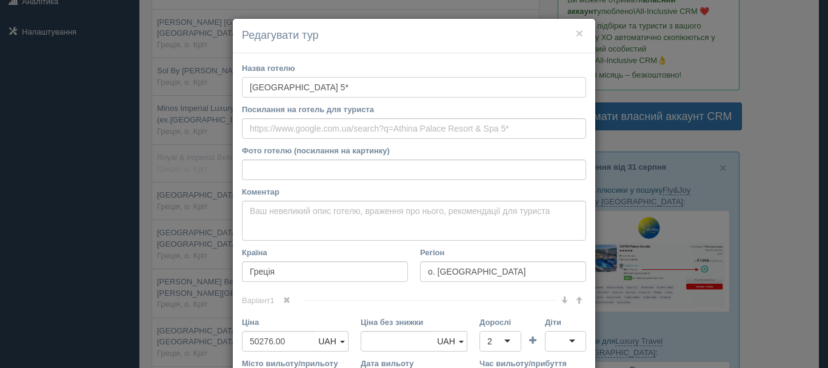
click at [320, 84] on input "[GEOGRAPHIC_DATA] 5*" at bounding box center [414, 87] width 344 height 21
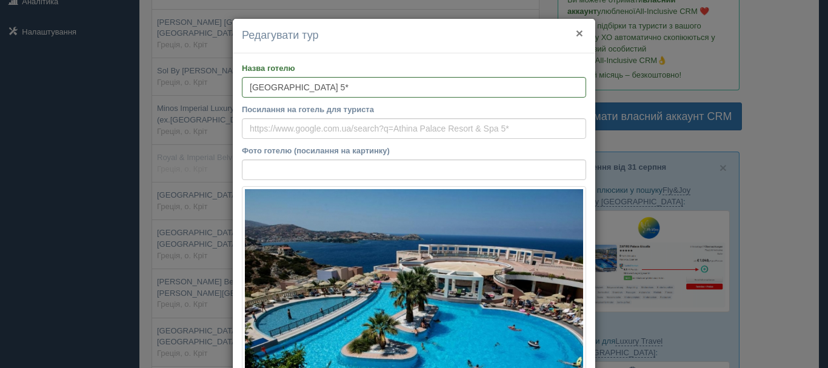
click at [576, 36] on button "×" at bounding box center [579, 33] width 7 height 13
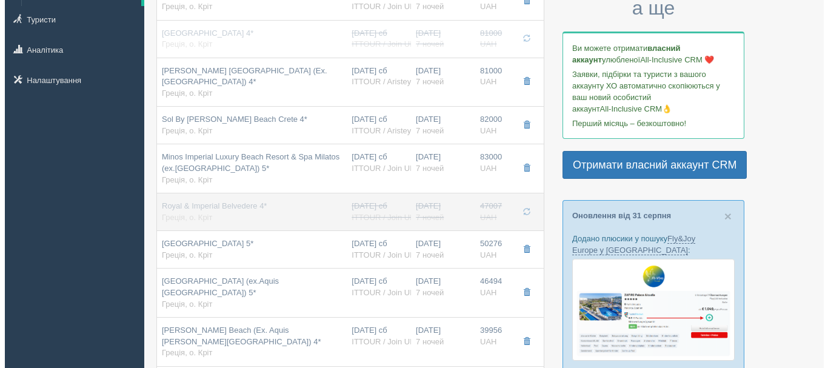
scroll to position [121, 0]
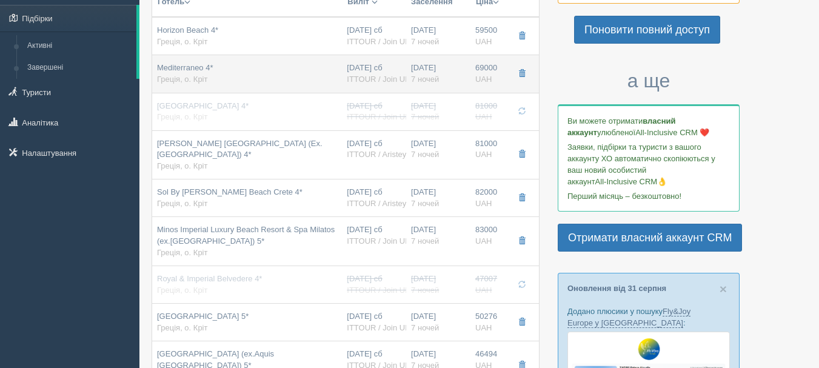
click at [409, 78] on td "[DATE] 7 ночей" at bounding box center [438, 74] width 64 height 38
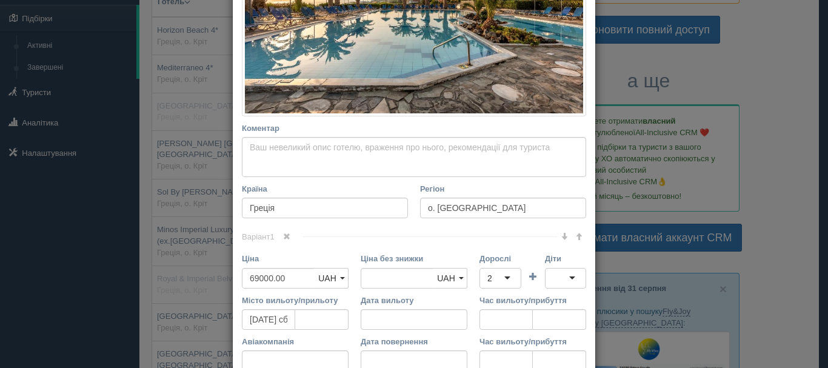
scroll to position [303, 0]
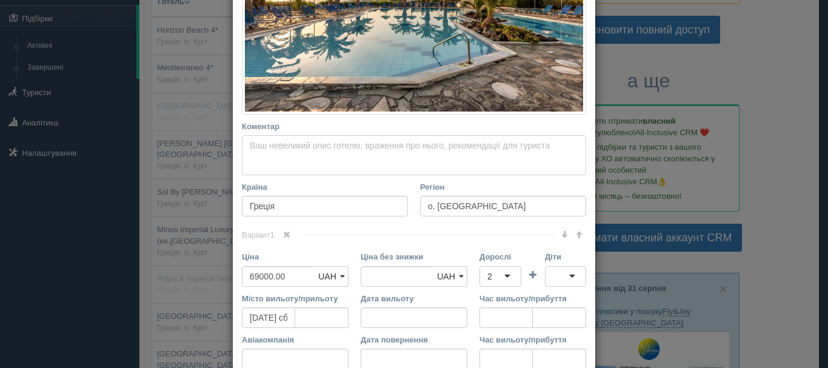
click at [417, 147] on textarea "Коментар Основний опис Додатковий опис Закріпити Збережено Необхідно вказати на…" at bounding box center [414, 155] width 344 height 40
paste textarea "[GEOGRAPHIC_DATA] 5*"
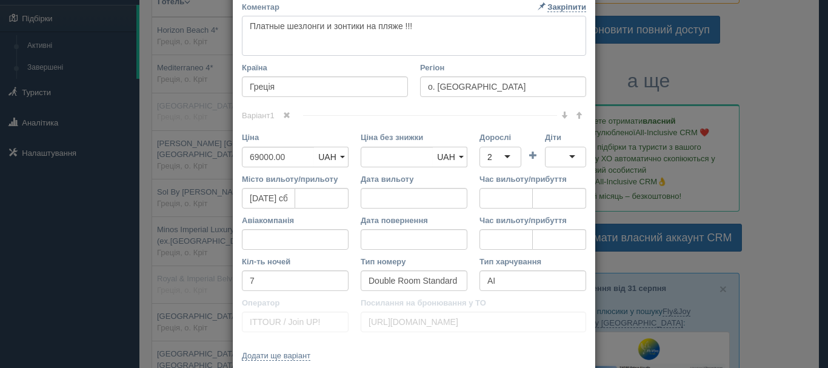
scroll to position [486, 0]
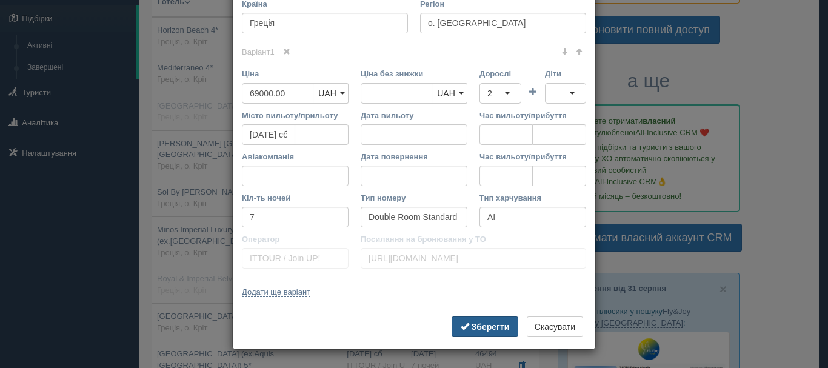
click at [493, 332] on b "Зберегти" at bounding box center [491, 327] width 38 height 10
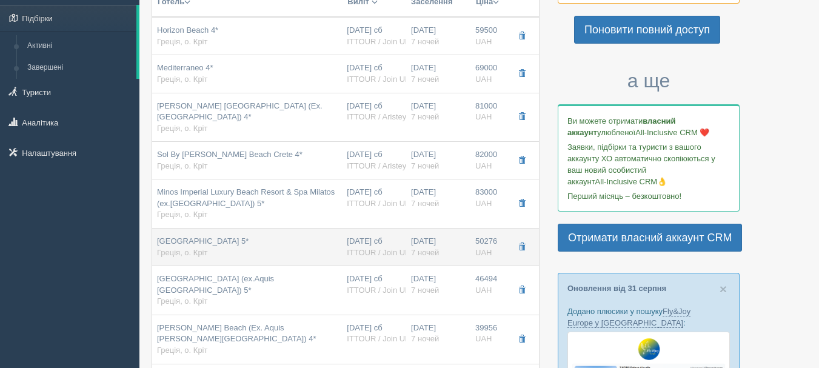
click at [290, 250] on div "[GEOGRAPHIC_DATA] 5* Греція, о. Кріт" at bounding box center [247, 247] width 180 height 22
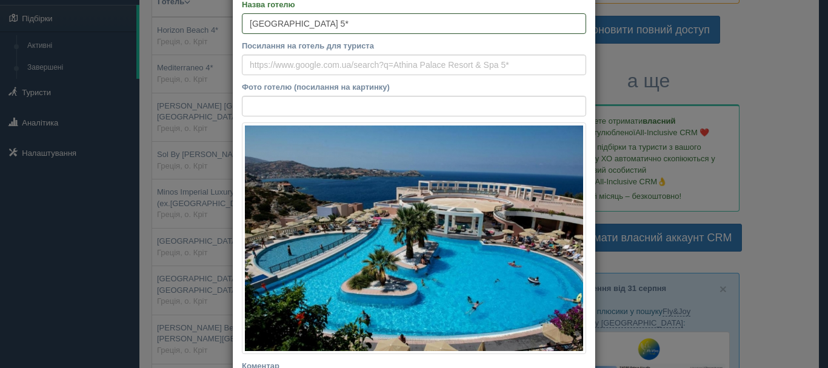
scroll to position [0, 0]
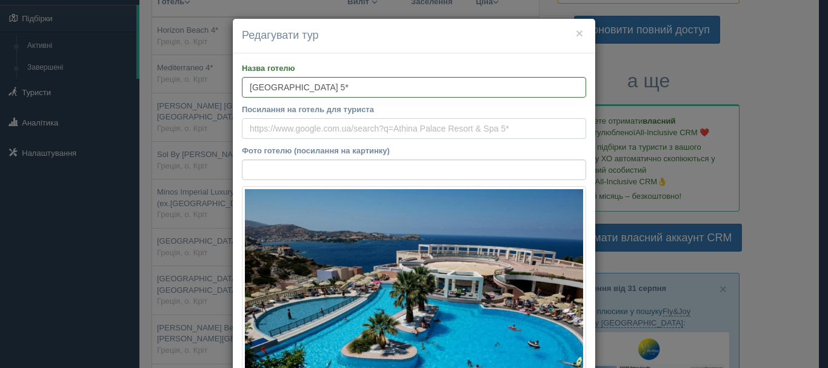
click at [407, 128] on input "Посилання на готель для туриста" at bounding box center [414, 128] width 344 height 21
click at [361, 119] on input "Посилання на готель для туриста" at bounding box center [414, 128] width 344 height 21
paste input "[URL][DOMAIN_NAME]"
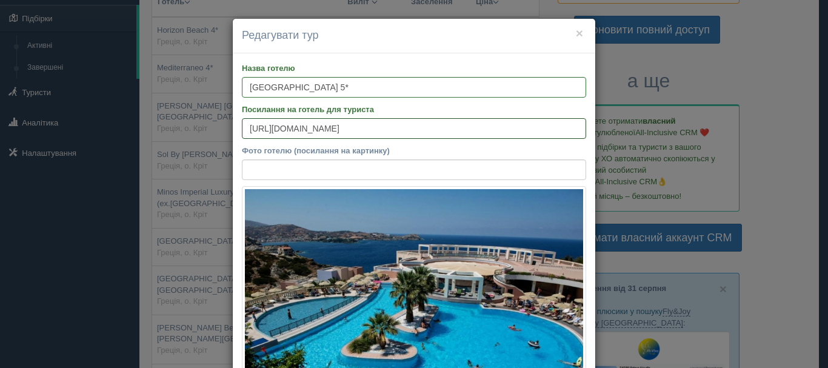
scroll to position [0, 1951]
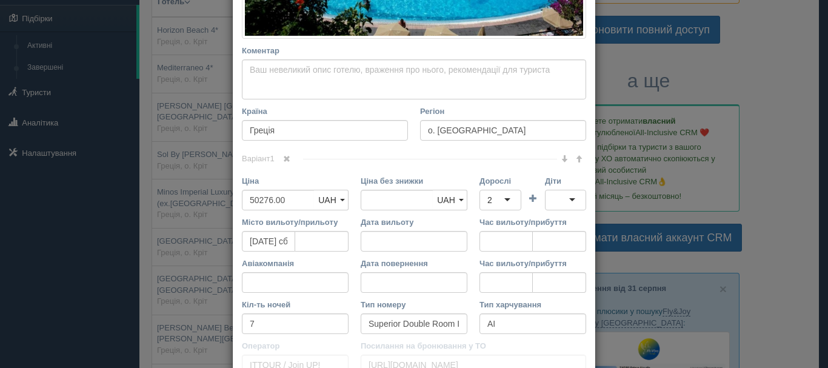
scroll to position [486, 0]
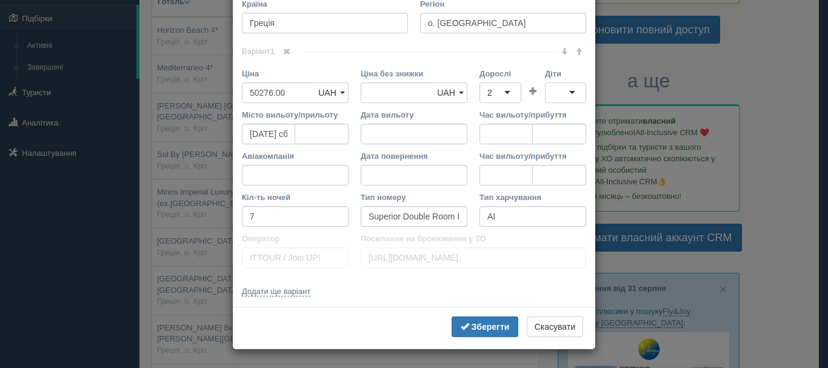
click at [236, 83] on div "Ціна 50276.00 UAH USD EUR GBP PLN UAH UAH USD EUR GBP PLN" at bounding box center [295, 88] width 119 height 41
click at [255, 92] on input "50276.00" at bounding box center [278, 92] width 73 height 21
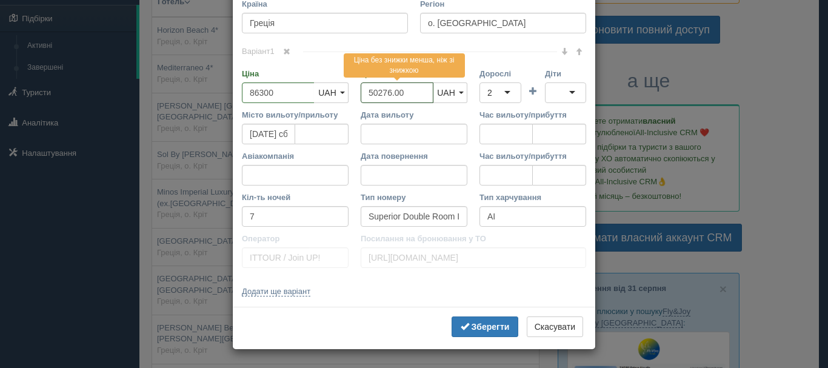
click at [392, 92] on input "50276.00" at bounding box center [397, 92] width 73 height 21
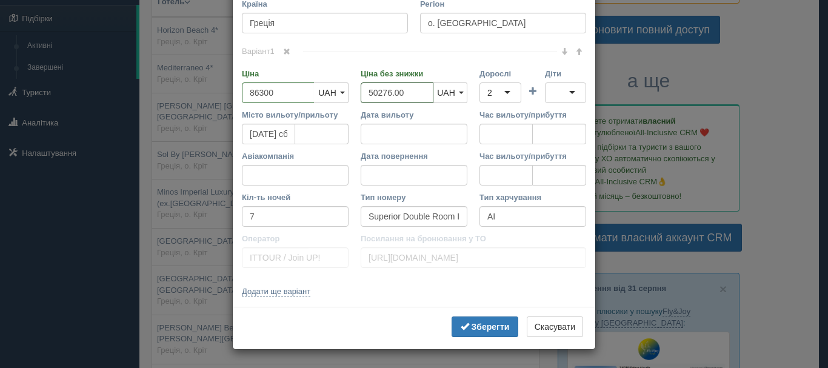
click at [392, 92] on input "50276.00" at bounding box center [397, 92] width 73 height 21
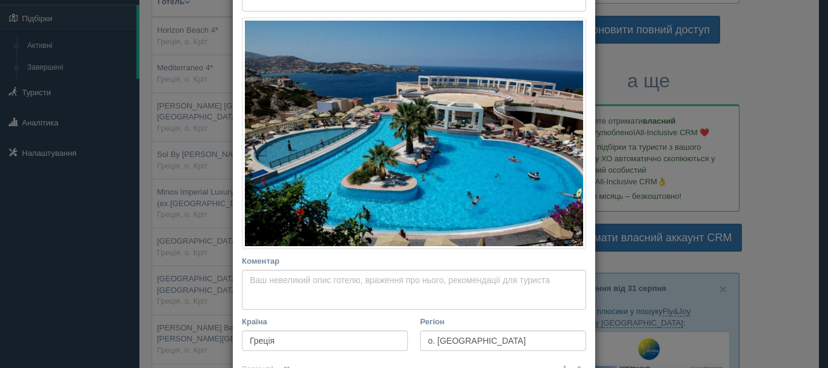
scroll to position [61, 0]
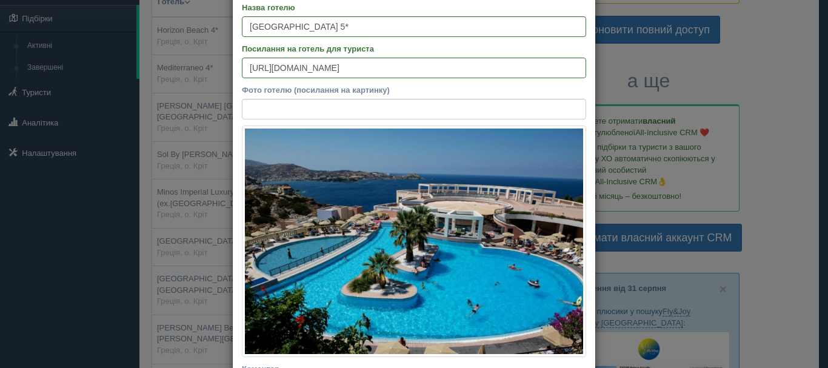
click at [337, 94] on label "Фото готелю (посилання на картинку)" at bounding box center [414, 90] width 344 height 12
click at [337, 99] on input "Фото готелю (посилання на картинку)" at bounding box center [414, 109] width 344 height 21
click at [330, 117] on input "Фото готелю (посилання на картинку)" at bounding box center [414, 109] width 344 height 21
paste input "[URL][DOMAIN_NAME]"
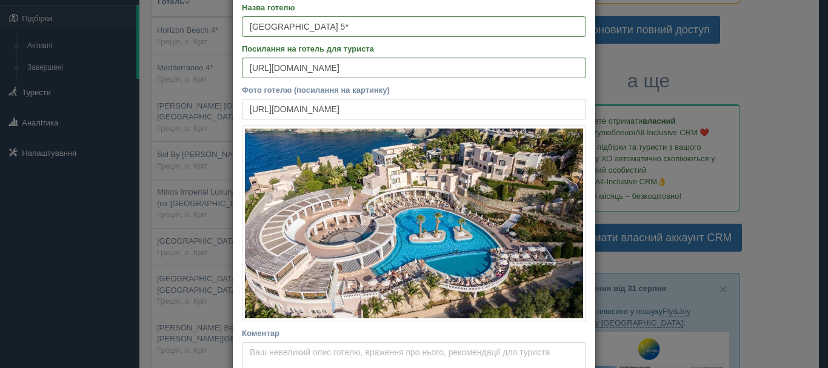
click at [440, 99] on input "[URL][DOMAIN_NAME]" at bounding box center [414, 109] width 344 height 21
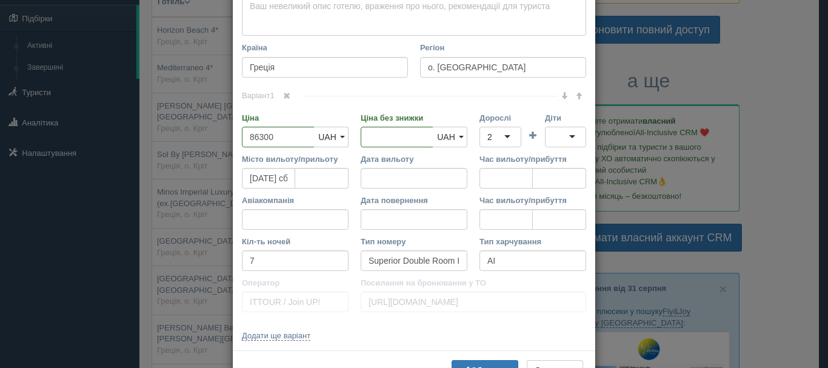
scroll to position [451, 0]
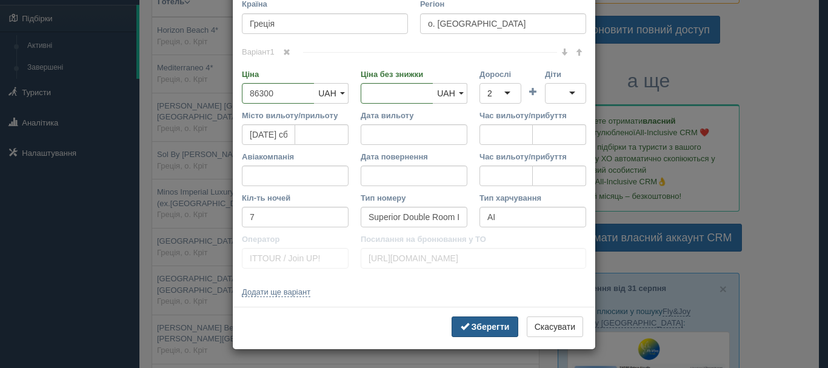
click at [489, 323] on b "Зберегти" at bounding box center [491, 327] width 38 height 10
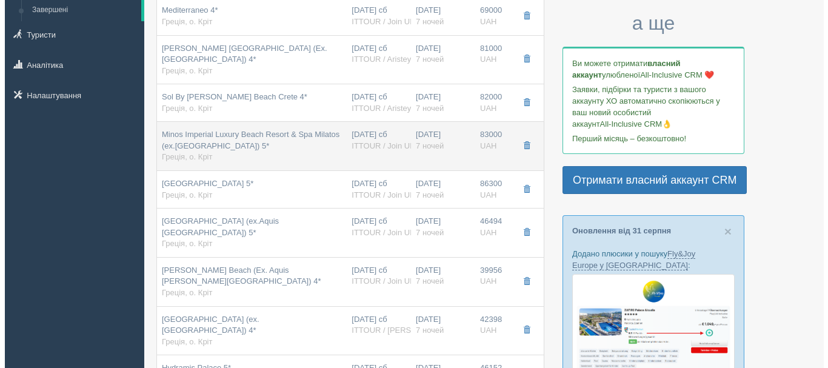
scroll to position [243, 0]
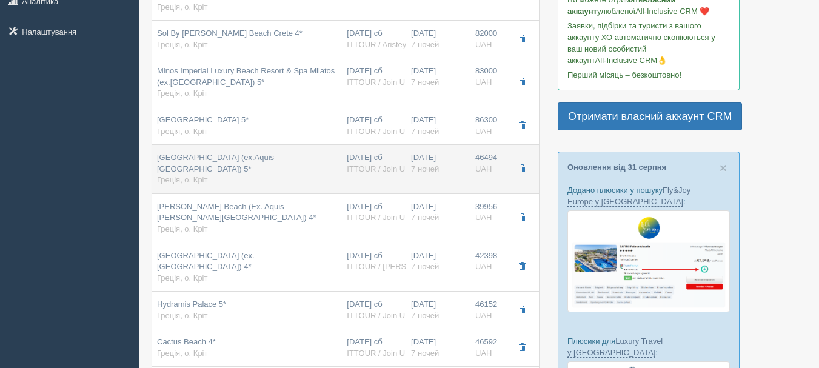
click at [364, 152] on td "[DATE] сб ITTOUR / Join UP!" at bounding box center [374, 169] width 64 height 49
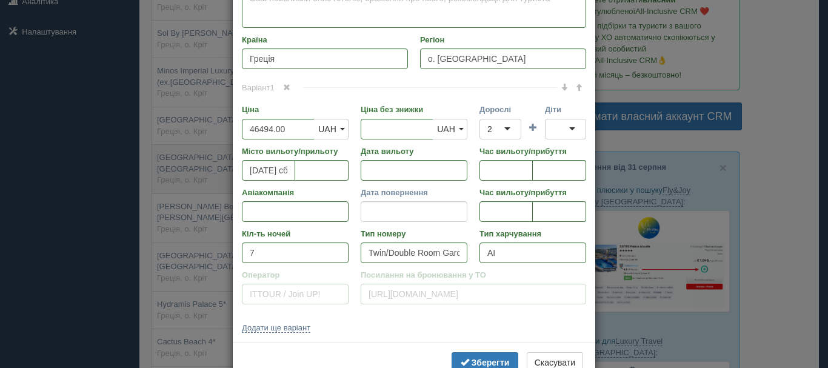
scroll to position [0, 0]
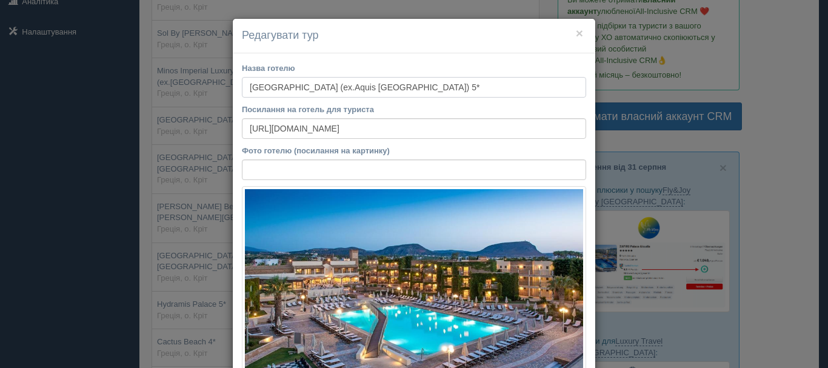
click at [335, 90] on input "[GEOGRAPHIC_DATA] (ex.Aquis [GEOGRAPHIC_DATA]) 5*" at bounding box center [414, 87] width 344 height 21
click at [328, 84] on input "[GEOGRAPHIC_DATA] (ex.Aquis [GEOGRAPHIC_DATA]) 5*" at bounding box center [414, 87] width 344 height 21
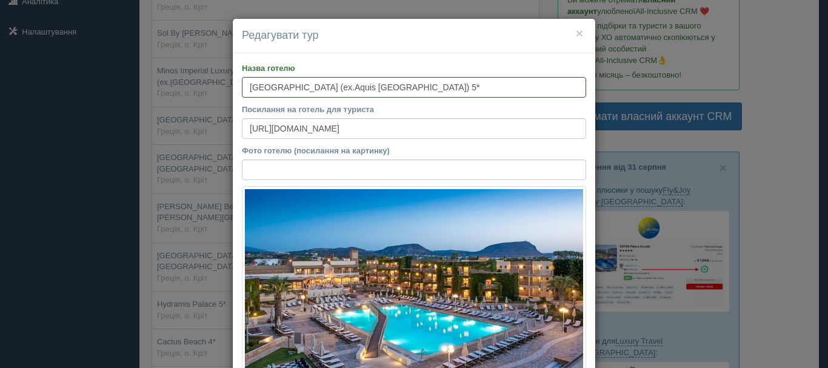
click at [328, 84] on input "[GEOGRAPHIC_DATA] (ex.Aquis [GEOGRAPHIC_DATA]) 5*" at bounding box center [414, 87] width 344 height 21
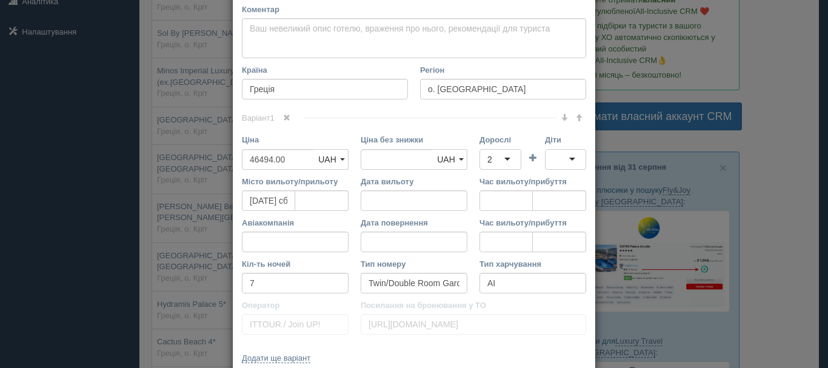
scroll to position [486, 0]
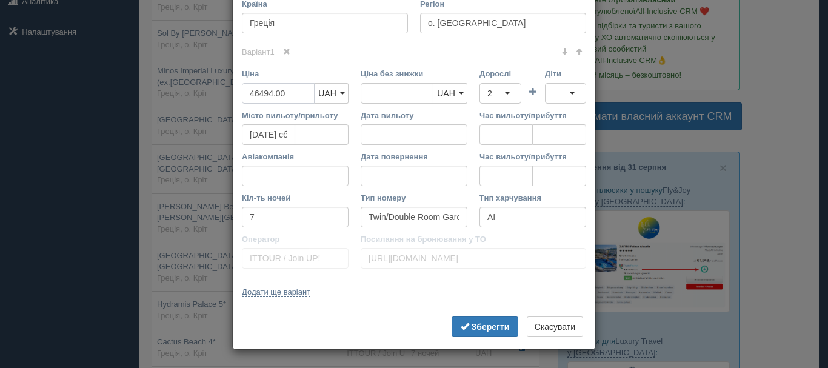
click at [255, 92] on input "46494.00" at bounding box center [278, 93] width 73 height 21
click at [413, 98] on input "46494.00" at bounding box center [397, 93] width 73 height 21
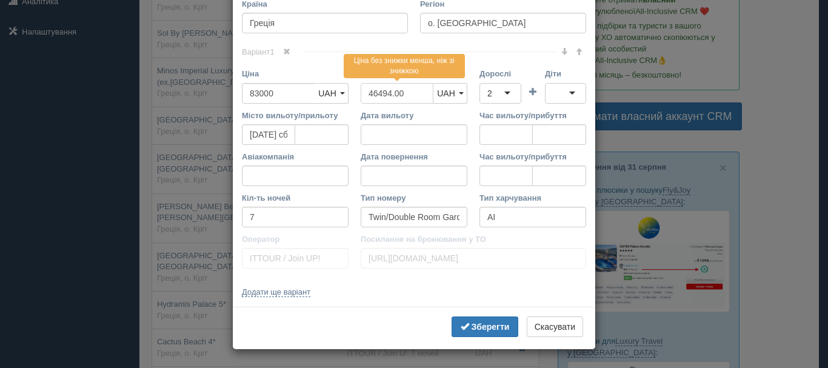
click at [413, 98] on input "46494.00" at bounding box center [397, 93] width 73 height 21
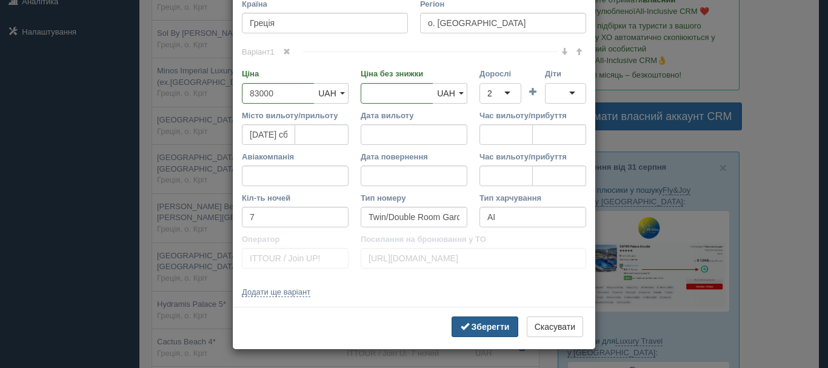
click at [485, 318] on button "Зберегти" at bounding box center [485, 327] width 67 height 21
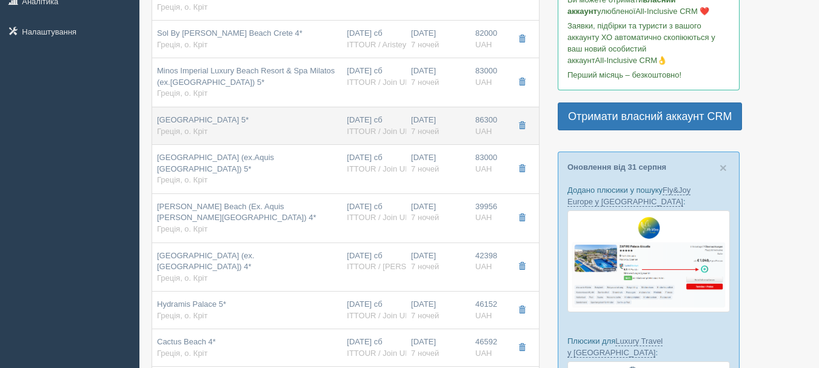
click at [292, 126] on div "[GEOGRAPHIC_DATA] 5* Греція, о. Кріт" at bounding box center [247, 126] width 180 height 22
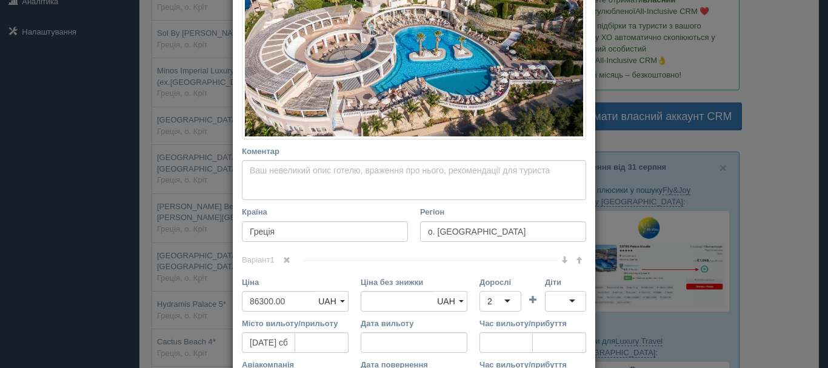
scroll to position [0, 0]
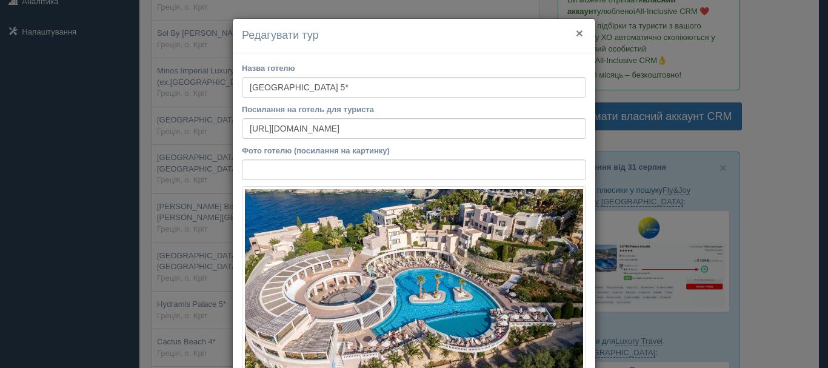
click at [577, 34] on button "×" at bounding box center [579, 33] width 7 height 13
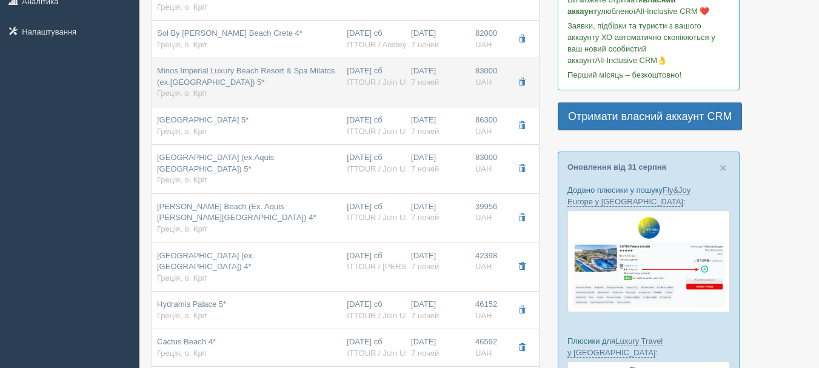
click at [304, 78] on div "Minos Imperial Luxury Beach Resort & Spa Milatos (ex.[GEOGRAPHIC_DATA]) 5* Грец…" at bounding box center [247, 82] width 180 height 34
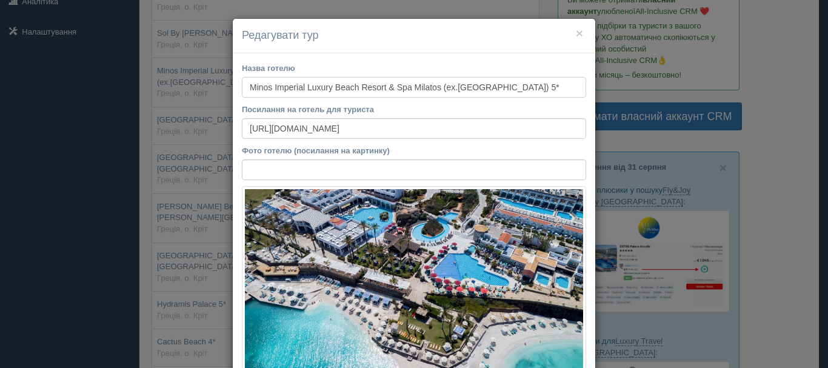
scroll to position [243, 0]
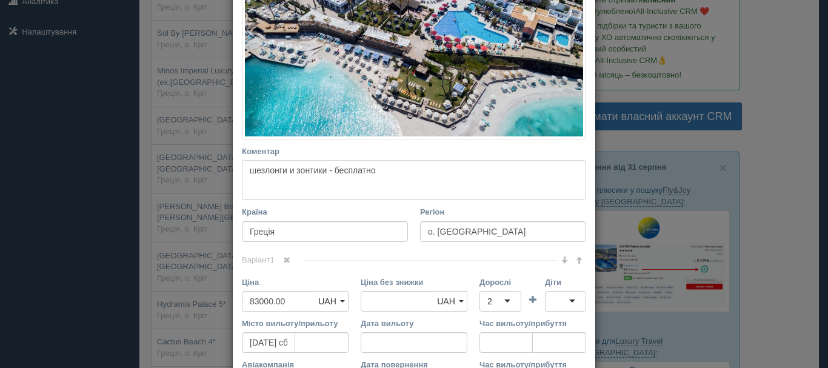
click at [332, 175] on textarea "шезлонги и зонтики - бесплатно" at bounding box center [414, 180] width 344 height 40
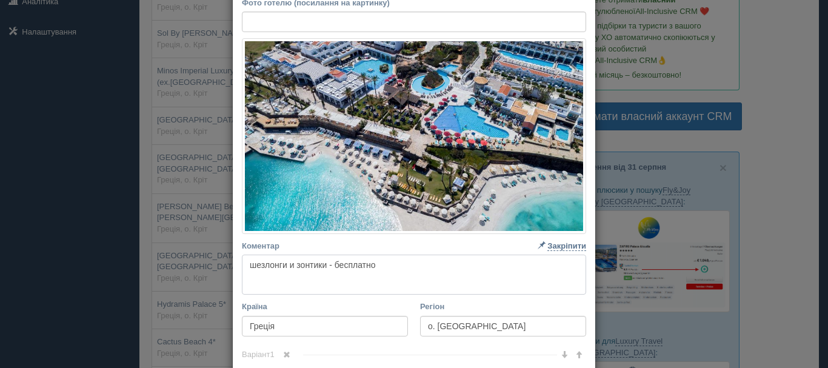
scroll to position [0, 0]
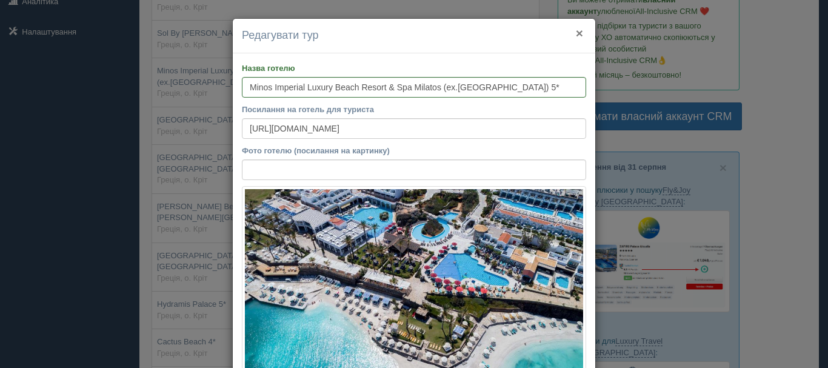
click at [576, 36] on button "×" at bounding box center [579, 33] width 7 height 13
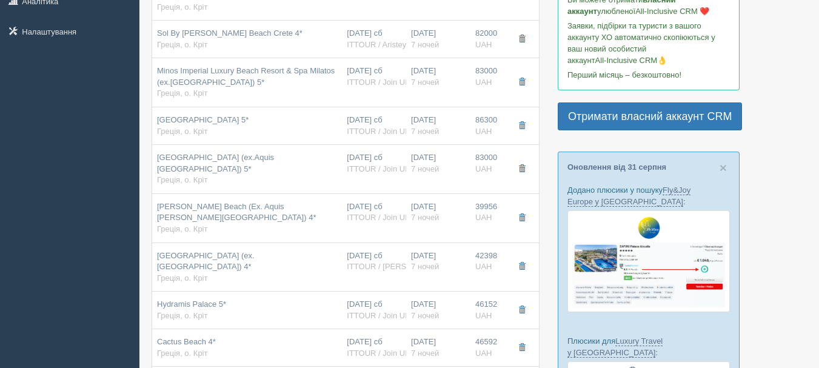
drag, startPoint x: 284, startPoint y: 121, endPoint x: 263, endPoint y: 118, distance: 21.5
click at [249, 118] on span "[GEOGRAPHIC_DATA] 5*" at bounding box center [203, 119] width 92 height 9
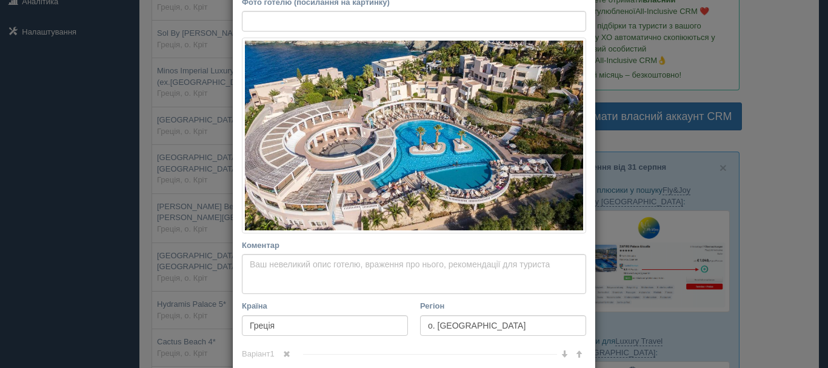
scroll to position [243, 0]
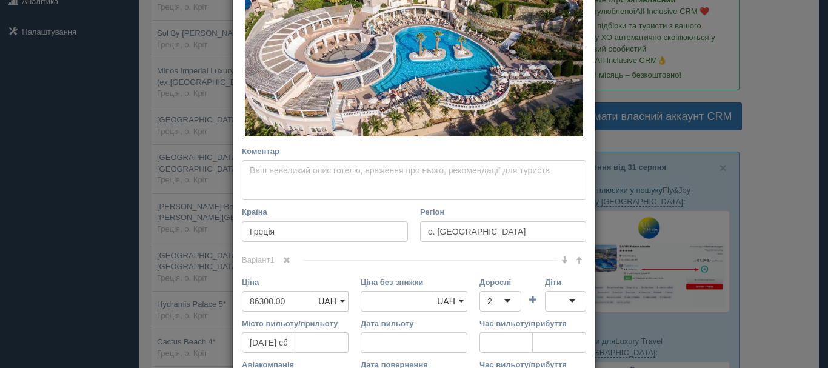
click at [301, 186] on textarea "Коментар Основний опис Додатковий опис Закріпити Збережено Необхідно вказати на…" at bounding box center [414, 180] width 344 height 40
paste textarea "шезлонги и зонтики - бесплатно"
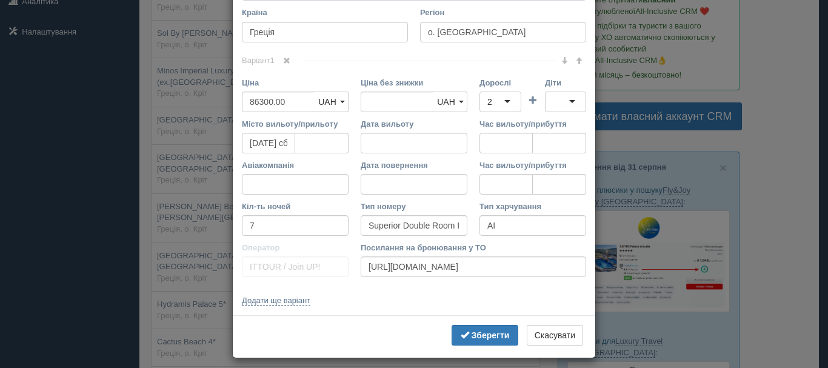
scroll to position [451, 0]
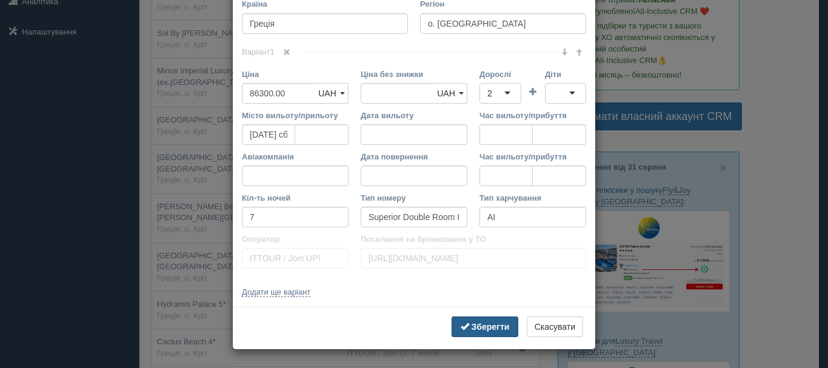
click at [464, 327] on span "submit" at bounding box center [465, 326] width 8 height 8
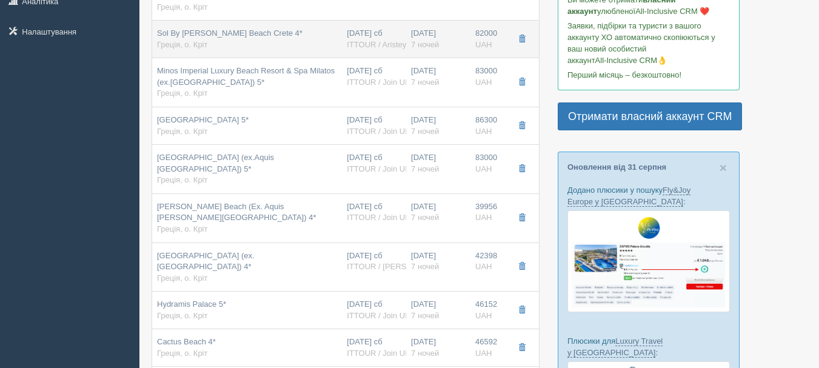
click at [320, 35] on div "Sol By [PERSON_NAME] Beach Crete 4* Греція, о. Кріт" at bounding box center [247, 39] width 180 height 22
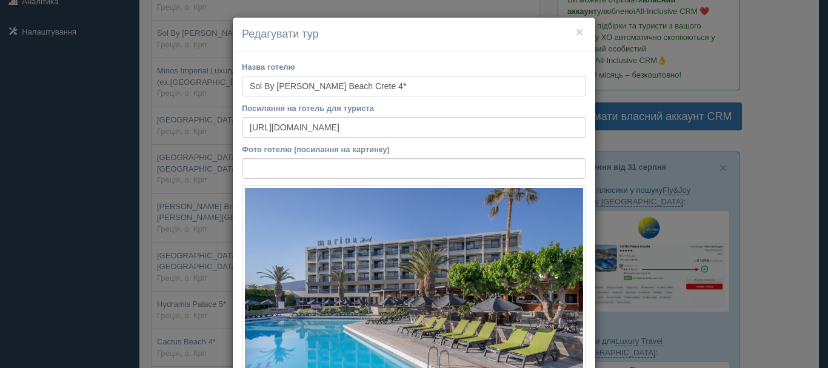
scroll to position [0, 0]
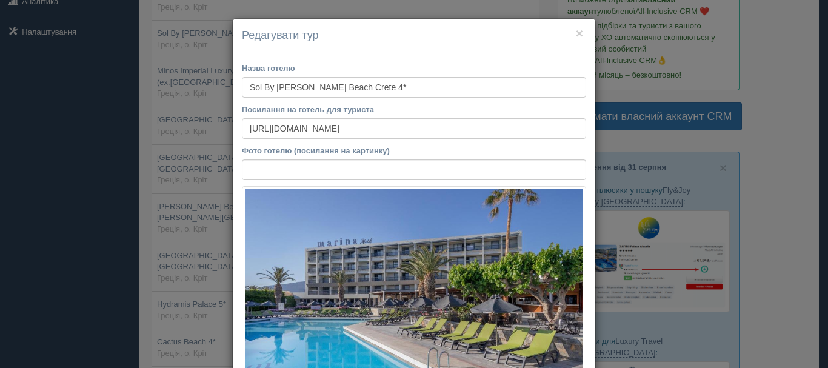
click at [579, 36] on h4 "Редагувати тур" at bounding box center [414, 36] width 344 height 16
click at [576, 30] on button "×" at bounding box center [579, 33] width 7 height 13
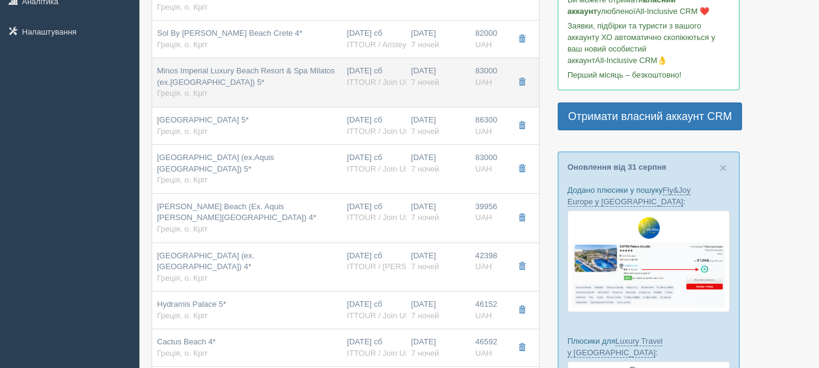
click at [372, 74] on div "[DATE] сб ITTOUR / Join UP!" at bounding box center [374, 76] width 55 height 22
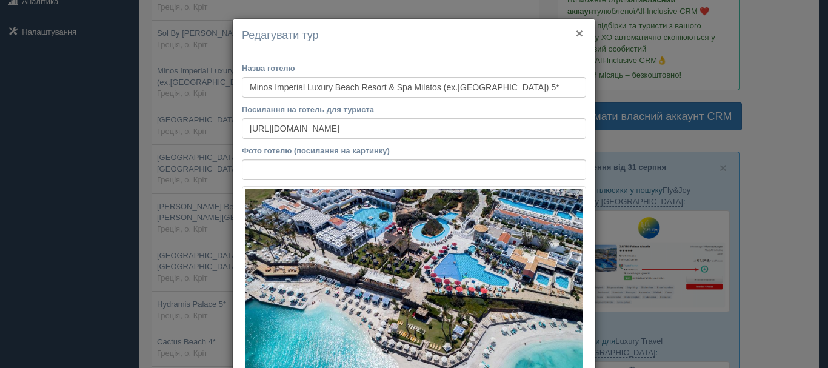
click at [578, 38] on button "×" at bounding box center [579, 33] width 7 height 13
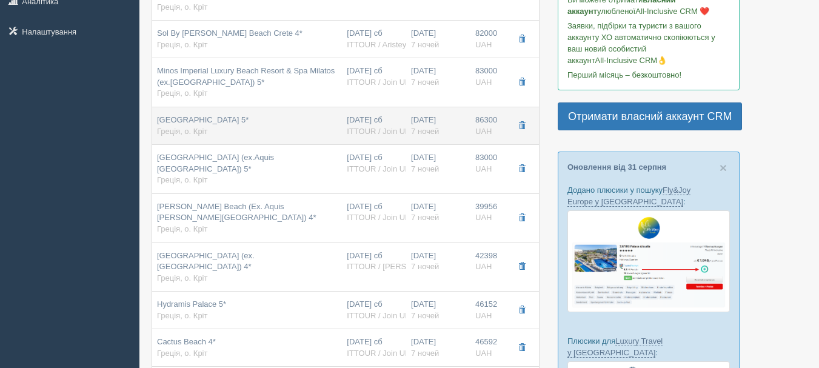
click at [357, 130] on span "ITTOUR / Join UP!" at bounding box center [379, 131] width 65 height 9
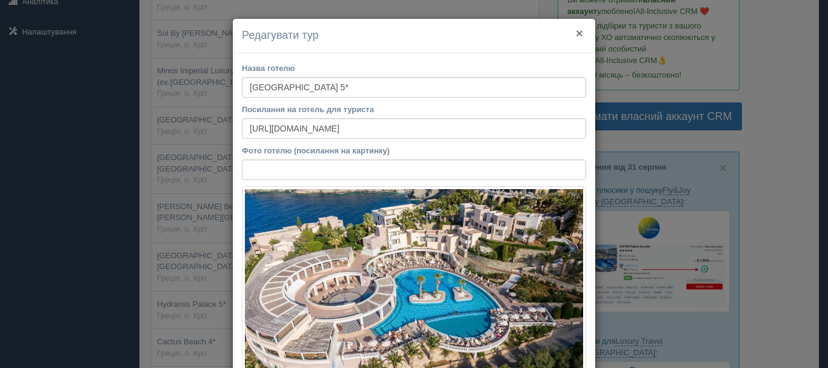
click at [576, 36] on button "×" at bounding box center [579, 33] width 7 height 13
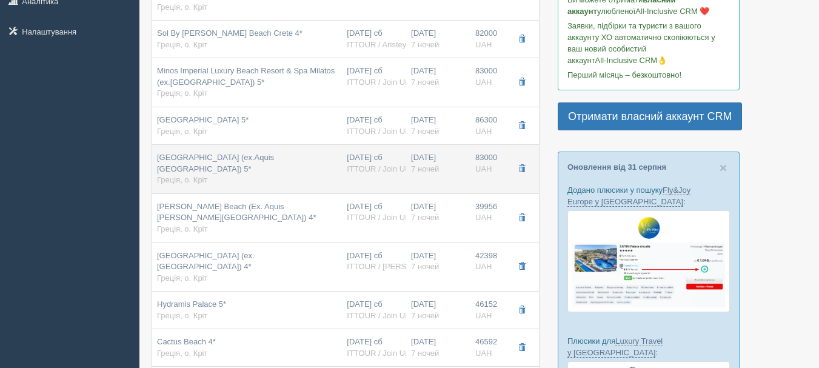
click at [371, 145] on td "[DATE] сб ITTOUR / Join UP!" at bounding box center [374, 169] width 64 height 49
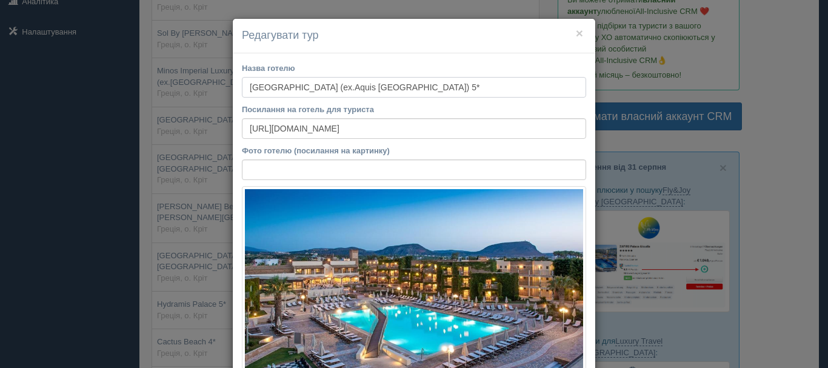
scroll to position [243, 0]
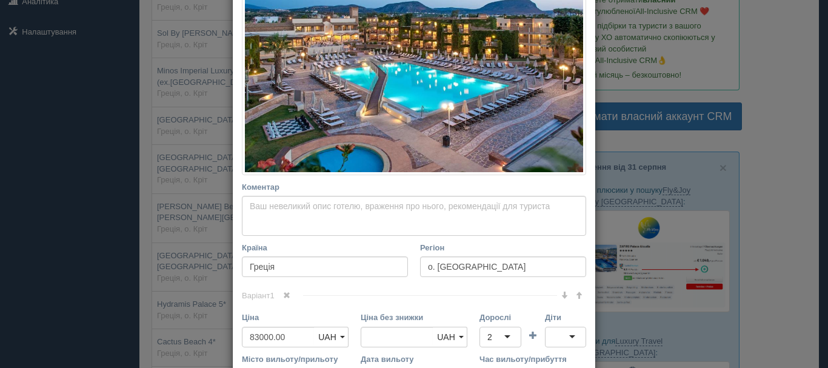
click at [359, 193] on div "Коментар Основний опис Додатковий опис Закріпити Збережено Необхідно вказати на…" at bounding box center [414, 208] width 344 height 55
click at [359, 203] on textarea "Коментар Основний опис Додатковий опис Закріпити Збережено Необхідно вказати на…" at bounding box center [414, 216] width 344 height 40
paste textarea "шезлонги и зонтики - бесплатно"
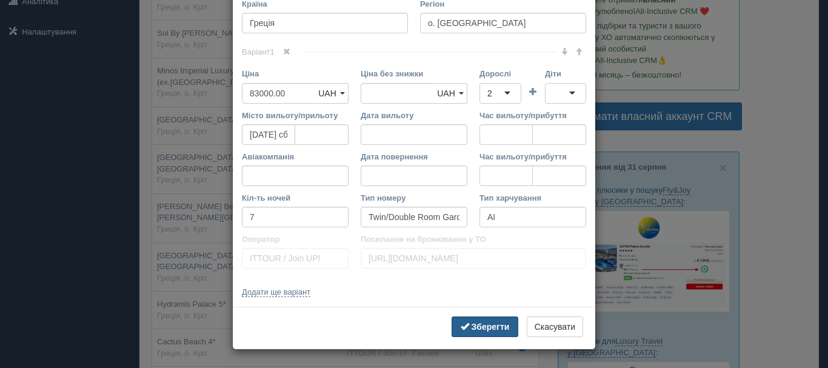
click at [491, 323] on b "Зберегти" at bounding box center [491, 327] width 38 height 10
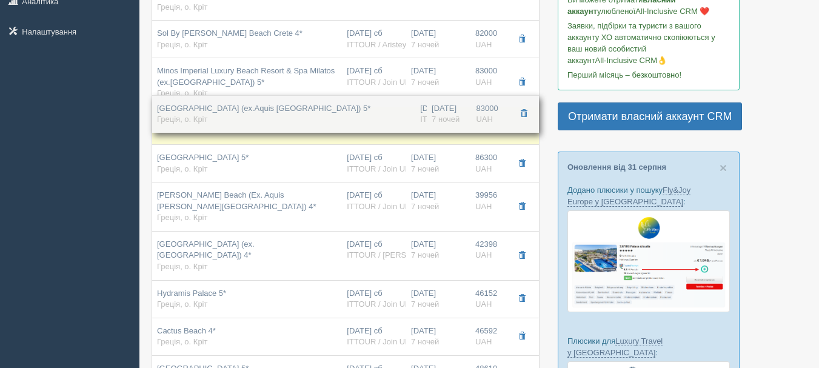
drag, startPoint x: 378, startPoint y: 157, endPoint x: 379, endPoint y: 107, distance: 49.7
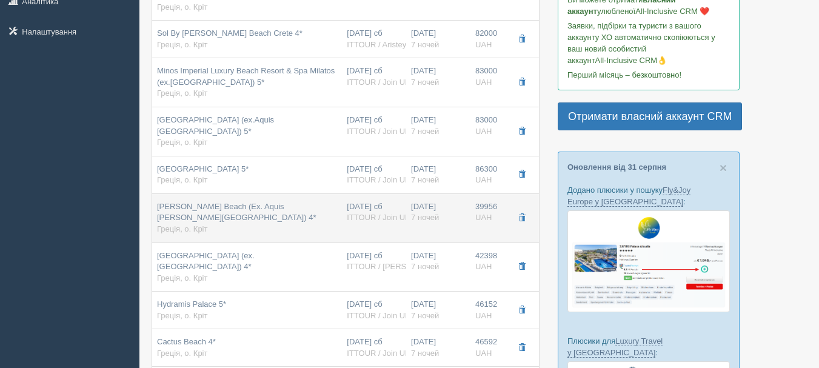
click at [394, 201] on div "[DATE] сб ITTOUR / Join UP!" at bounding box center [374, 212] width 55 height 22
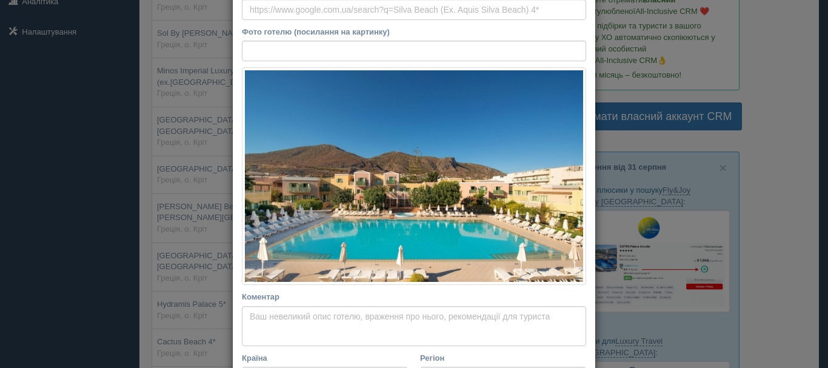
scroll to position [243, 0]
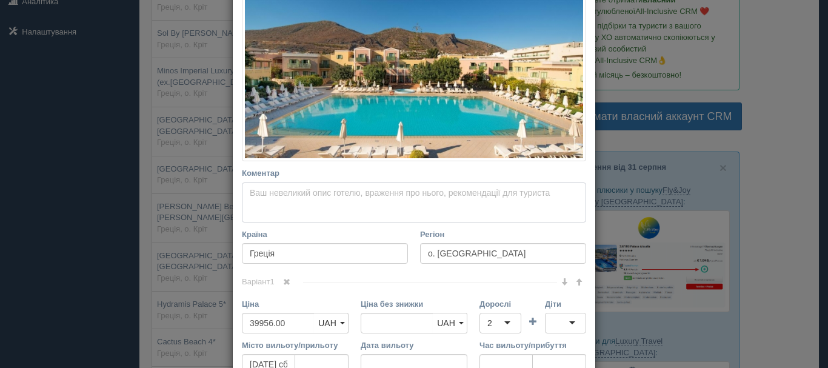
click at [369, 200] on textarea "Коментар Основний опис Додатковий опис Закріпити Збережено Необхідно вказати на…" at bounding box center [414, 203] width 344 height 40
paste textarea "шезлонги и зонтики - бесплатно"
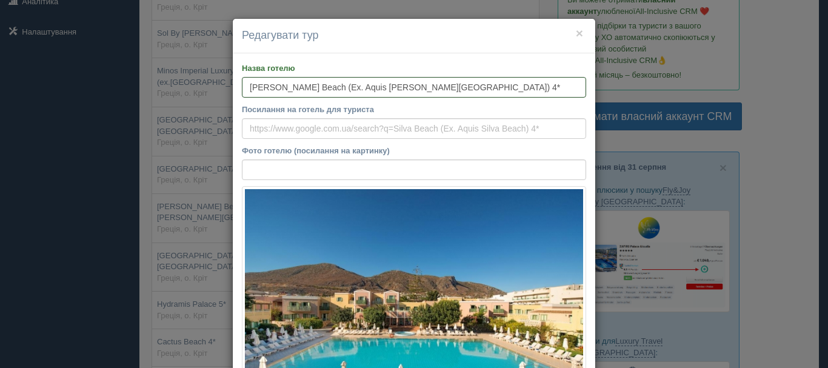
click at [355, 86] on input "[PERSON_NAME] Beach (Ex. Aquis [PERSON_NAME][GEOGRAPHIC_DATA]) 4*" at bounding box center [414, 87] width 344 height 21
